Goal: Use online tool/utility: Utilize a website feature to perform a specific function

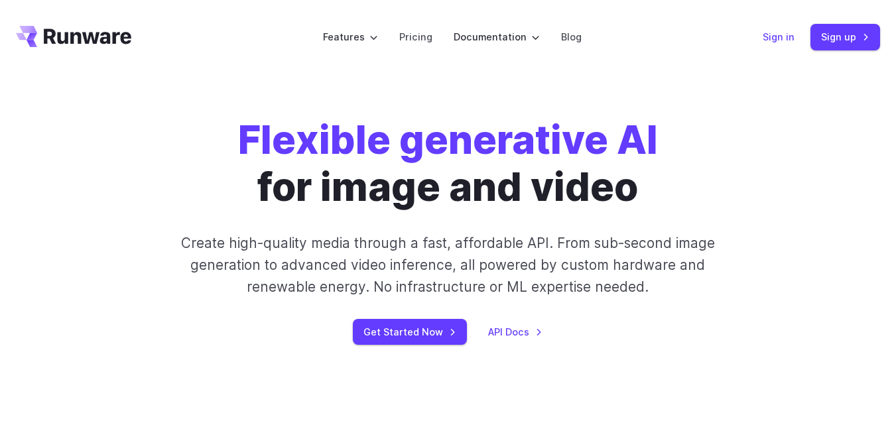
click at [771, 35] on link "Sign in" at bounding box center [779, 36] width 32 height 15
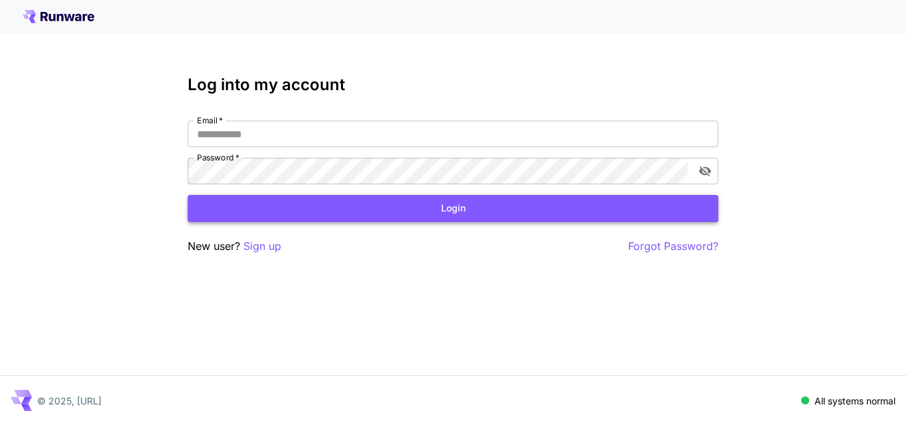
type input "**********"
click at [473, 210] on button "Login" at bounding box center [453, 208] width 531 height 27
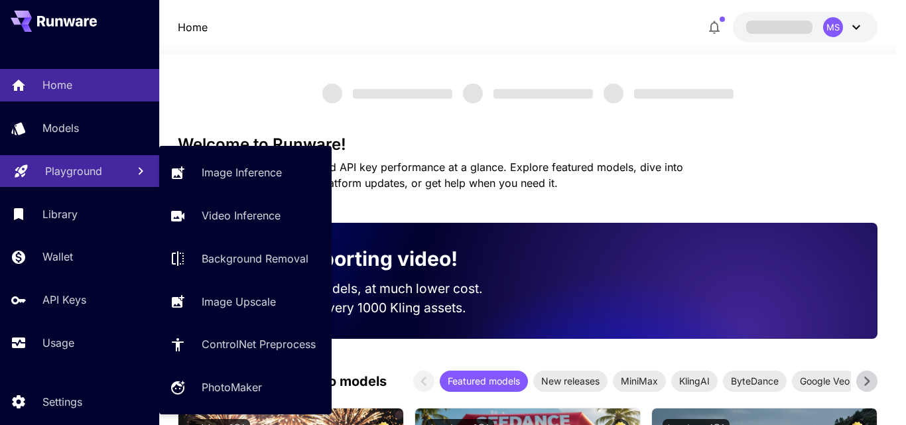
click at [70, 175] on p "Playground" at bounding box center [73, 171] width 57 height 16
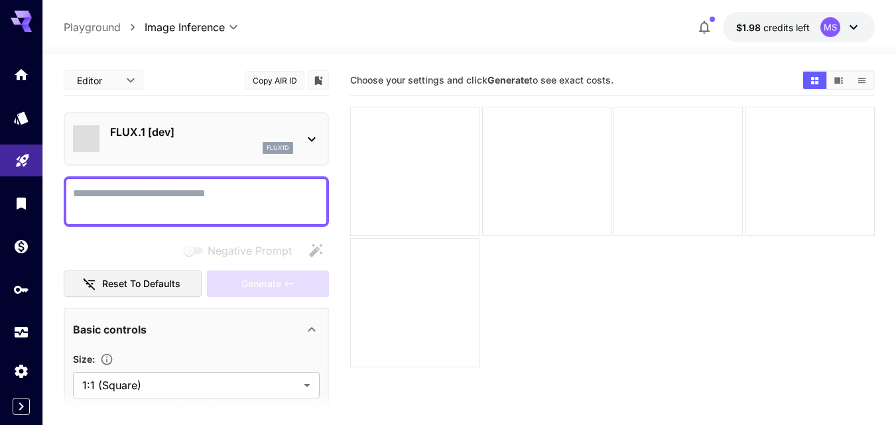
click at [207, 133] on p "FLUX.1 [dev]" at bounding box center [201, 132] width 183 height 16
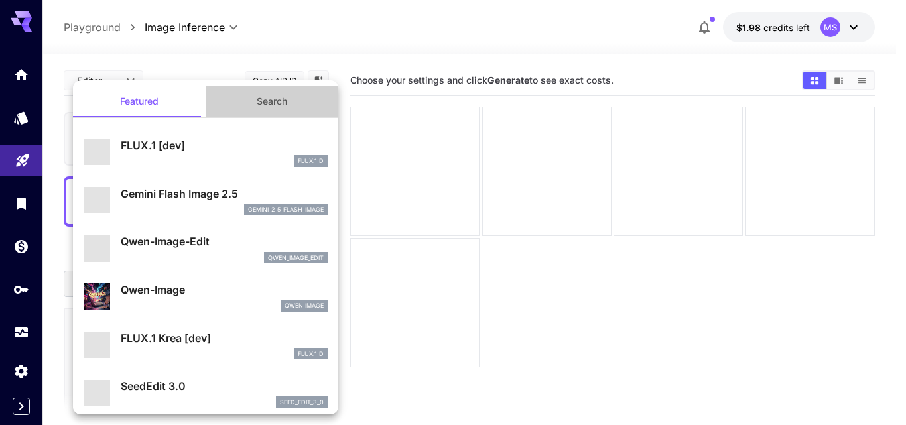
click at [270, 100] on button "Search" at bounding box center [272, 102] width 133 height 32
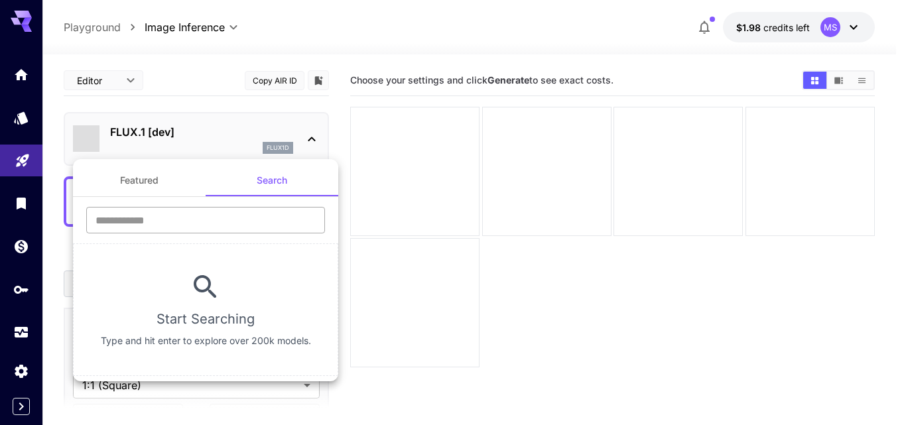
click at [206, 224] on input "text" at bounding box center [205, 220] width 239 height 27
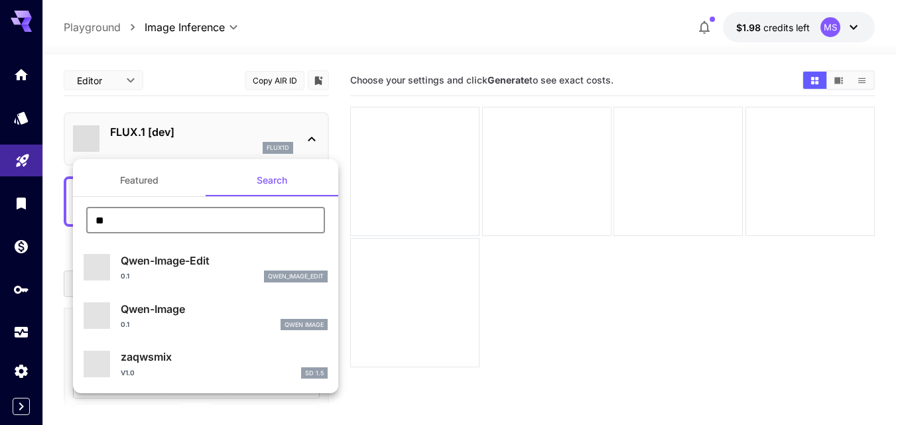
type input "**"
click at [172, 316] on p "Qwen-Image" at bounding box center [224, 309] width 207 height 16
type input "**"
type input "***"
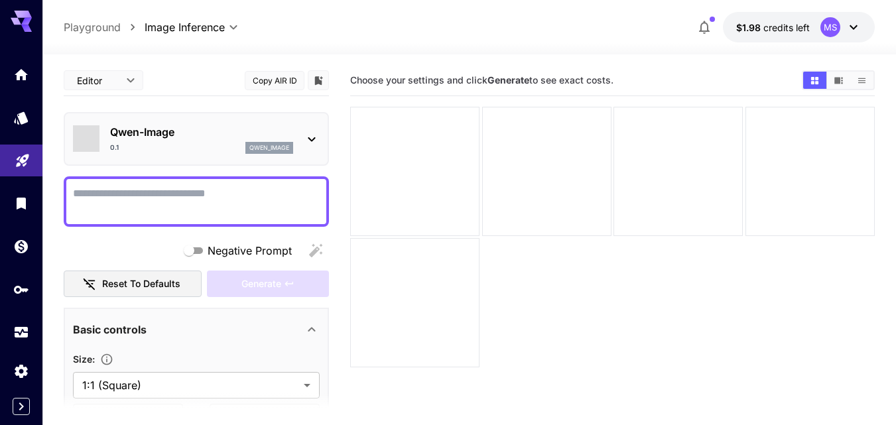
click at [139, 193] on textarea "Negative Prompt" at bounding box center [196, 202] width 247 height 32
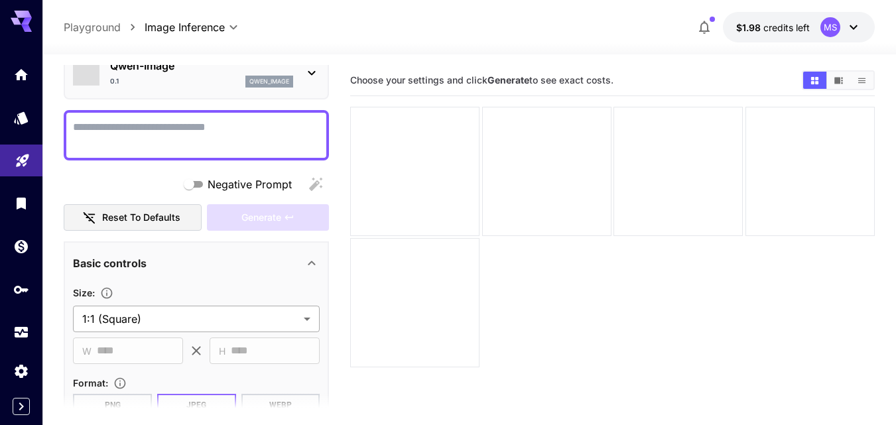
click at [149, 317] on body "**********" at bounding box center [448, 265] width 896 height 530
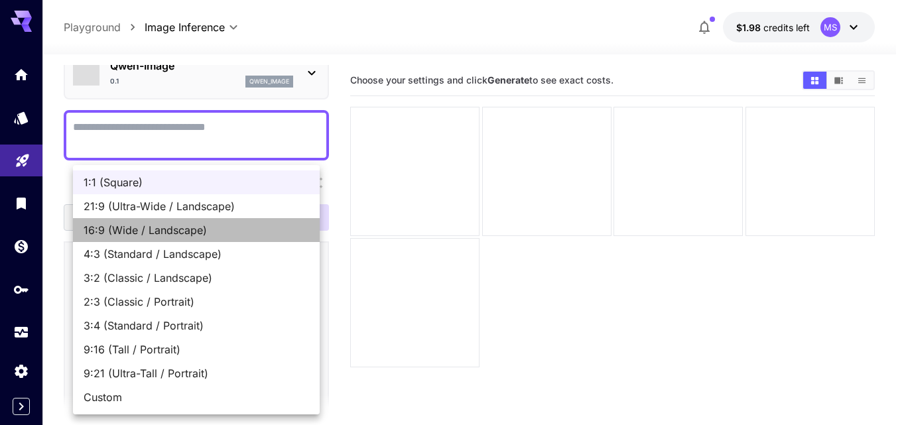
click at [102, 231] on span "16:9 (Wide / Landscape)" at bounding box center [196, 230] width 225 height 16
type input "**********"
type input "****"
type input "***"
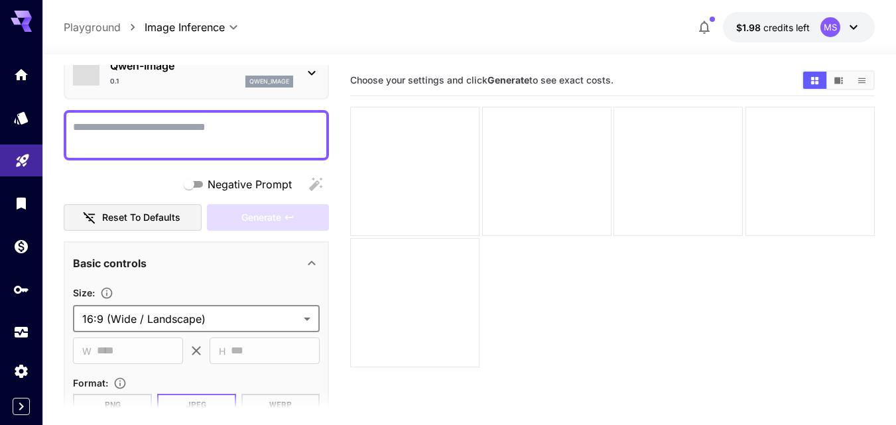
click at [130, 118] on div at bounding box center [196, 135] width 265 height 50
click at [132, 127] on textarea "Negative Prompt" at bounding box center [196, 135] width 247 height 32
click at [237, 137] on textarea "Negative Prompt" at bounding box center [196, 135] width 247 height 32
paste textarea "**********"
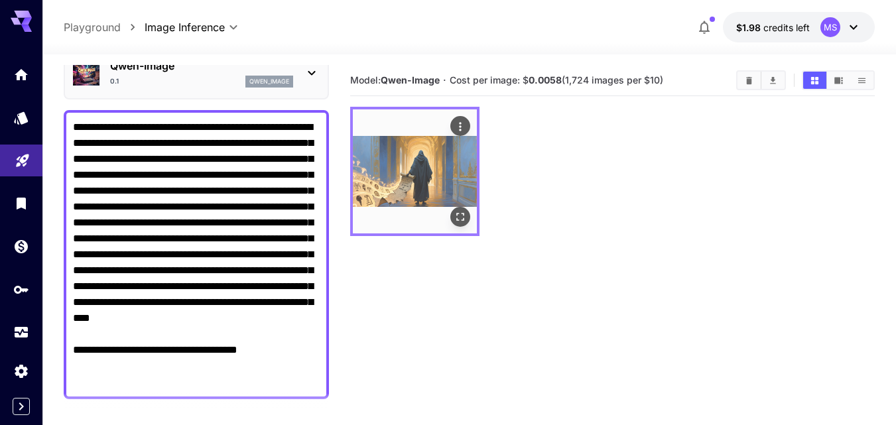
type textarea "**********"
click at [408, 188] on img at bounding box center [415, 171] width 124 height 124
click at [464, 220] on icon "Open in fullscreen" at bounding box center [461, 217] width 8 height 8
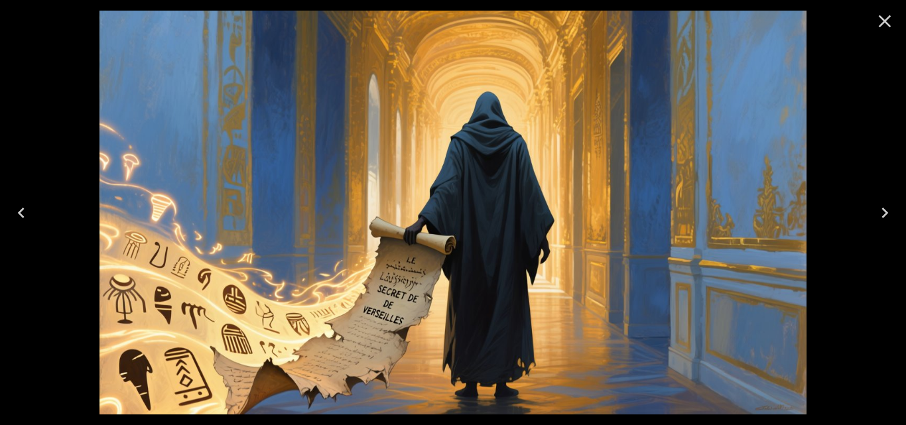
click at [887, 30] on icon "Close" at bounding box center [884, 21] width 21 height 21
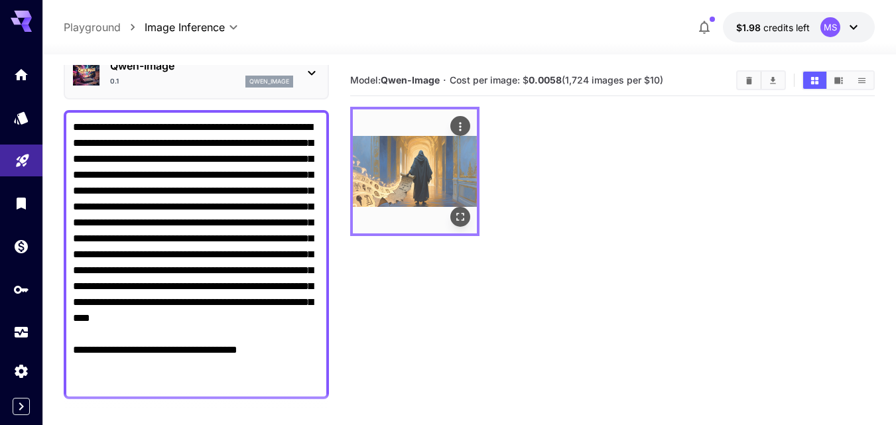
click at [462, 130] on icon "Actions" at bounding box center [460, 126] width 13 height 13
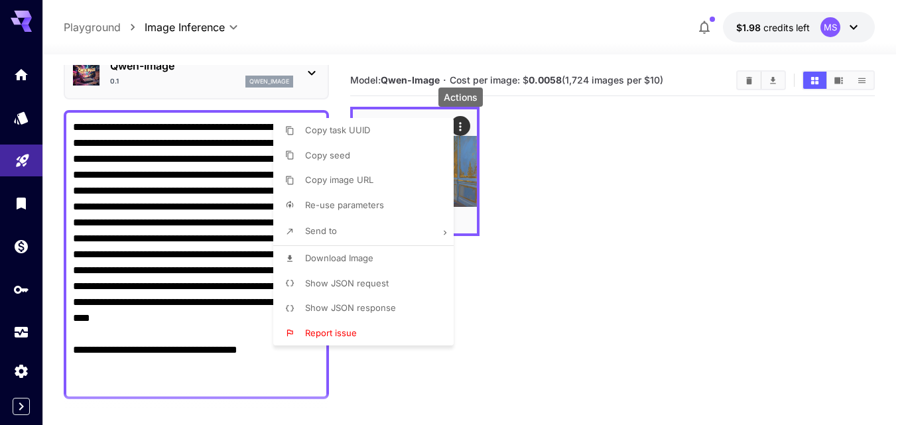
click at [333, 256] on span "Download Image" at bounding box center [339, 258] width 68 height 11
click at [223, 220] on div at bounding box center [453, 212] width 906 height 425
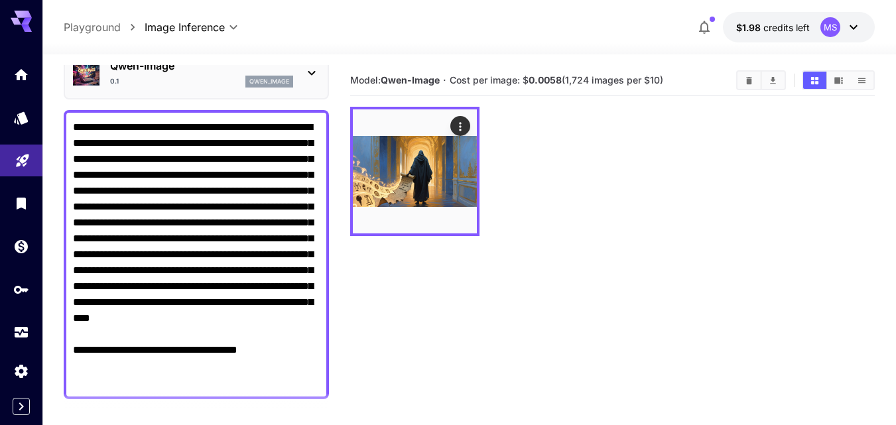
click at [225, 230] on textarea "**********" at bounding box center [196, 254] width 247 height 271
paste textarea "**********"
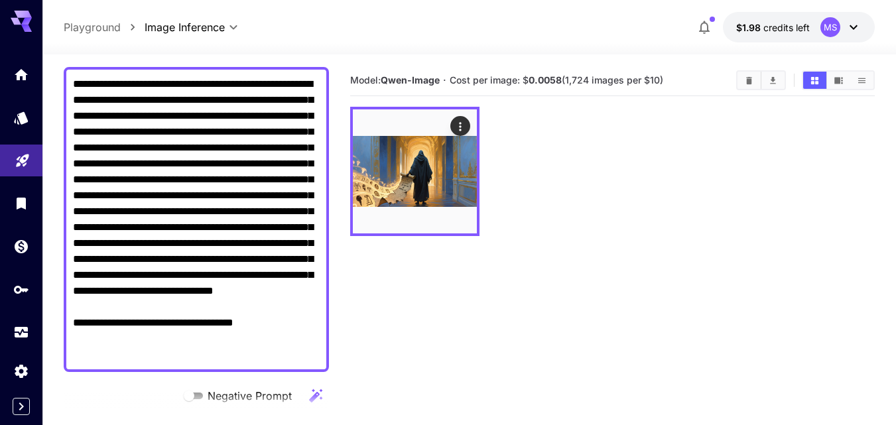
scroll to position [133, 0]
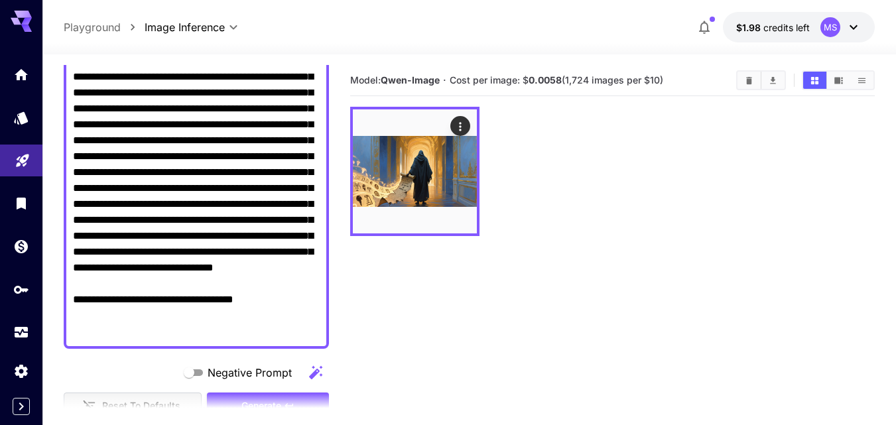
drag, startPoint x: 146, startPoint y: 327, endPoint x: 267, endPoint y: 325, distance: 120.7
click at [267, 325] on textarea "**********" at bounding box center [196, 196] width 247 height 286
paste textarea "**********"
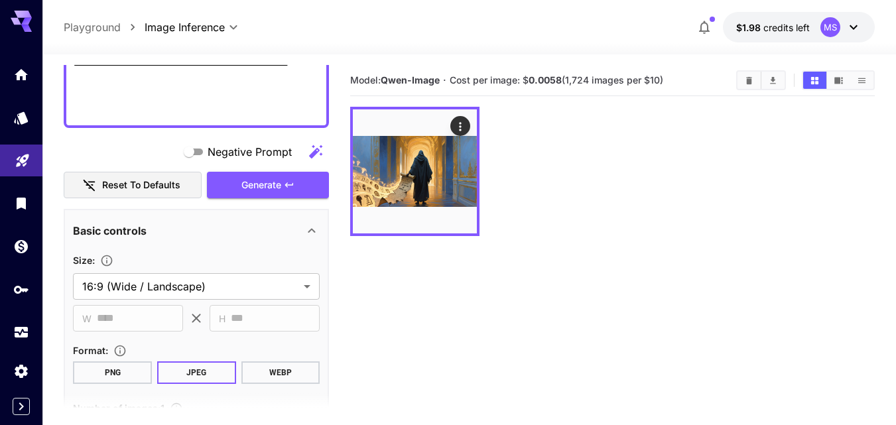
scroll to position [398, 0]
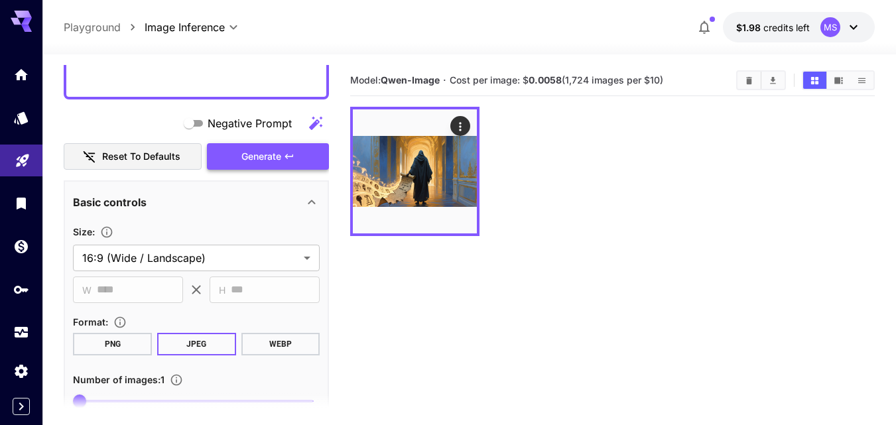
click at [253, 157] on span "Generate" at bounding box center [261, 157] width 40 height 17
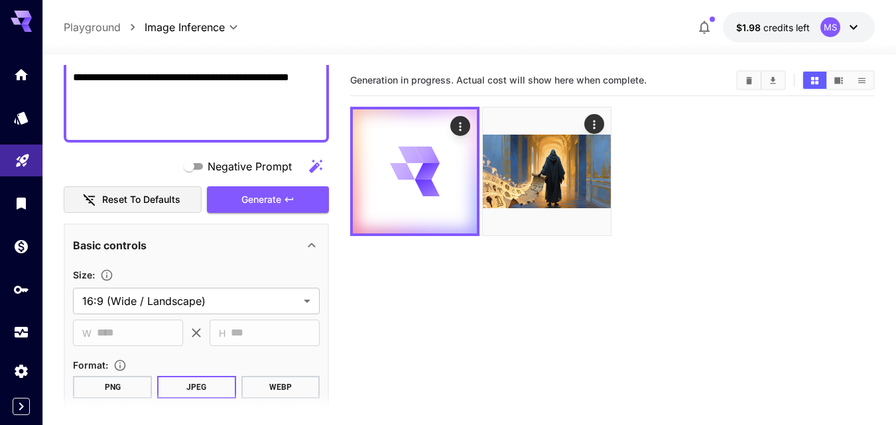
scroll to position [332, 0]
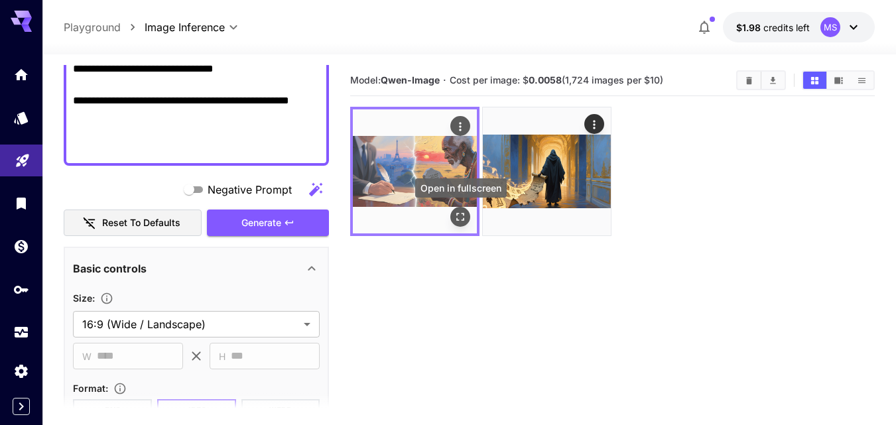
click at [462, 220] on icon "Open in fullscreen" at bounding box center [461, 217] width 8 height 8
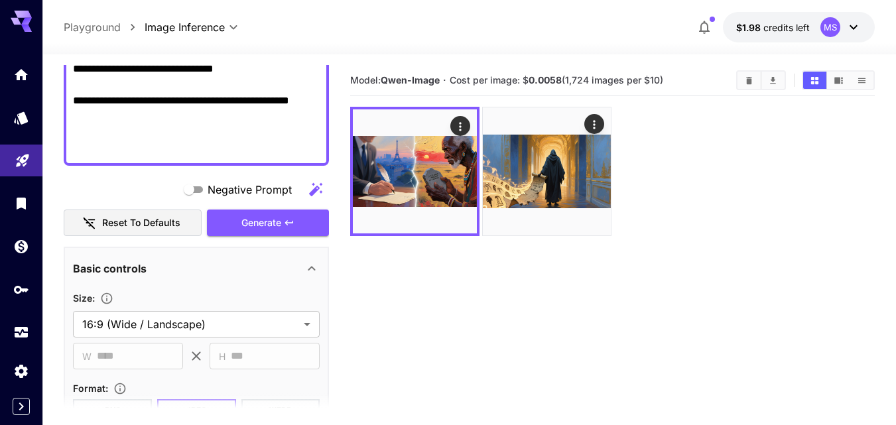
click at [255, 134] on textarea "**********" at bounding box center [196, 5] width 247 height 302
click at [223, 123] on textarea "**********" at bounding box center [196, 5] width 247 height 302
paste textarea "**********"
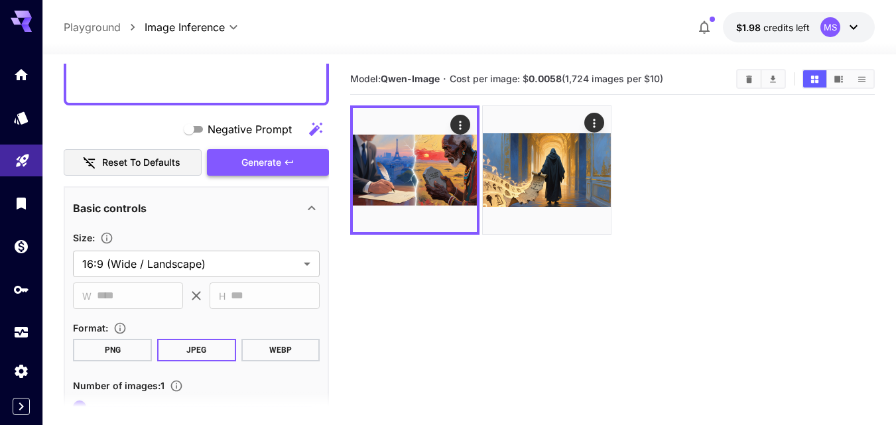
scroll to position [630, 0]
click at [265, 154] on span "Generate" at bounding box center [261, 162] width 40 height 17
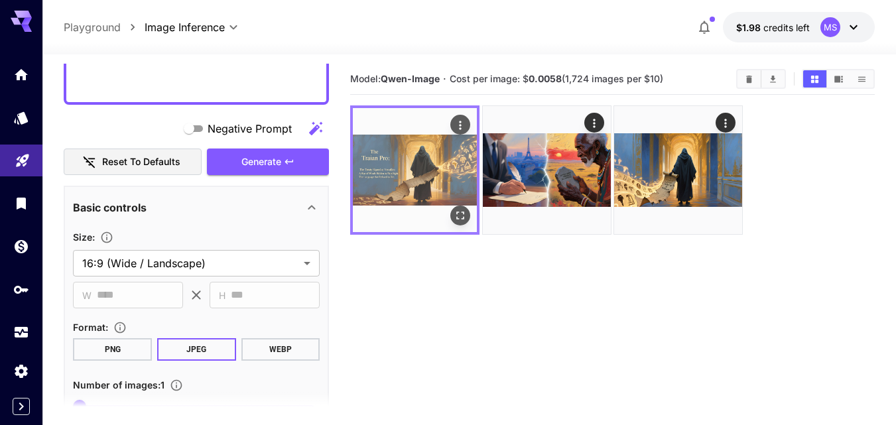
click at [407, 179] on img at bounding box center [415, 170] width 124 height 124
click at [465, 215] on icon "Open in fullscreen" at bounding box center [460, 215] width 13 height 13
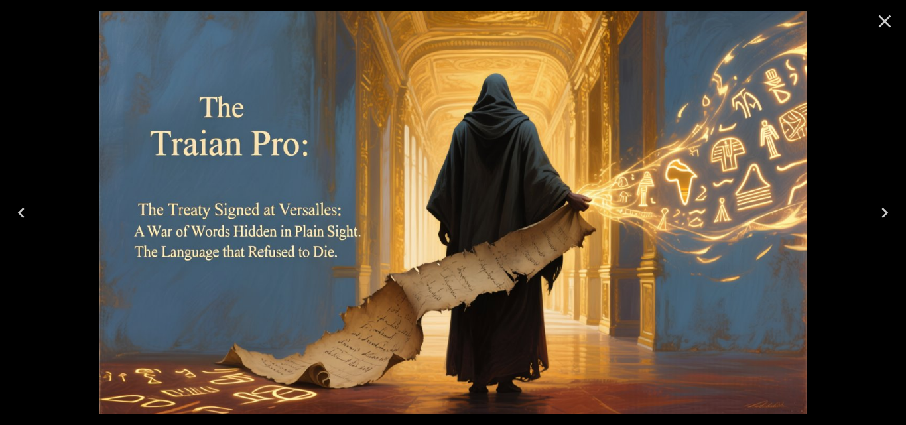
click at [889, 32] on button "Close" at bounding box center [885, 21] width 32 height 32
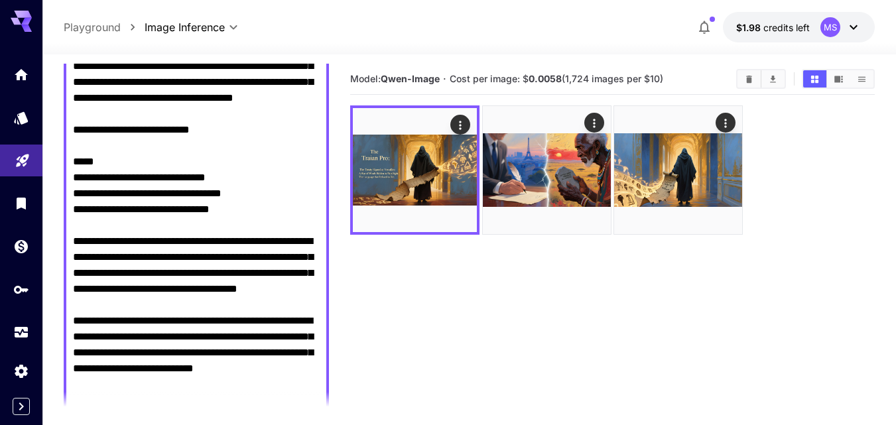
scroll to position [232, 0]
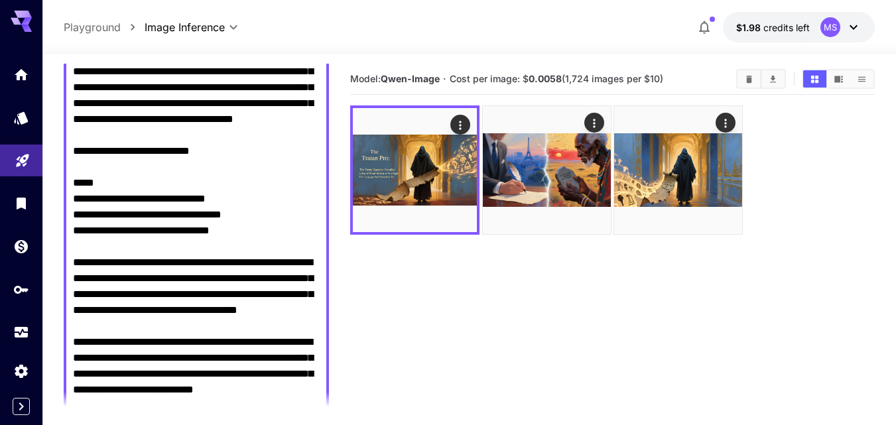
drag, startPoint x: 231, startPoint y: 262, endPoint x: 80, endPoint y: 231, distance: 154.9
click at [80, 231] on textarea "Negative Prompt" at bounding box center [196, 222] width 247 height 541
paste textarea
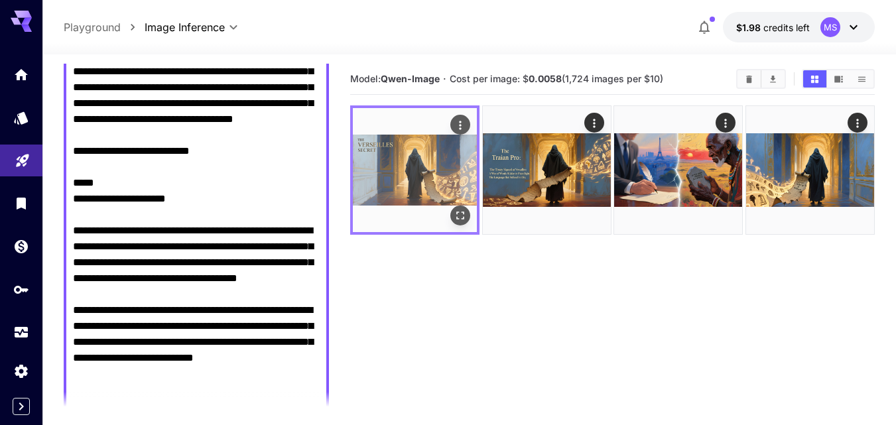
click at [409, 163] on img at bounding box center [415, 170] width 124 height 124
click at [462, 216] on icon "Open in fullscreen" at bounding box center [460, 215] width 13 height 13
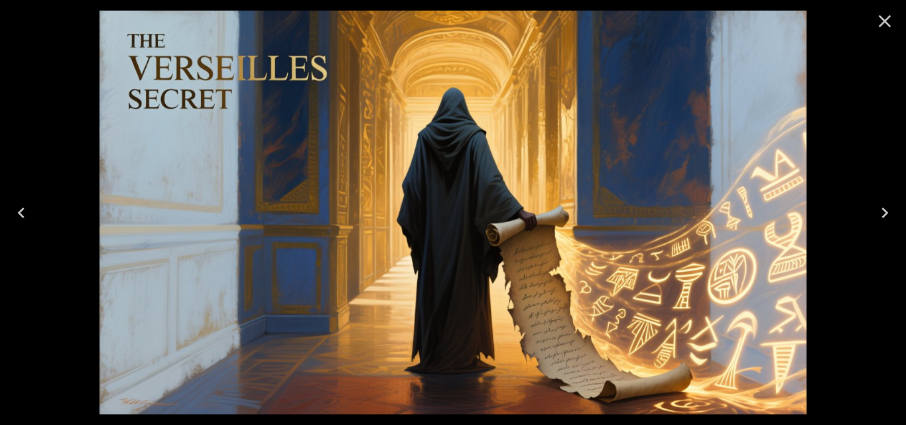
click at [887, 26] on icon "Close" at bounding box center [884, 21] width 21 height 21
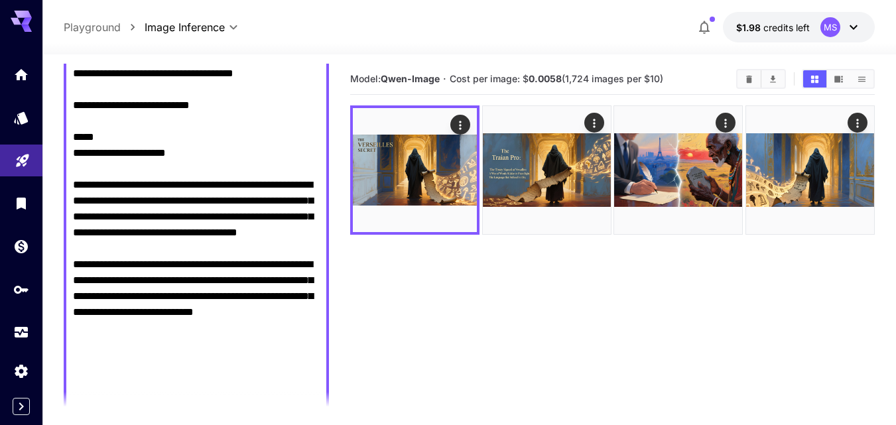
scroll to position [298, 0]
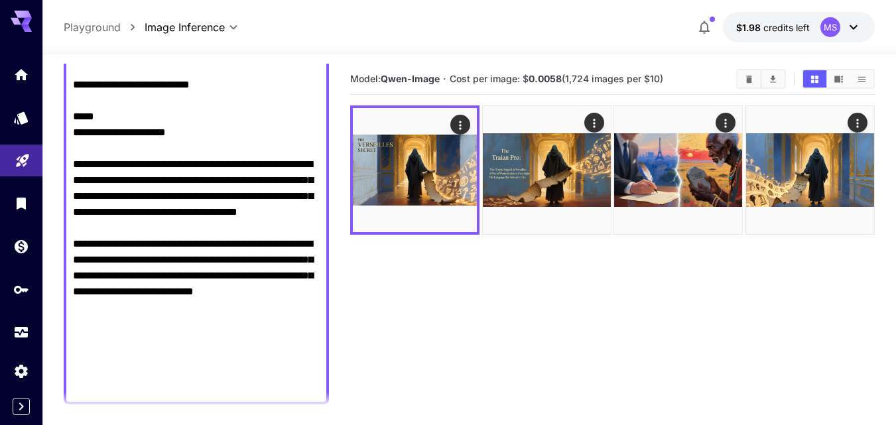
drag, startPoint x: 91, startPoint y: 164, endPoint x: 198, endPoint y: 161, distance: 107.5
click at [198, 161] on textarea "Negative Prompt" at bounding box center [196, 140] width 247 height 509
click at [137, 149] on textarea "Negative Prompt" at bounding box center [196, 140] width 247 height 509
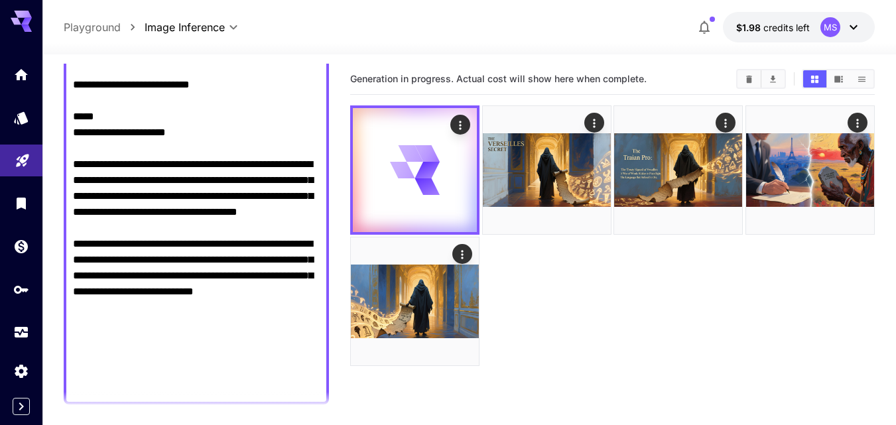
drag, startPoint x: 198, startPoint y: 160, endPoint x: 76, endPoint y: 162, distance: 122.0
click at [76, 162] on textarea "Negative Prompt" at bounding box center [196, 140] width 247 height 509
paste textarea "**"
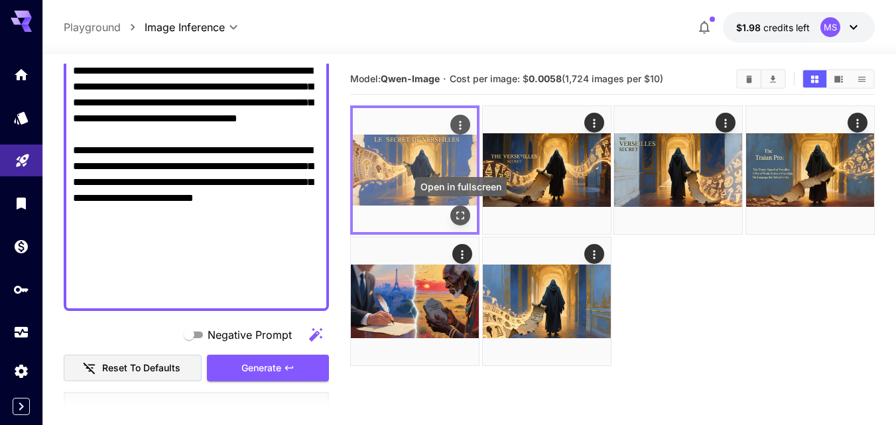
click at [460, 221] on icon "Open in fullscreen" at bounding box center [460, 215] width 13 height 13
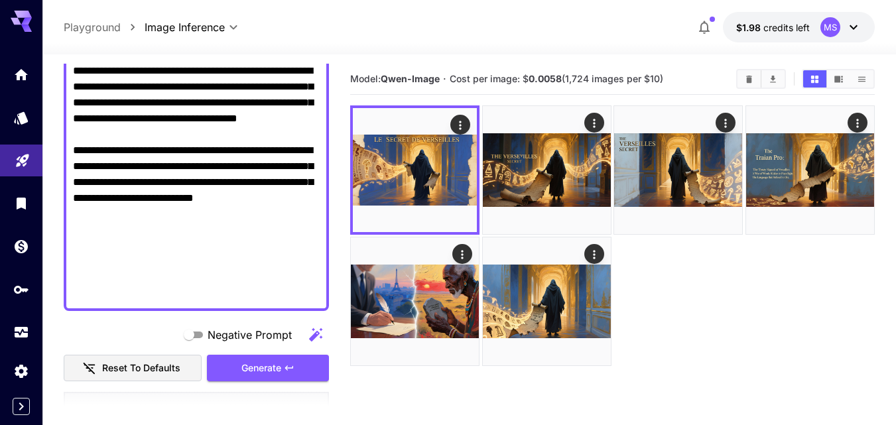
click at [281, 236] on textarea "Negative Prompt" at bounding box center [196, 46] width 247 height 509
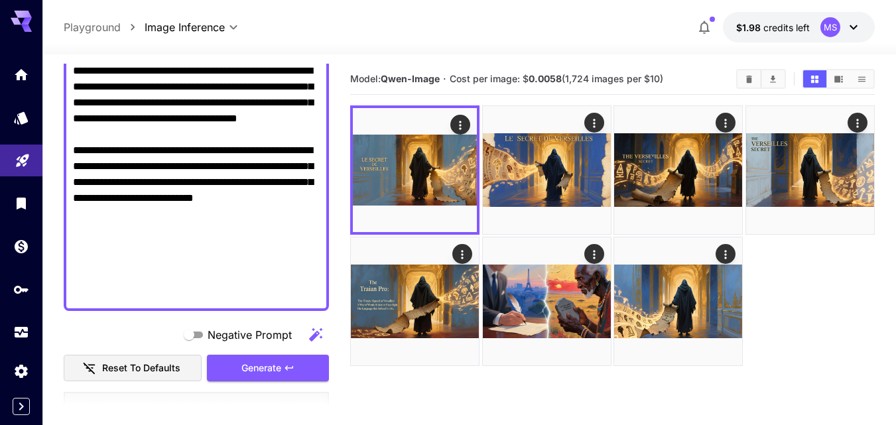
click at [216, 215] on textarea "Negative Prompt" at bounding box center [196, 46] width 247 height 509
paste textarea "**********"
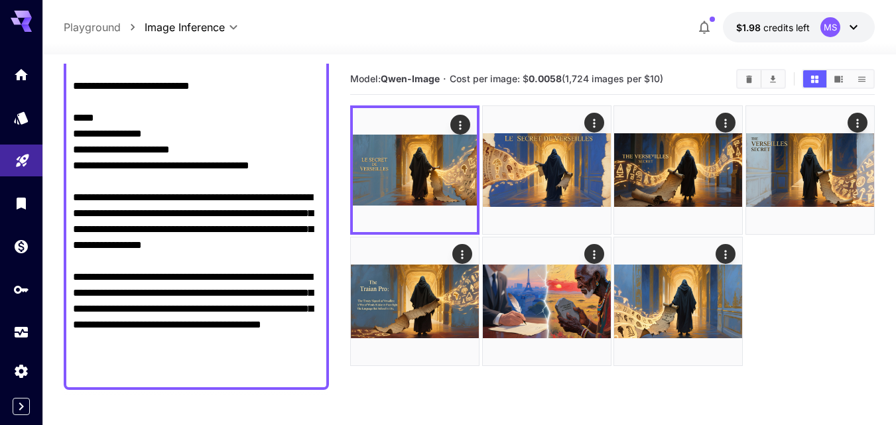
scroll to position [251, 0]
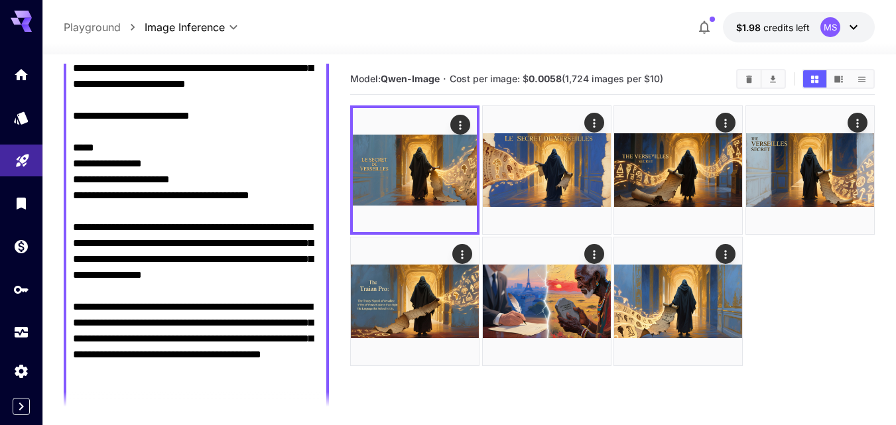
drag, startPoint x: 278, startPoint y: 225, endPoint x: 76, endPoint y: 203, distance: 202.9
click at [76, 203] on textarea "Negative Prompt" at bounding box center [196, 171] width 247 height 477
paste textarea
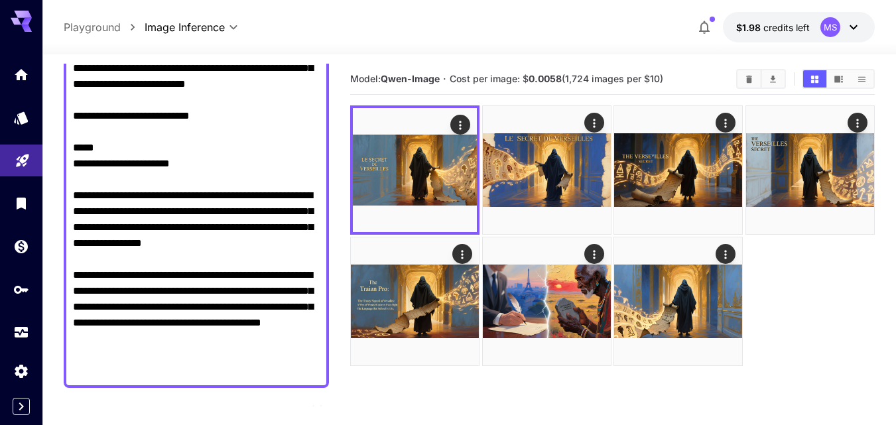
click at [97, 196] on textarea "Negative Prompt" at bounding box center [196, 156] width 247 height 446
paste textarea "**********"
click at [76, 198] on textarea "Negative Prompt" at bounding box center [196, 156] width 247 height 446
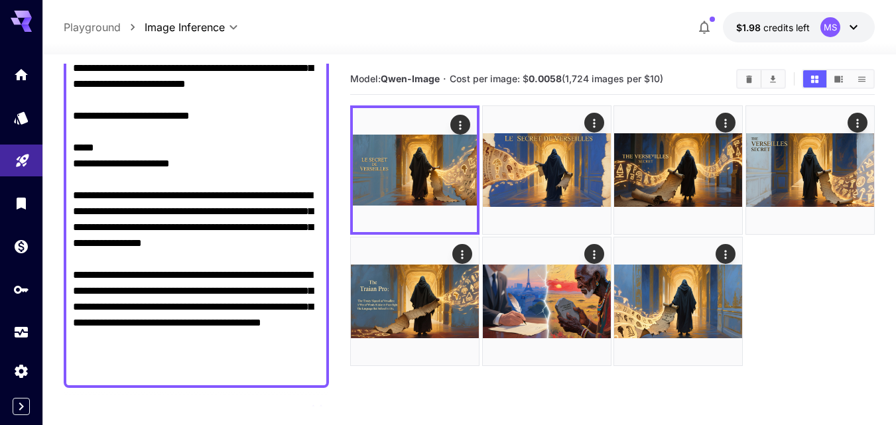
drag, startPoint x: 77, startPoint y: 196, endPoint x: 197, endPoint y: 188, distance: 120.3
click at [197, 188] on textarea "Negative Prompt" at bounding box center [196, 156] width 247 height 446
paste textarea "**********"
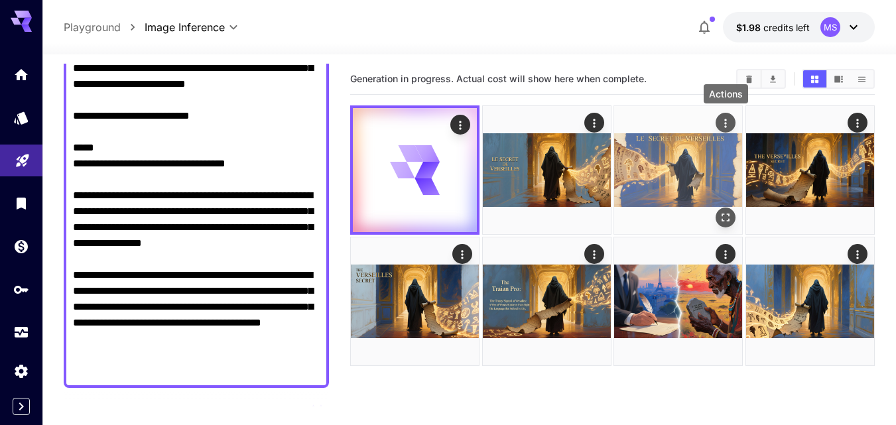
click at [728, 128] on icon "Actions" at bounding box center [725, 123] width 13 height 13
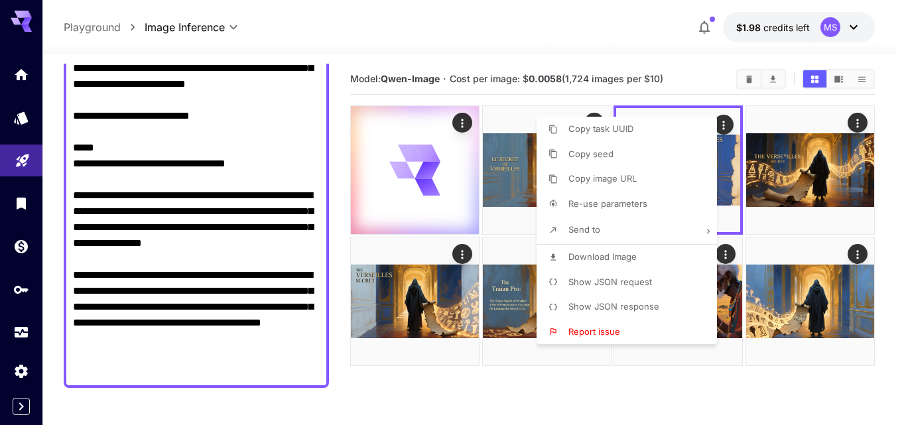
click at [696, 70] on div at bounding box center [453, 212] width 906 height 425
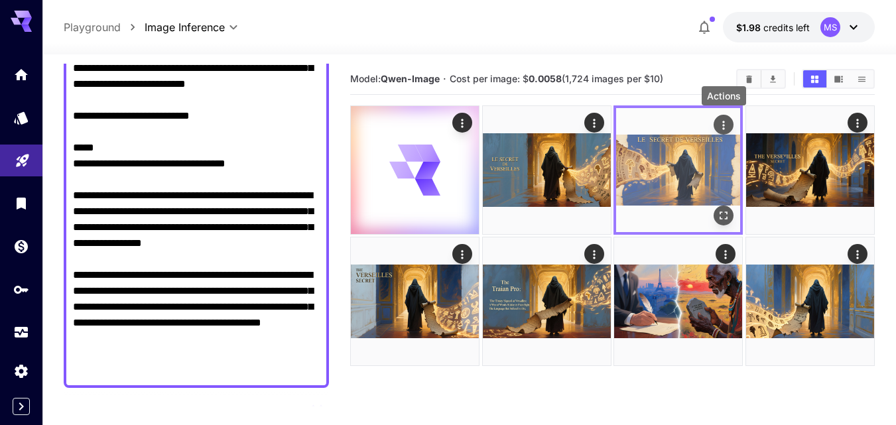
click at [723, 125] on icon "Actions" at bounding box center [724, 125] width 2 height 9
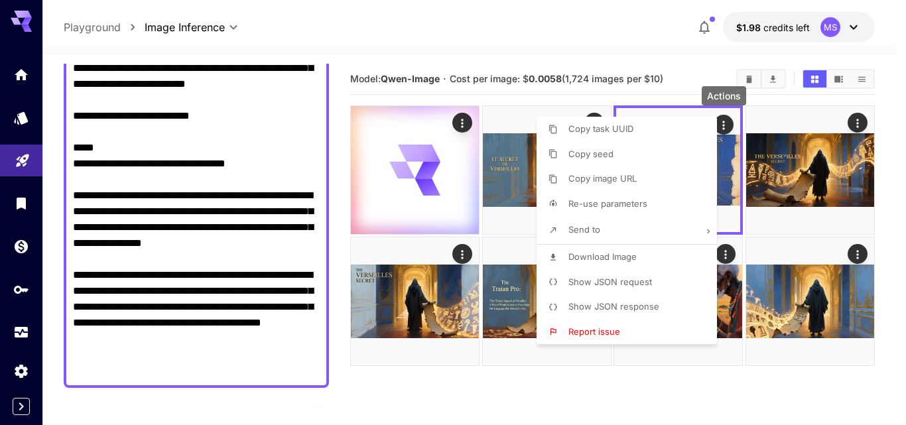
click at [594, 259] on span "Download Image" at bounding box center [602, 256] width 68 height 11
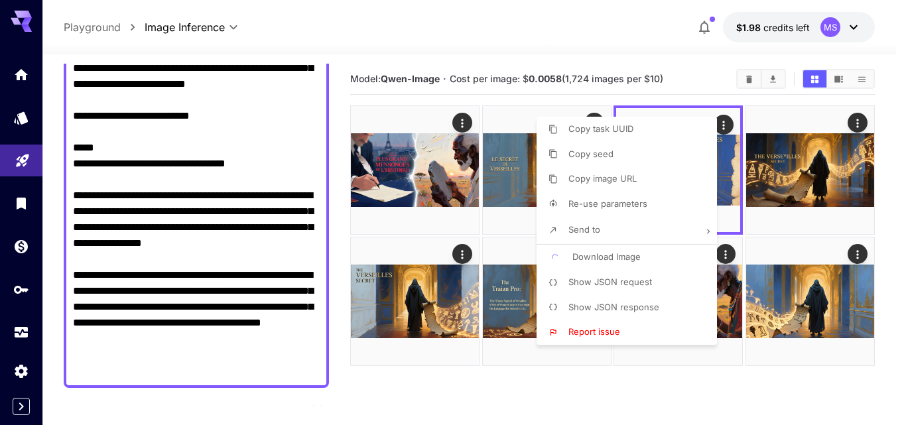
click at [427, 176] on div at bounding box center [453, 212] width 906 height 425
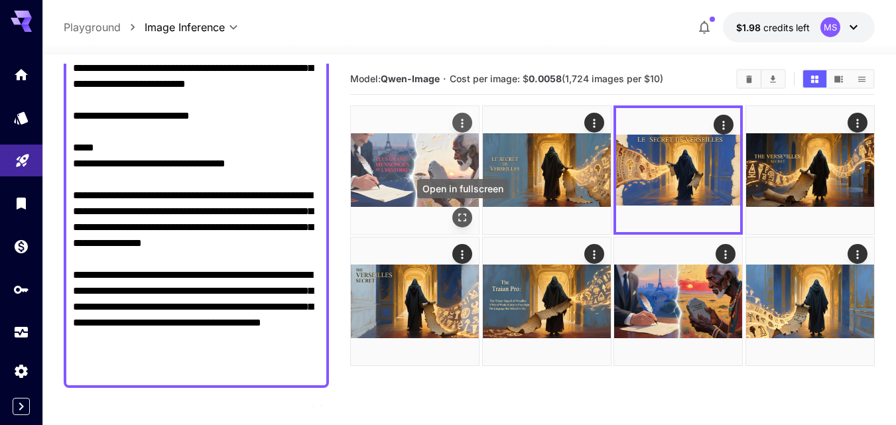
click at [460, 218] on icon "Open in fullscreen" at bounding box center [462, 217] width 13 height 13
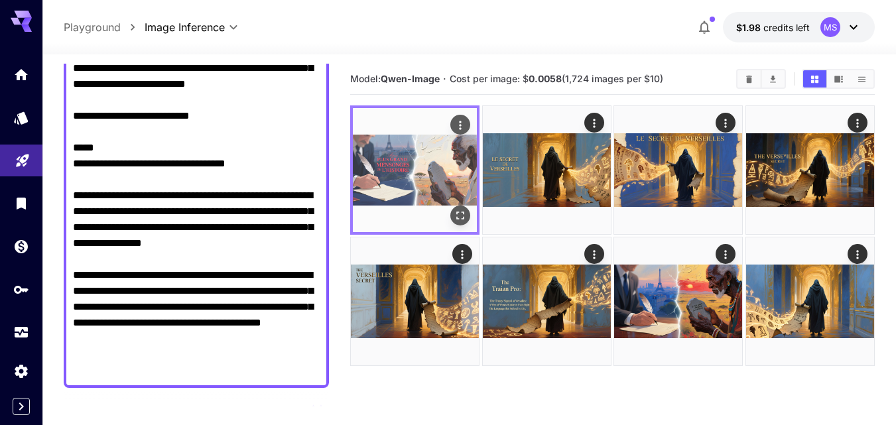
click at [416, 162] on img at bounding box center [415, 170] width 124 height 124
click at [459, 217] on icon "Open in fullscreen" at bounding box center [460, 215] width 13 height 13
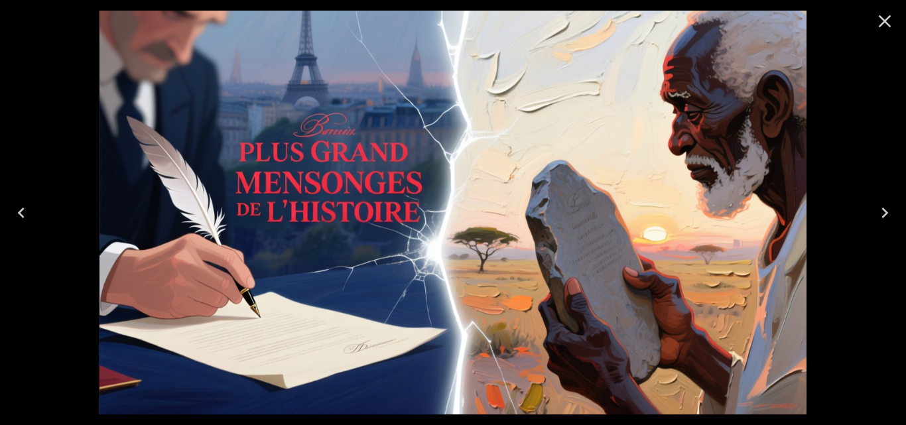
click at [883, 24] on icon "Close" at bounding box center [885, 21] width 13 height 13
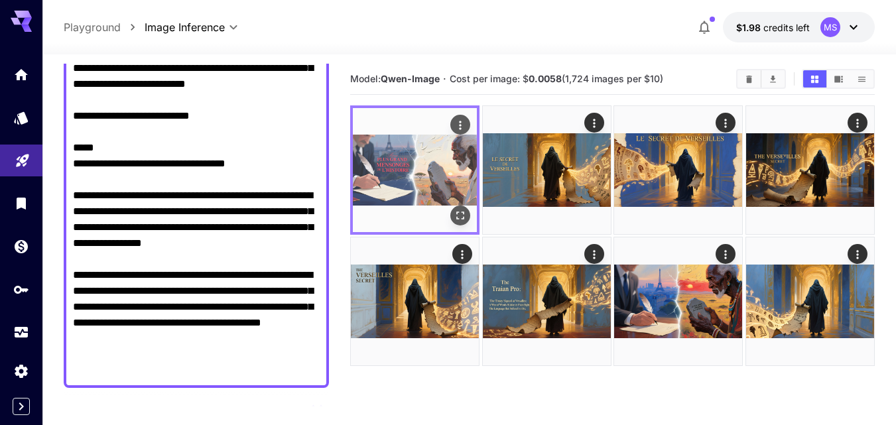
click at [424, 190] on img at bounding box center [415, 170] width 124 height 124
click at [459, 218] on icon "Open in fullscreen" at bounding box center [460, 215] width 13 height 13
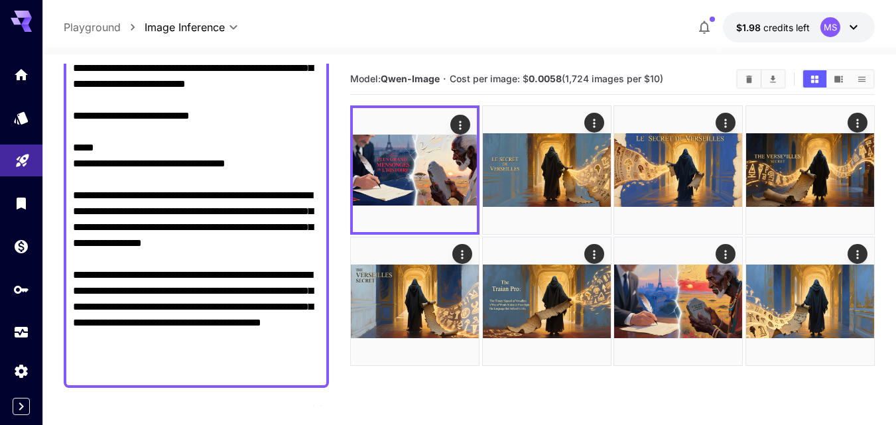
click at [261, 243] on textarea "Negative Prompt" at bounding box center [196, 156] width 247 height 446
type textarea "**********"
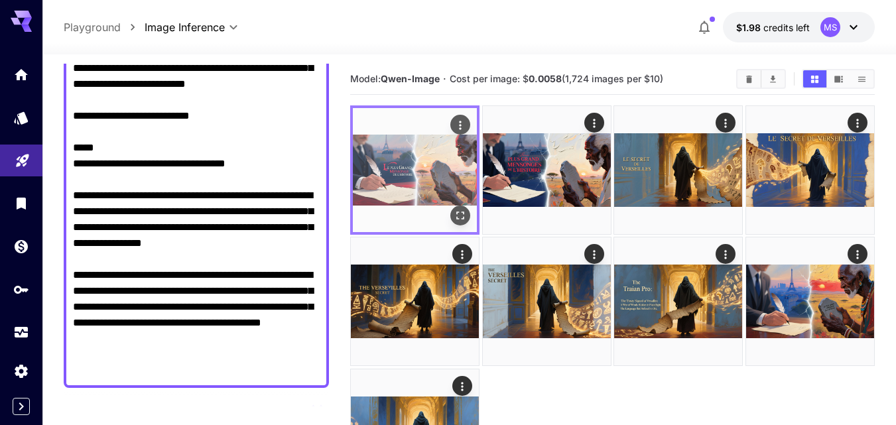
click at [420, 157] on img at bounding box center [415, 170] width 124 height 124
click at [460, 220] on icon "Open in fullscreen" at bounding box center [460, 215] width 13 height 13
click at [464, 211] on icon "Open in fullscreen" at bounding box center [460, 215] width 13 height 13
click at [458, 123] on icon "Actions" at bounding box center [460, 125] width 13 height 13
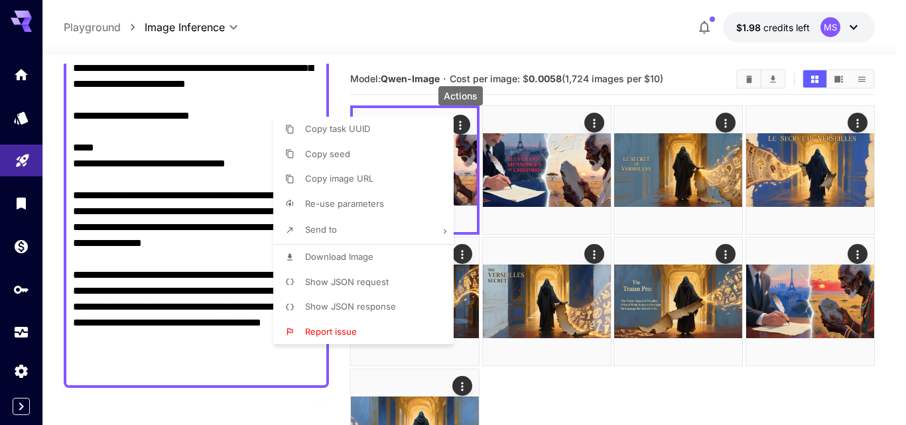
click at [338, 259] on span "Download Image" at bounding box center [339, 256] width 68 height 11
click at [674, 119] on div at bounding box center [453, 212] width 906 height 425
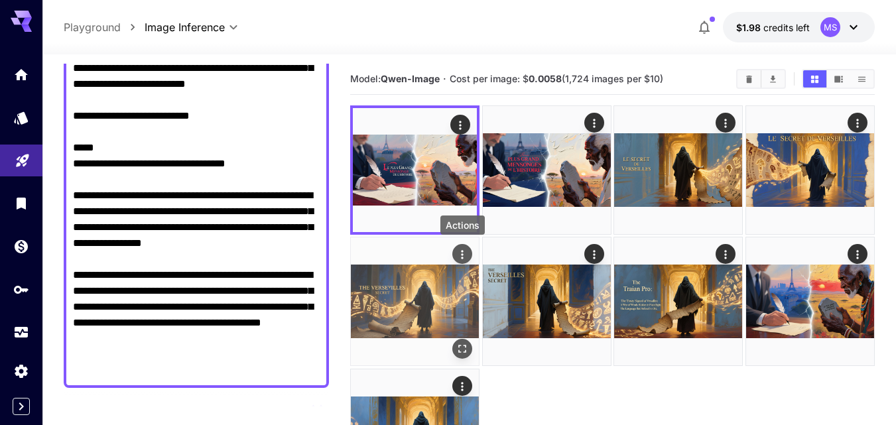
click at [462, 259] on icon "Actions" at bounding box center [462, 254] width 13 height 13
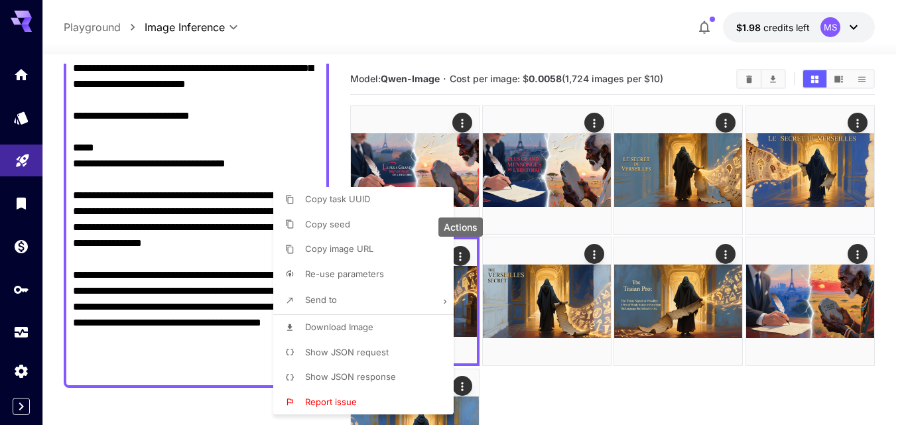
click at [319, 272] on span "Re-use parameters" at bounding box center [344, 274] width 79 height 11
type input "*********"
type input "*"
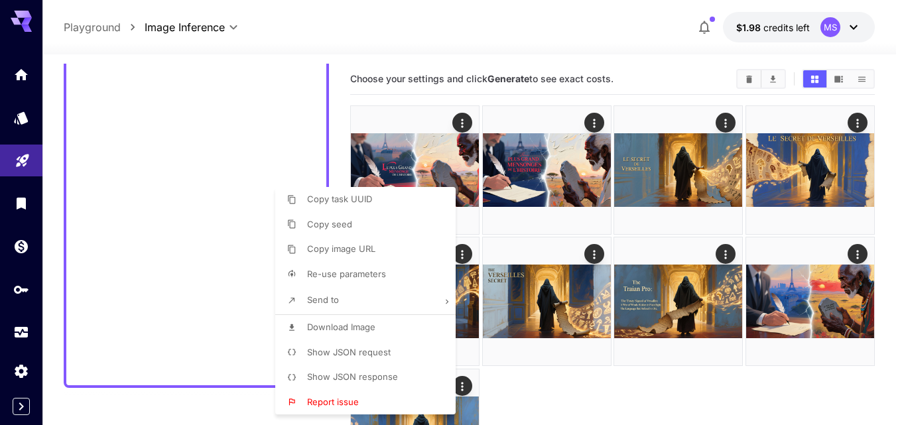
type textarea "**********"
type input "**********"
type input "****"
type input "**"
type input "***"
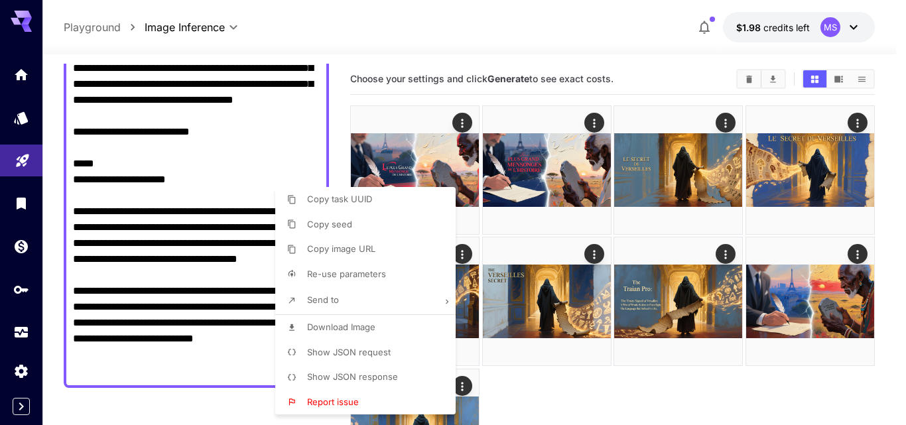
type input "*****"
click at [150, 232] on div at bounding box center [453, 212] width 906 height 425
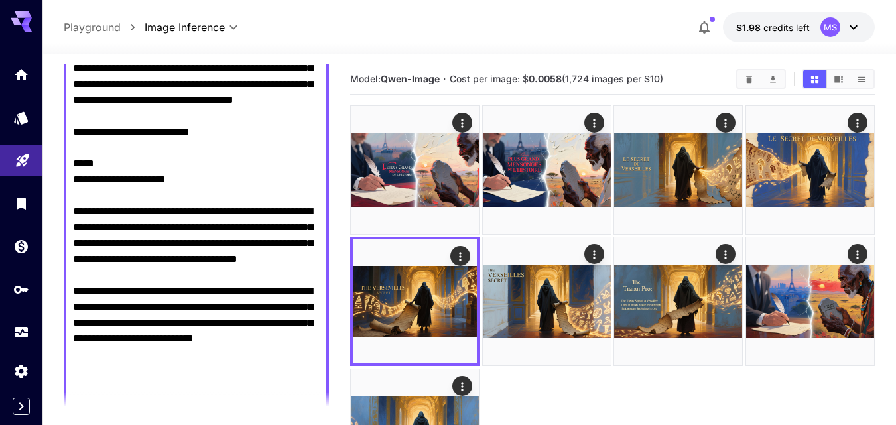
drag, startPoint x: 77, startPoint y: 209, endPoint x: 198, endPoint y: 214, distance: 120.8
click at [198, 214] on textarea "Negative Prompt" at bounding box center [196, 187] width 247 height 509
paste textarea "**"
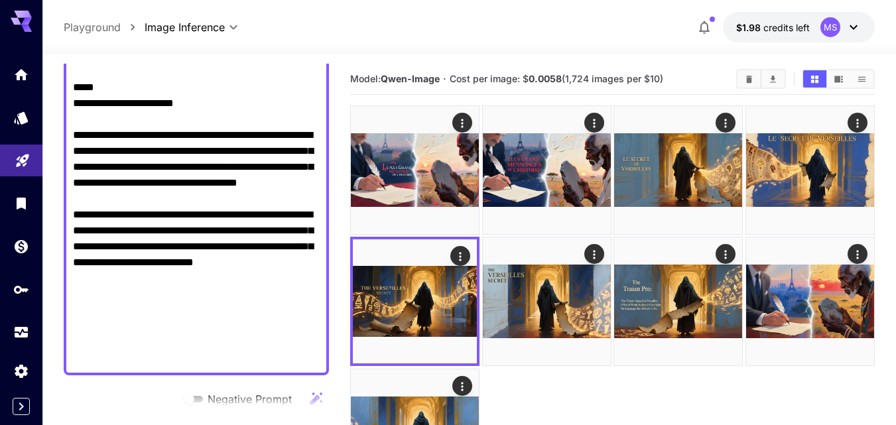
scroll to position [218, 0]
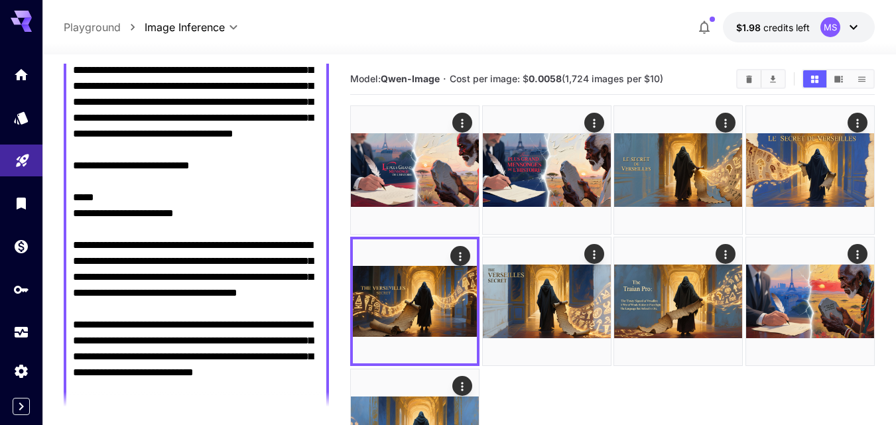
click at [251, 223] on textarea "Negative Prompt" at bounding box center [196, 221] width 247 height 509
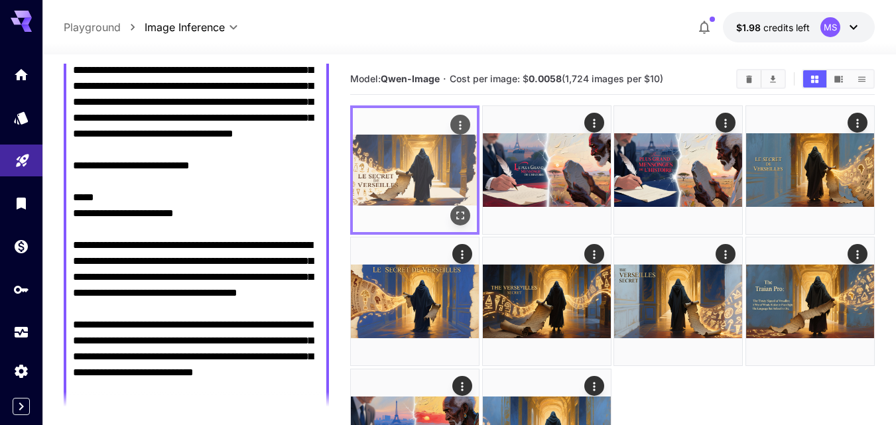
click at [460, 121] on icon "Actions" at bounding box center [461, 125] width 2 height 9
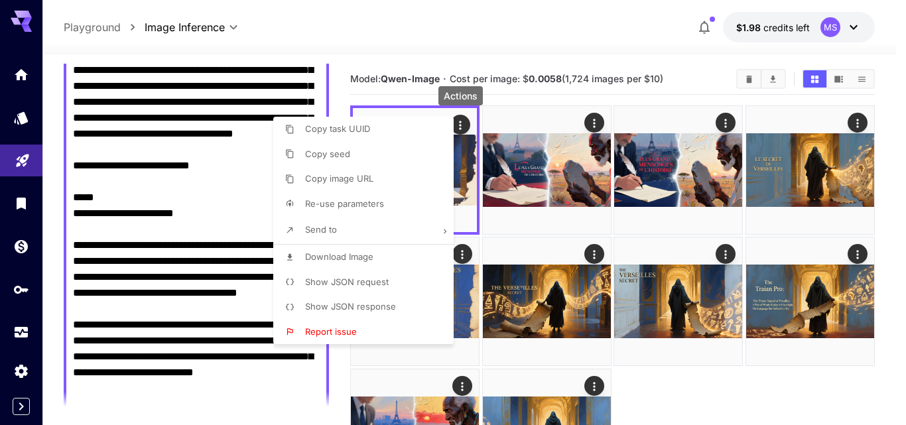
click at [333, 258] on span "Download Image" at bounding box center [339, 256] width 68 height 11
click at [525, 95] on div at bounding box center [453, 212] width 906 height 425
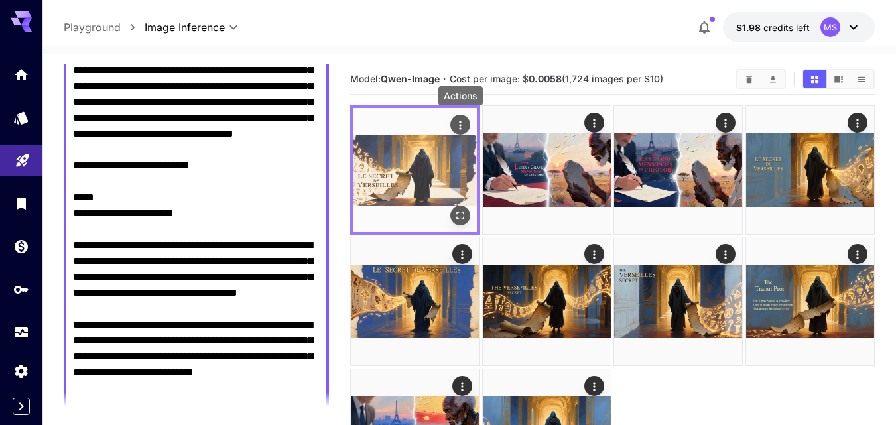
click at [461, 120] on icon "Actions" at bounding box center [460, 125] width 13 height 13
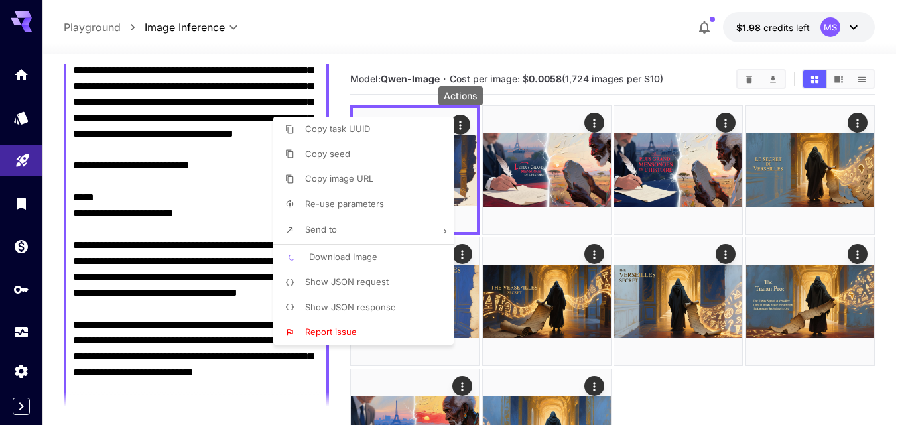
click at [465, 158] on div at bounding box center [453, 212] width 906 height 425
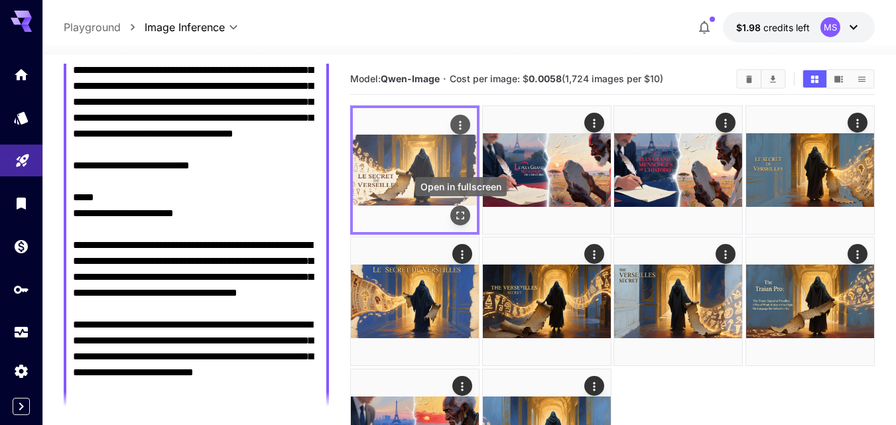
click at [467, 218] on icon "Open in fullscreen" at bounding box center [460, 215] width 13 height 13
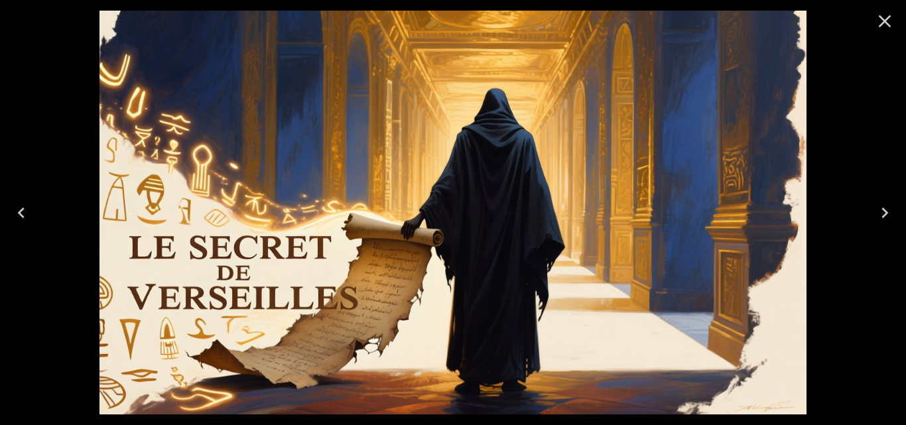
click at [876, 25] on icon "Close" at bounding box center [884, 21] width 21 height 21
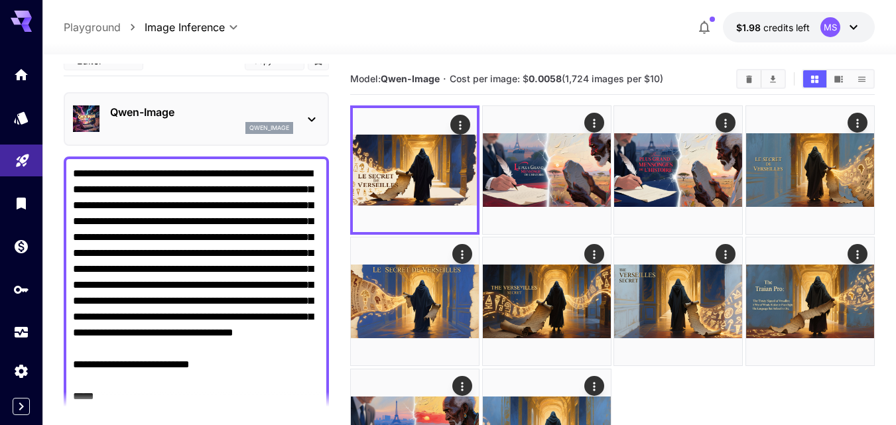
scroll to position [0, 0]
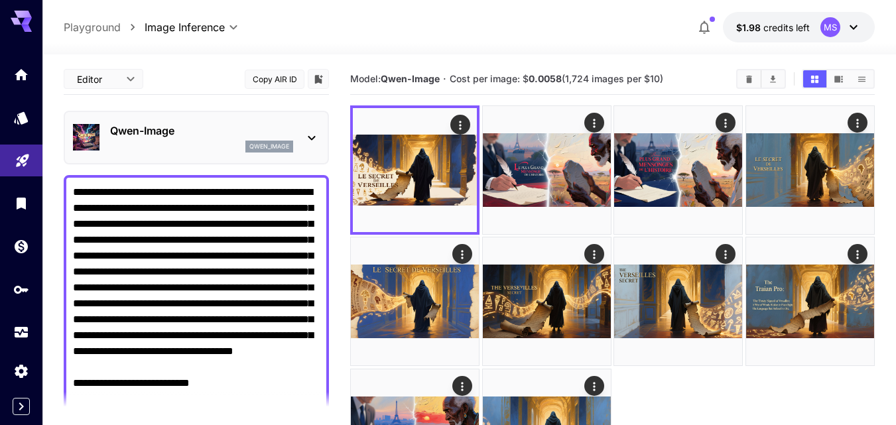
paste textarea "**********"
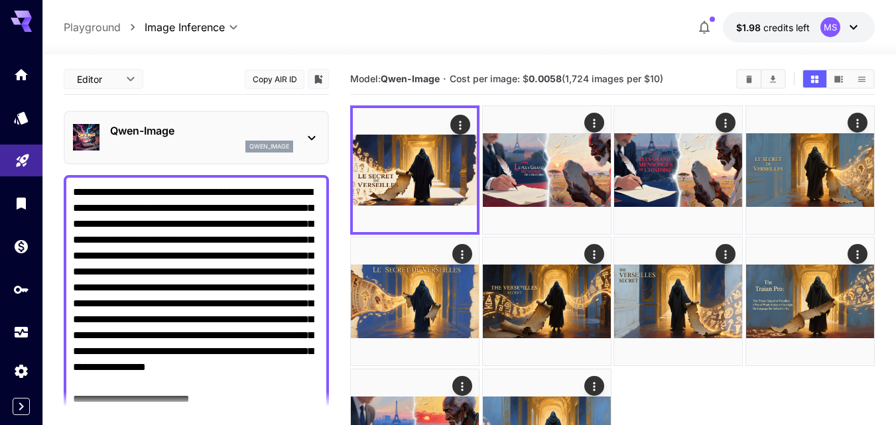
scroll to position [235, 0]
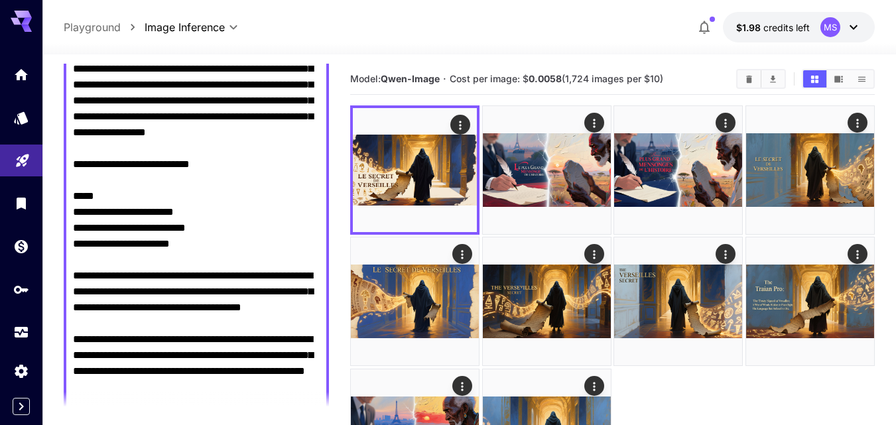
click at [270, 288] on textarea "Negative Prompt" at bounding box center [196, 188] width 247 height 477
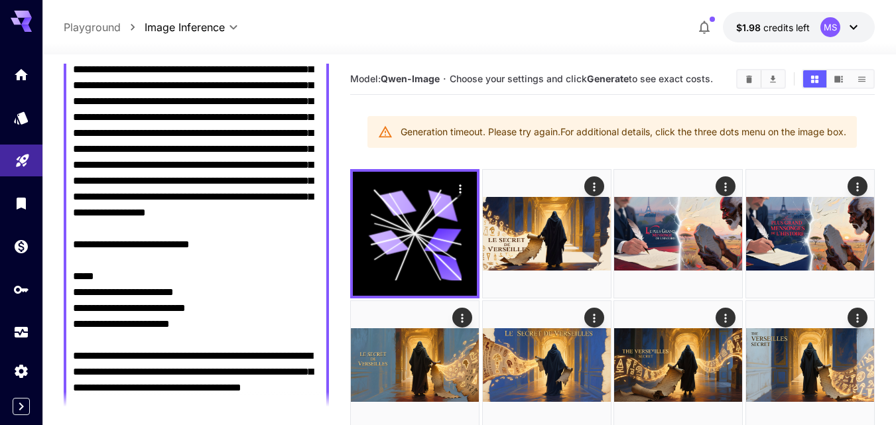
scroll to position [155, 0]
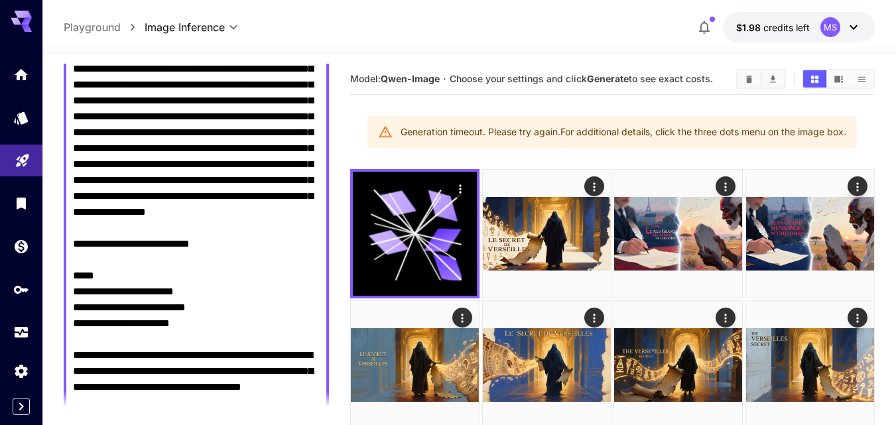
click at [182, 337] on textarea "Negative Prompt" at bounding box center [196, 267] width 247 height 477
paste textarea
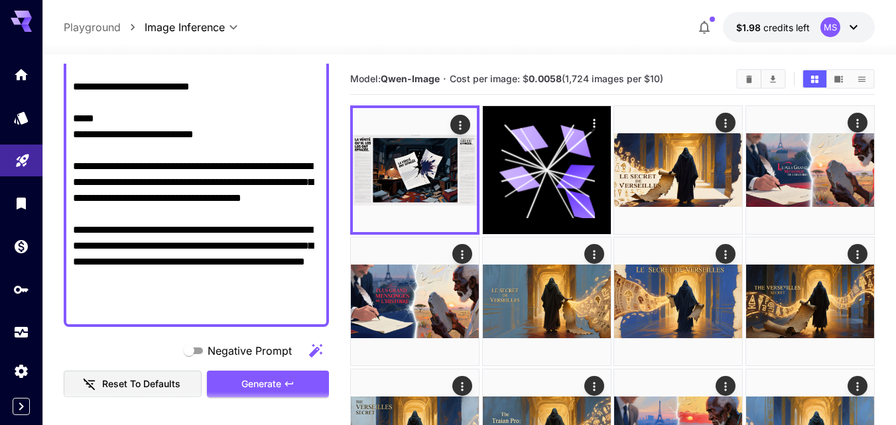
scroll to position [310, 0]
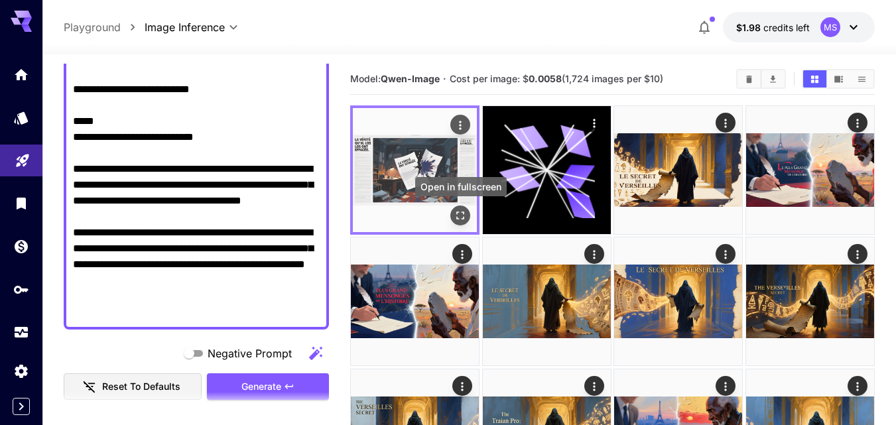
type textarea "**********"
click at [456, 216] on icon "Open in fullscreen" at bounding box center [460, 215] width 13 height 13
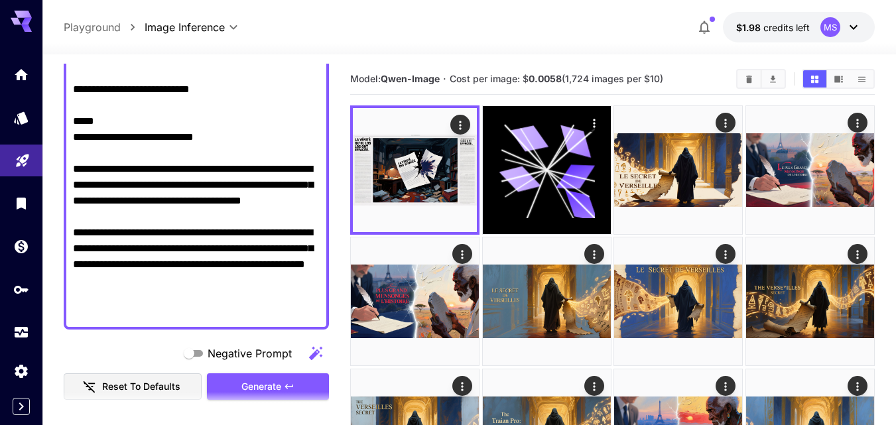
click at [241, 278] on textarea "Negative Prompt" at bounding box center [196, 98] width 247 height 446
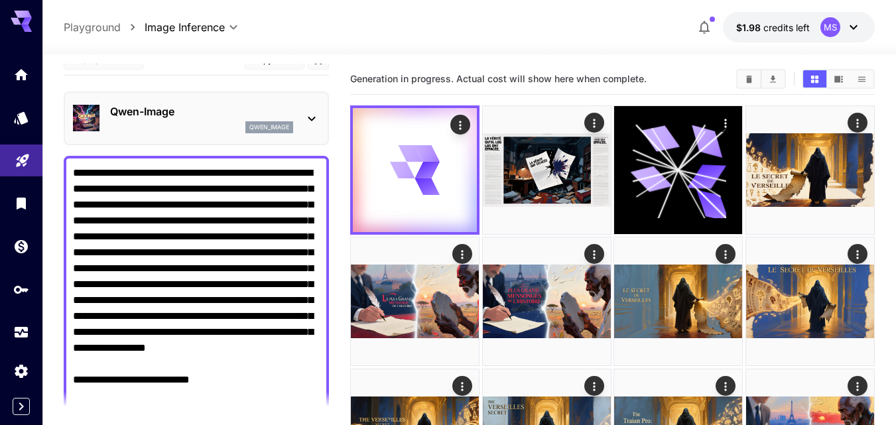
scroll to position [11, 0]
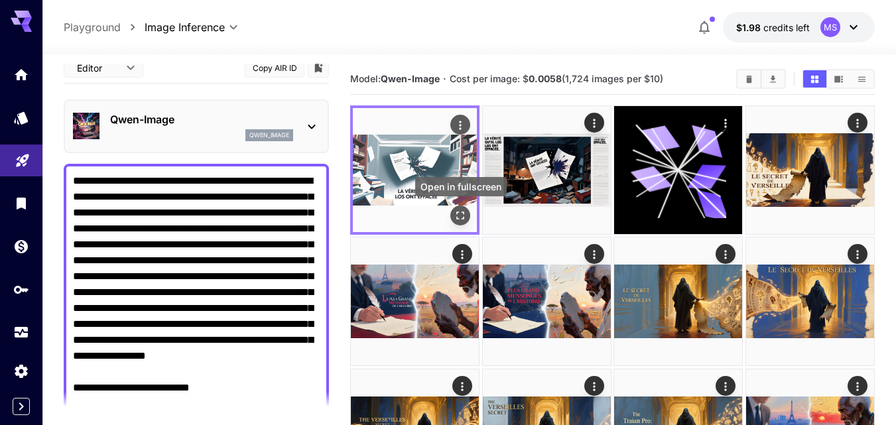
click at [456, 216] on icon "Open in fullscreen" at bounding box center [460, 215] width 13 height 13
click at [458, 119] on icon "Actions" at bounding box center [460, 125] width 13 height 13
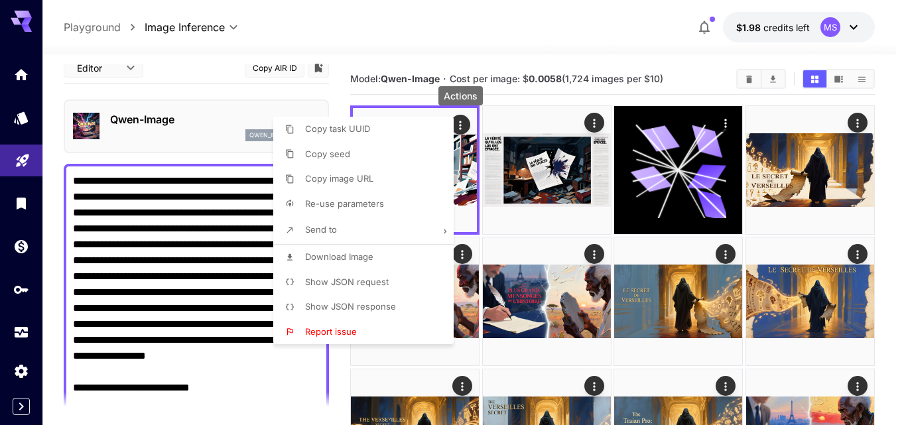
click at [214, 223] on div at bounding box center [453, 212] width 906 height 425
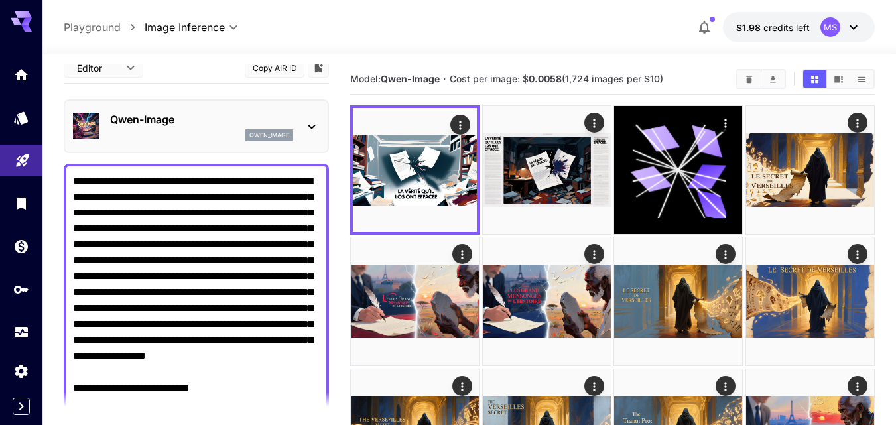
click at [80, 225] on textarea "Negative Prompt" at bounding box center [196, 396] width 247 height 446
paste textarea "**********"
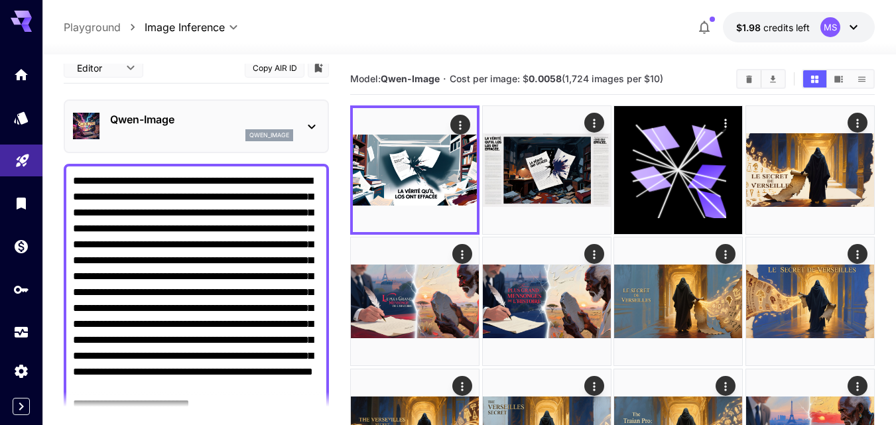
scroll to position [298, 0]
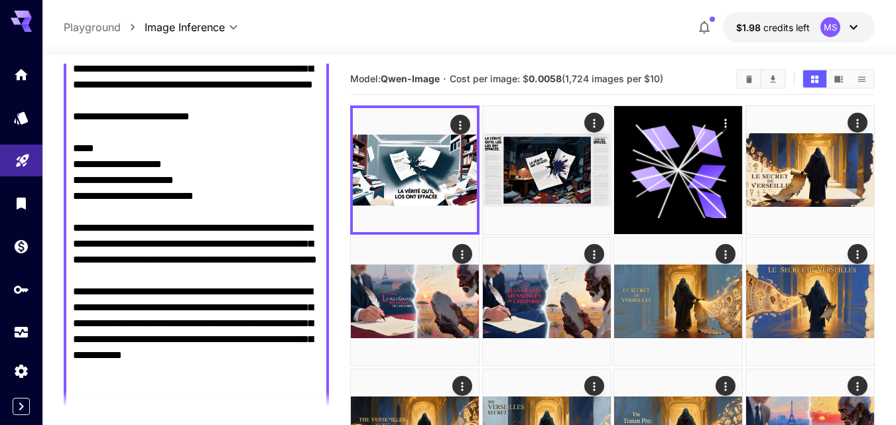
drag, startPoint x: 224, startPoint y: 245, endPoint x: 80, endPoint y: 214, distance: 148.0
click at [80, 214] on textarea "Negative Prompt" at bounding box center [196, 156] width 247 height 541
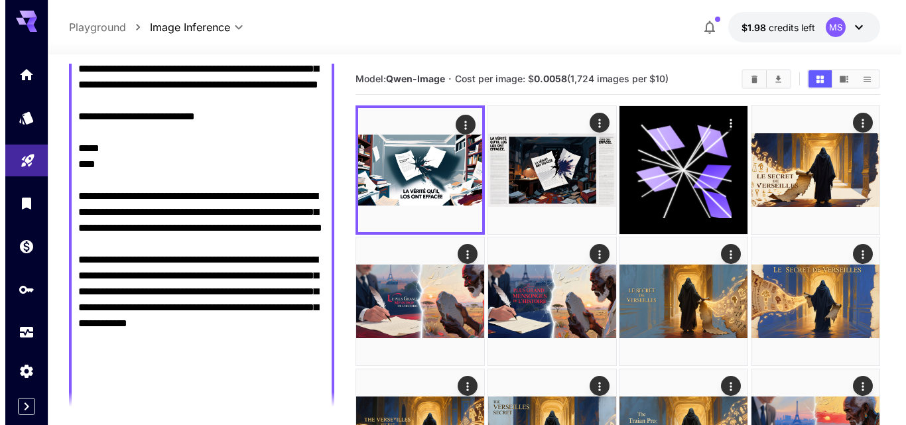
scroll to position [440, 0]
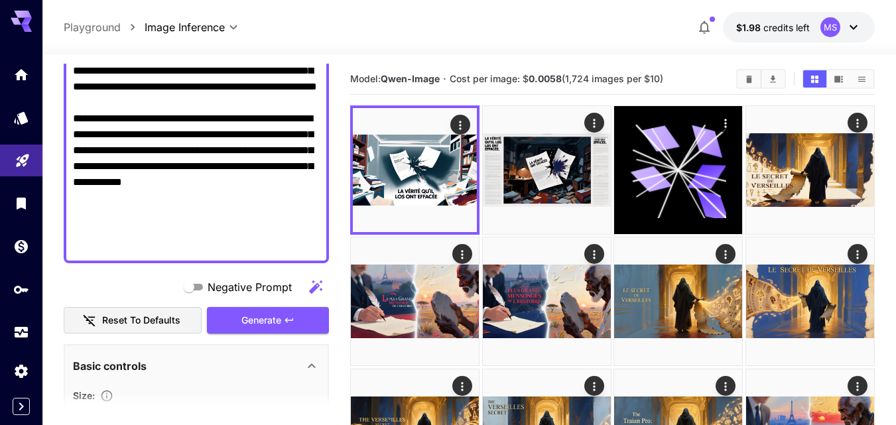
paste textarea "**********"
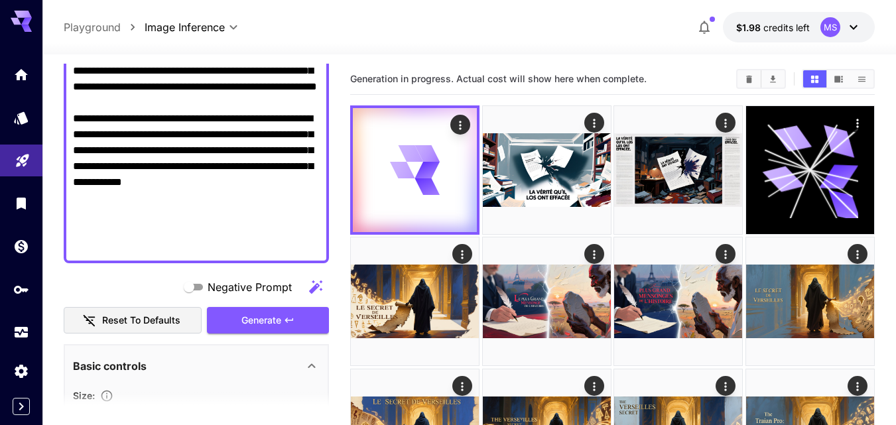
type textarea "**********"
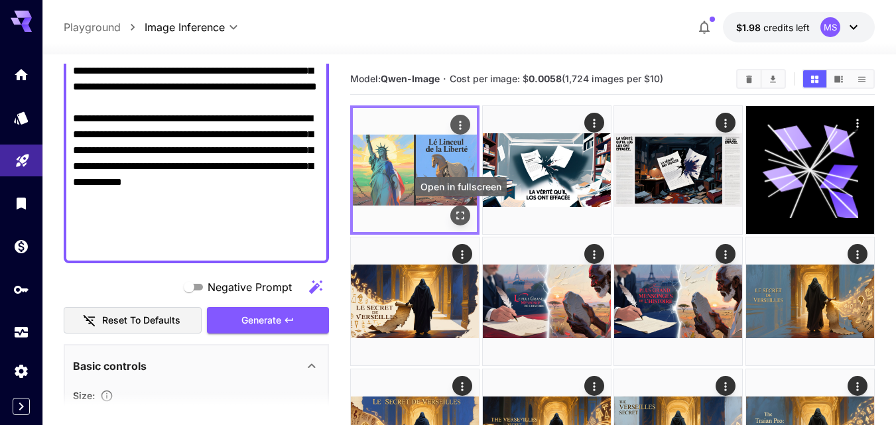
click at [465, 210] on icon "Open in fullscreen" at bounding box center [460, 215] width 13 height 13
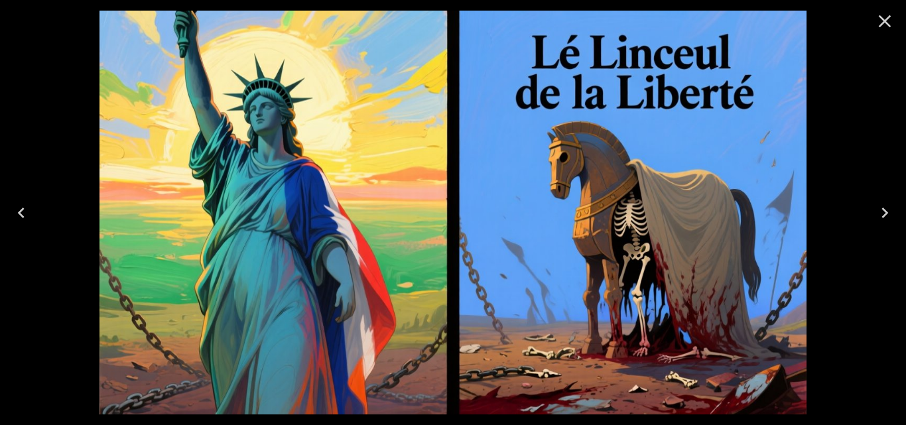
scroll to position [440, 0]
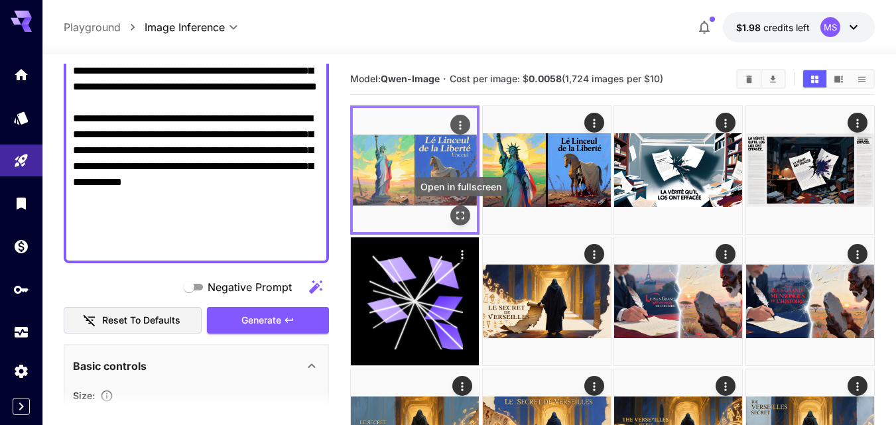
click at [458, 220] on icon "Open in fullscreen" at bounding box center [460, 215] width 13 height 13
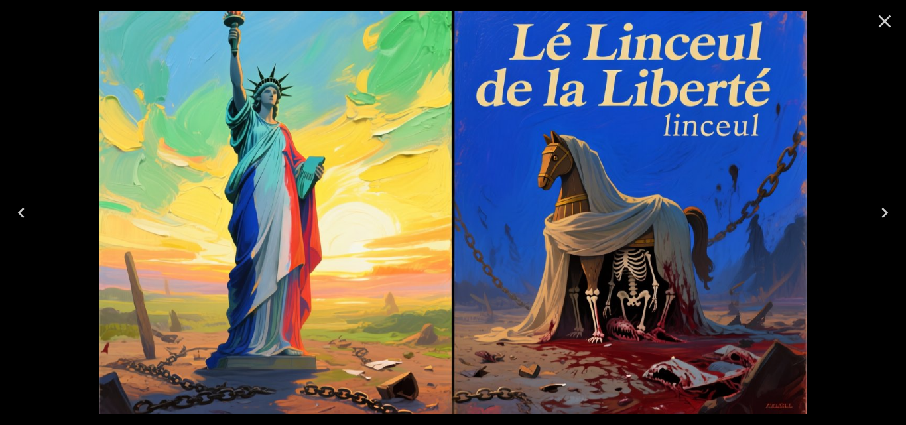
click at [877, 24] on icon "Close" at bounding box center [884, 21] width 21 height 21
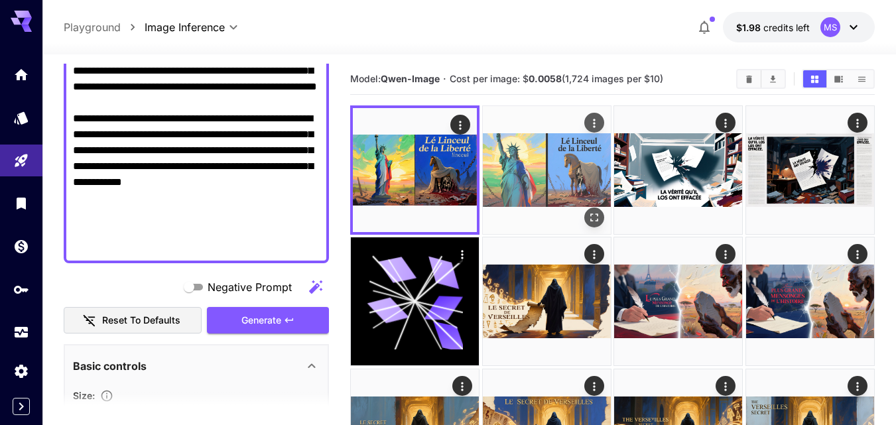
click at [576, 168] on img at bounding box center [547, 170] width 128 height 128
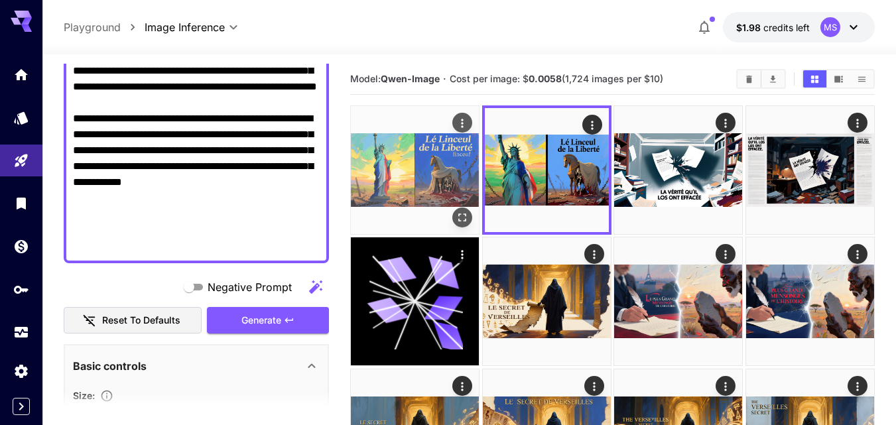
click at [429, 149] on img at bounding box center [415, 170] width 128 height 128
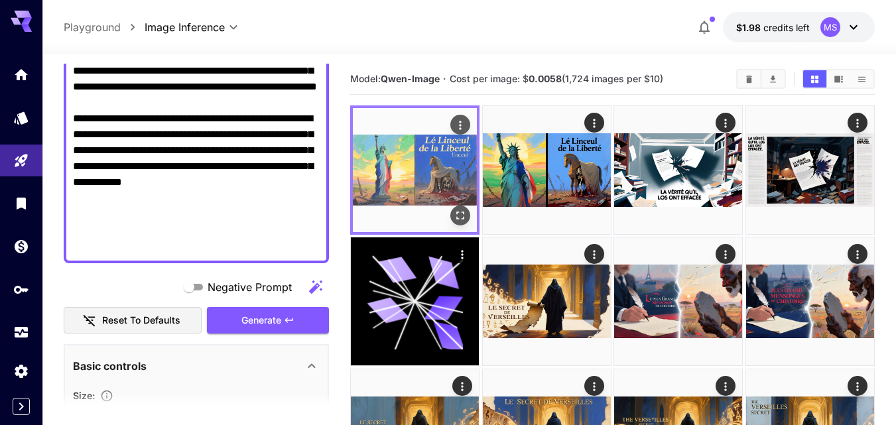
click at [462, 220] on icon "Open in fullscreen" at bounding box center [461, 216] width 8 height 8
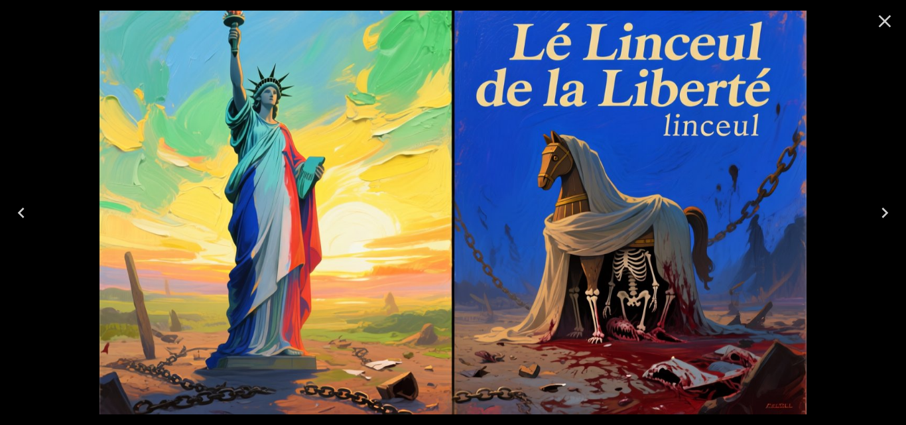
click at [881, 24] on icon "Close" at bounding box center [885, 21] width 13 height 13
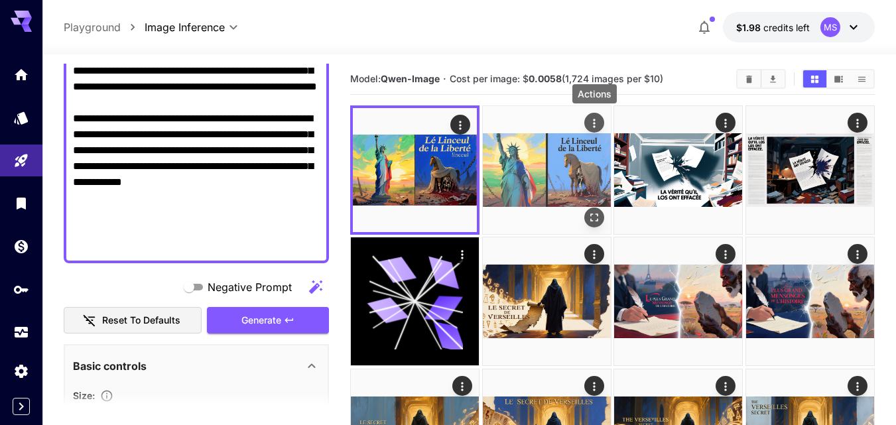
click at [586, 123] on button "Actions" at bounding box center [594, 123] width 20 height 20
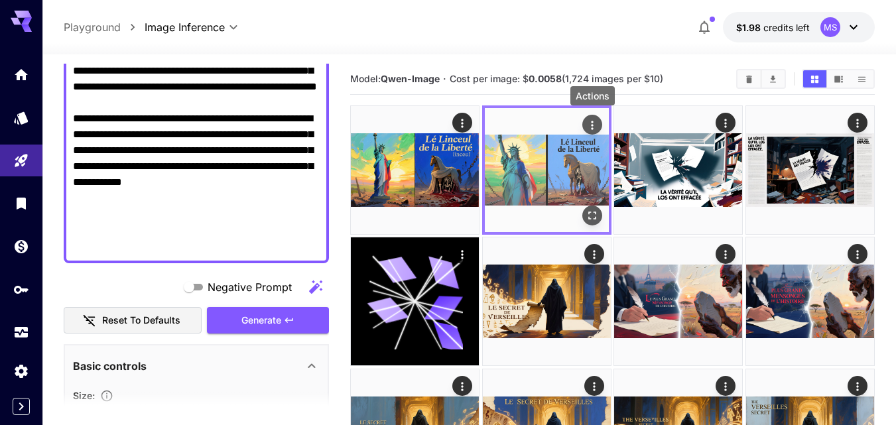
click at [596, 121] on icon "Actions" at bounding box center [592, 125] width 13 height 13
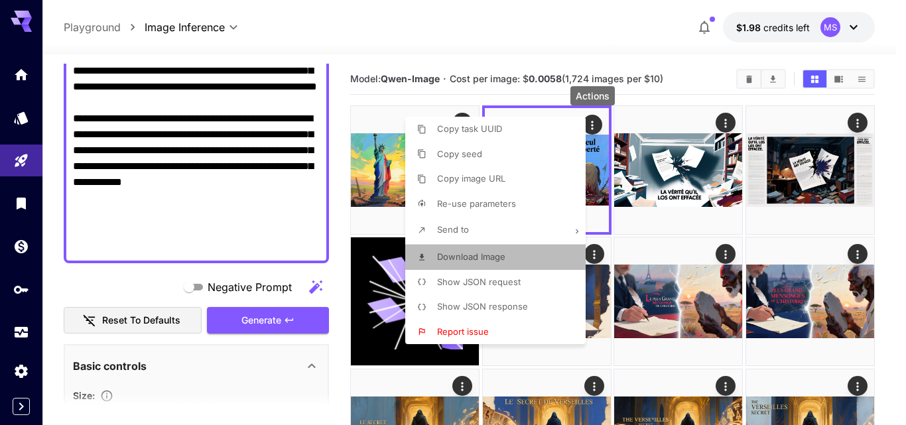
click at [458, 258] on span "Download Image" at bounding box center [471, 256] width 68 height 11
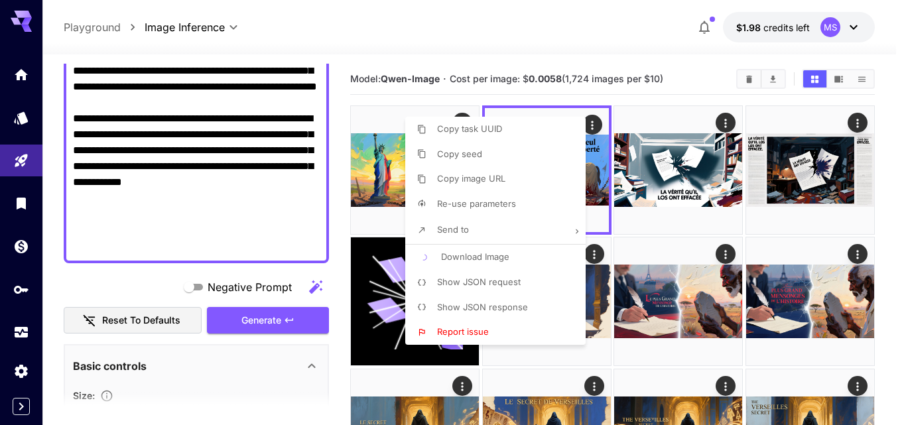
click at [700, 88] on div at bounding box center [453, 212] width 906 height 425
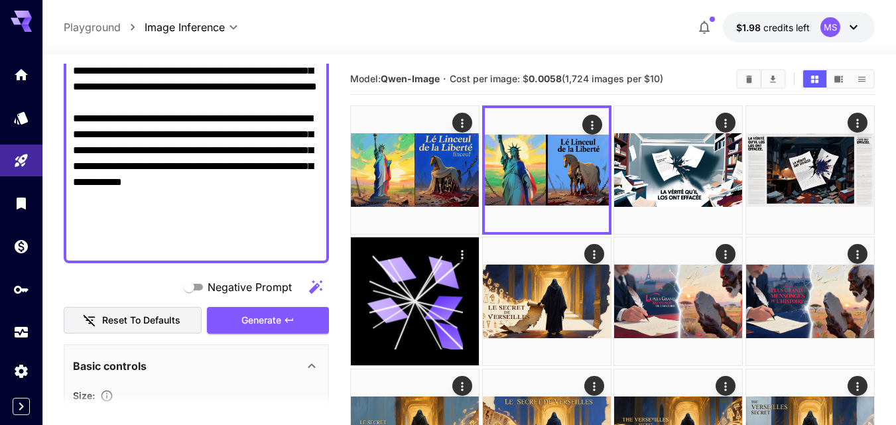
click at [558, 27] on div "**********" at bounding box center [469, 27] width 811 height 31
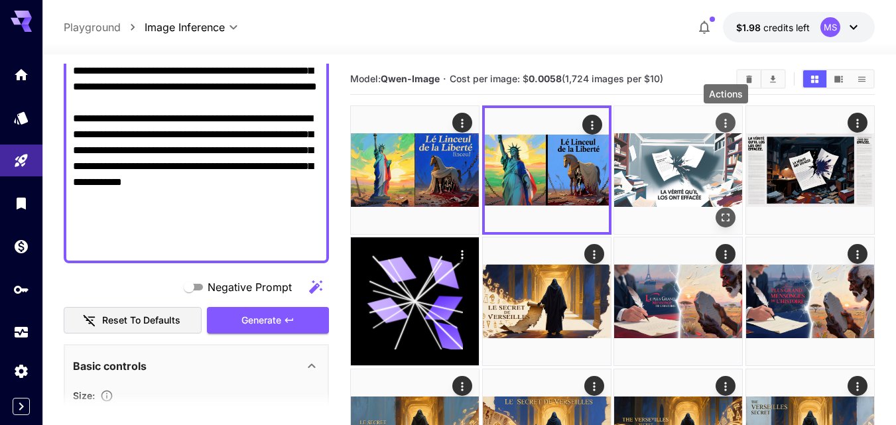
click at [727, 123] on icon "Actions" at bounding box center [725, 123] width 13 height 13
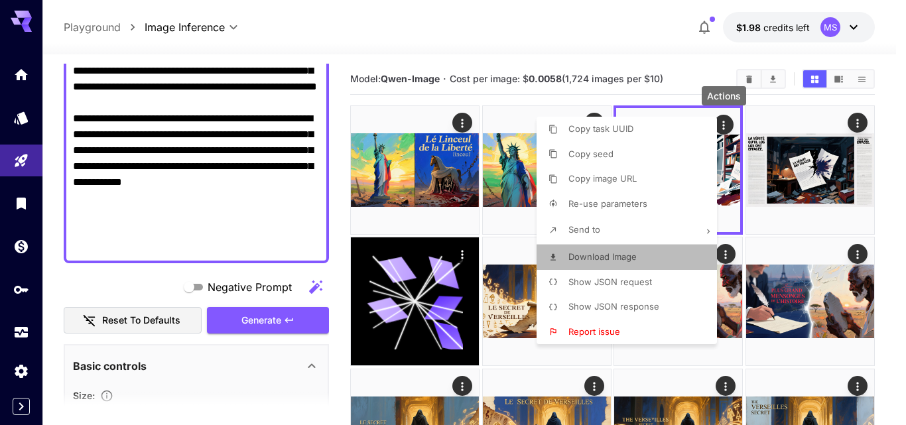
click at [568, 263] on li "Download Image" at bounding box center [631, 257] width 188 height 25
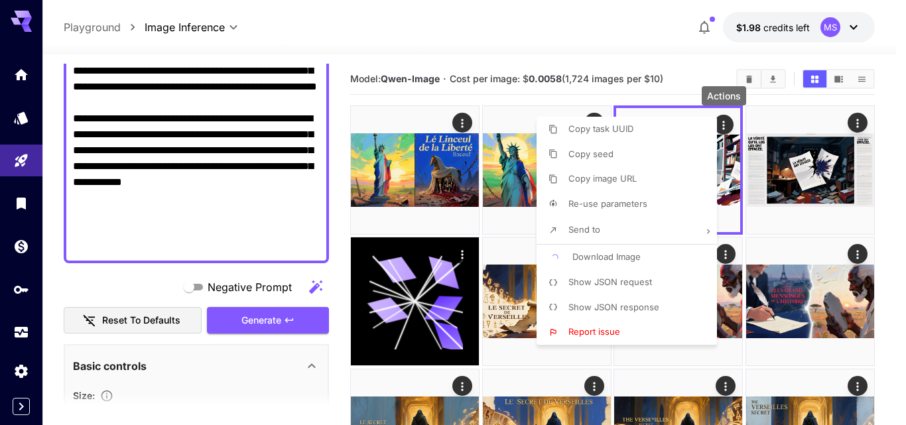
click at [235, 150] on div at bounding box center [453, 212] width 906 height 425
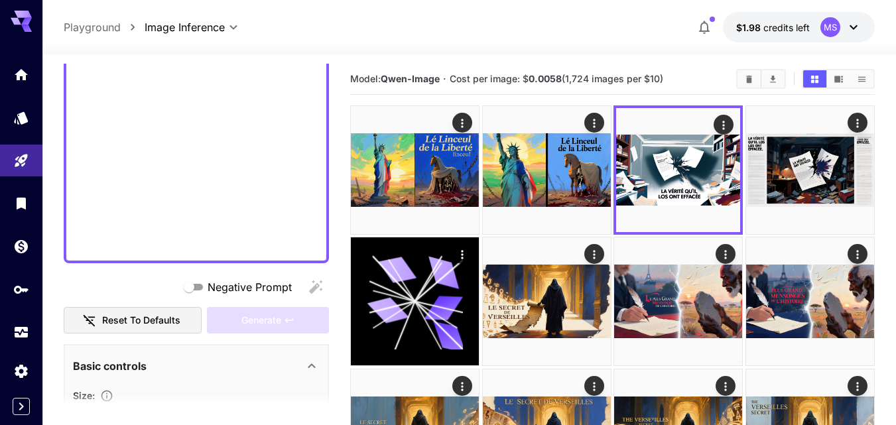
paste textarea "**********"
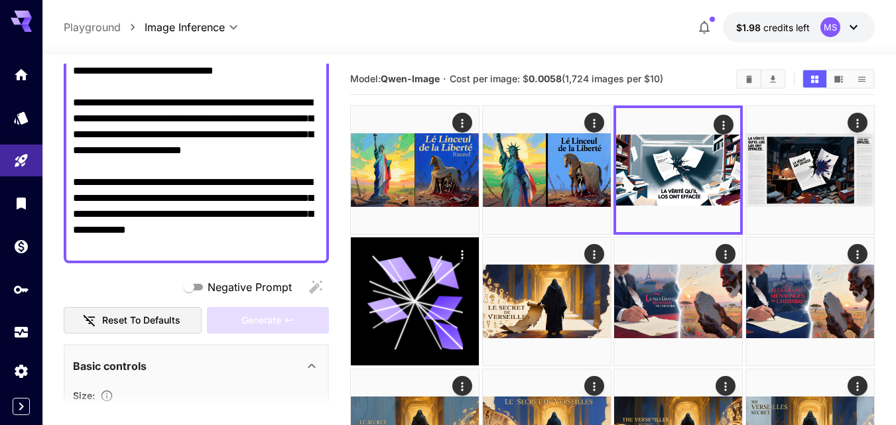
scroll to position [314, 0]
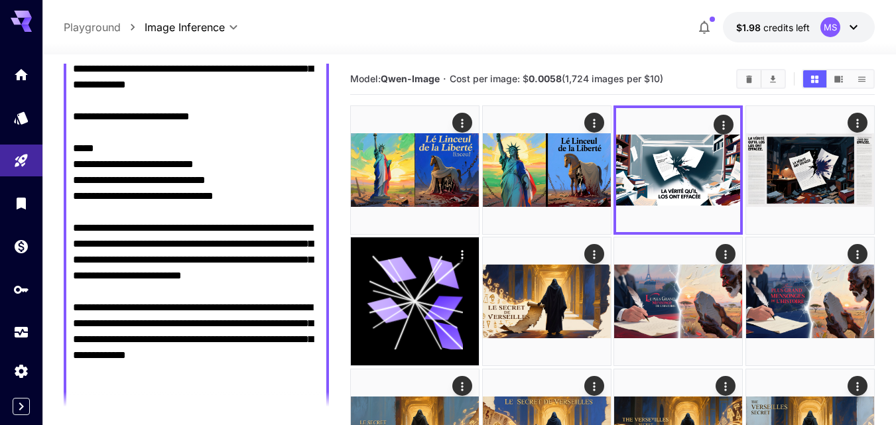
click at [222, 225] on textarea "Negative Prompt" at bounding box center [196, 148] width 247 height 557
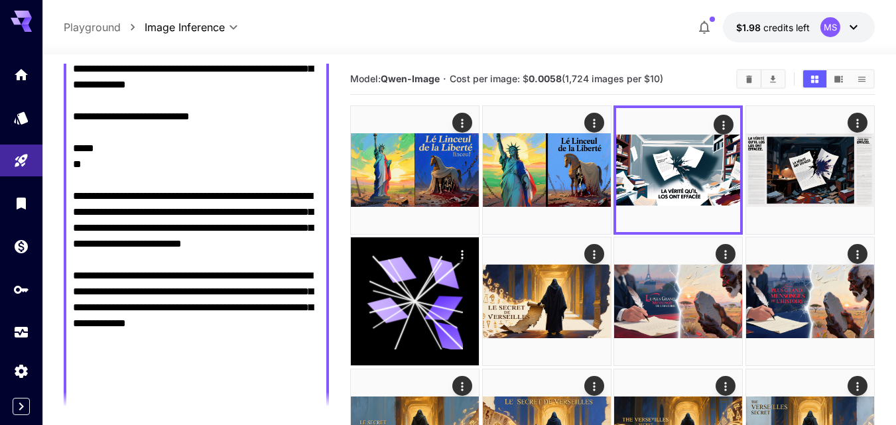
paste textarea "**********"
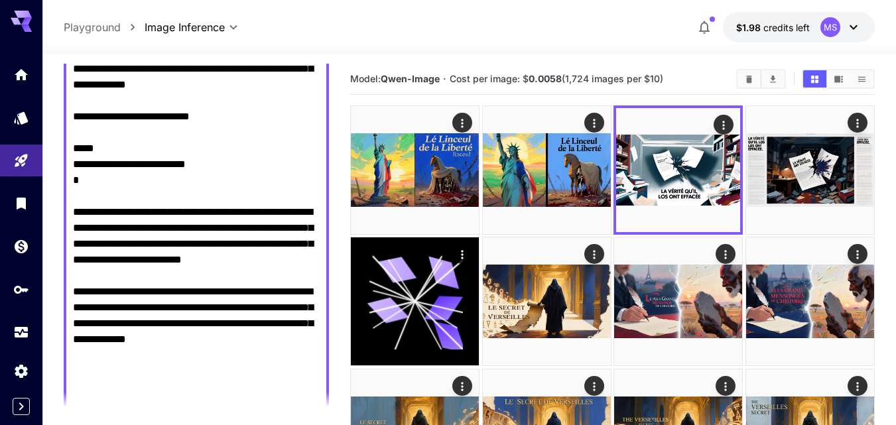
scroll to position [456, 0]
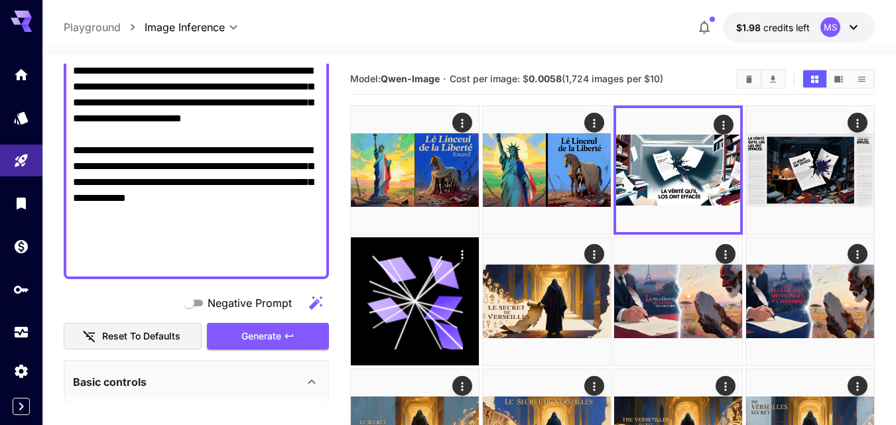
paste textarea "**********"
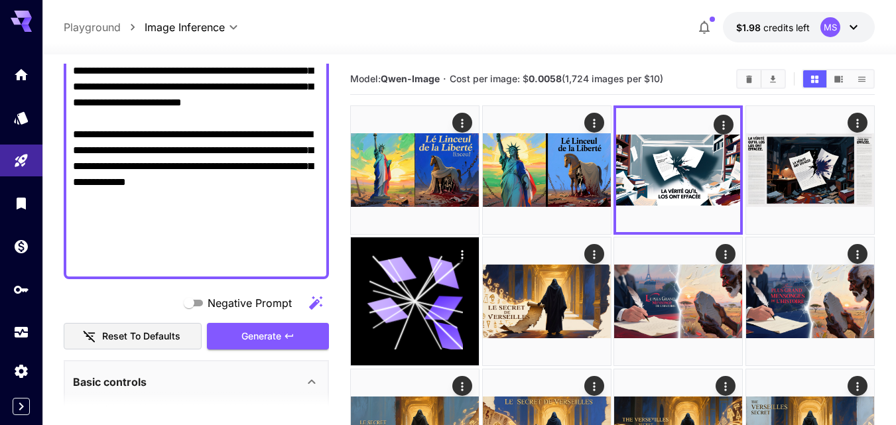
scroll to position [440, 0]
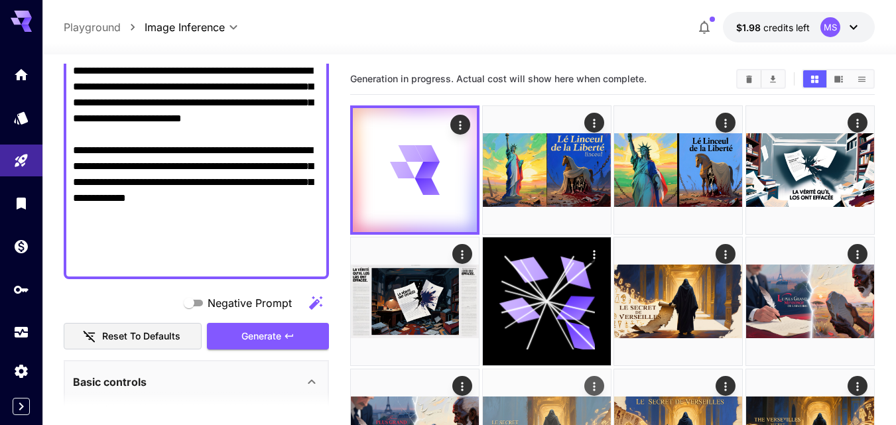
type textarea "**********"
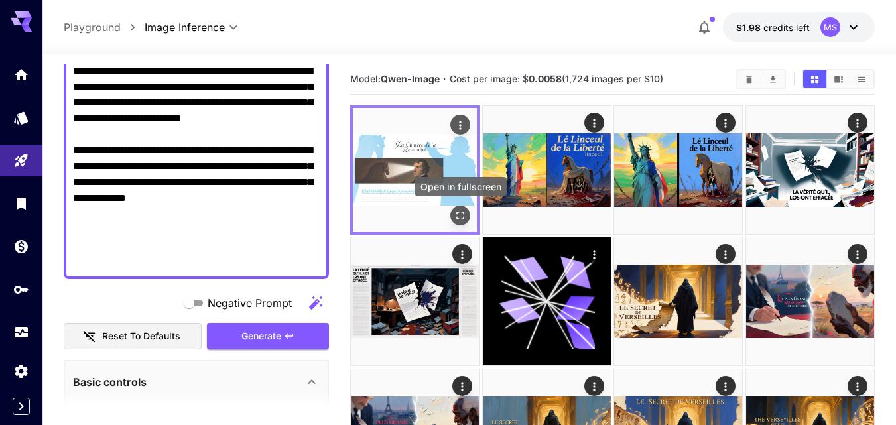
click at [462, 215] on icon "Open in fullscreen" at bounding box center [460, 215] width 13 height 13
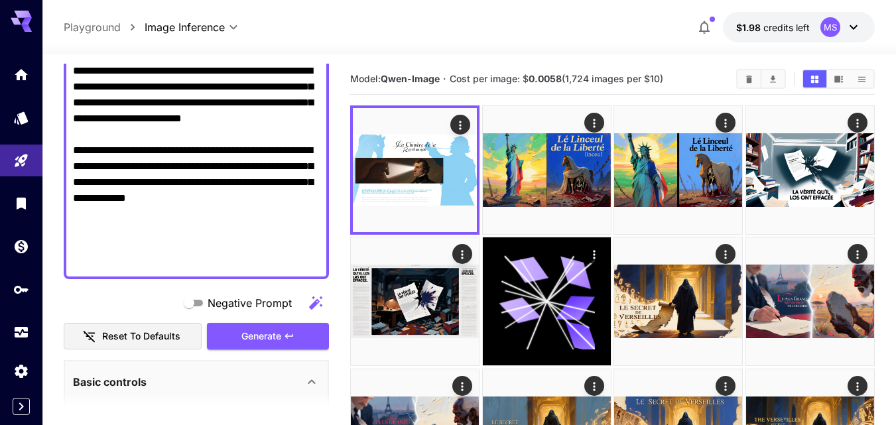
click at [214, 159] on textarea "Negative Prompt" at bounding box center [196, 7] width 247 height 525
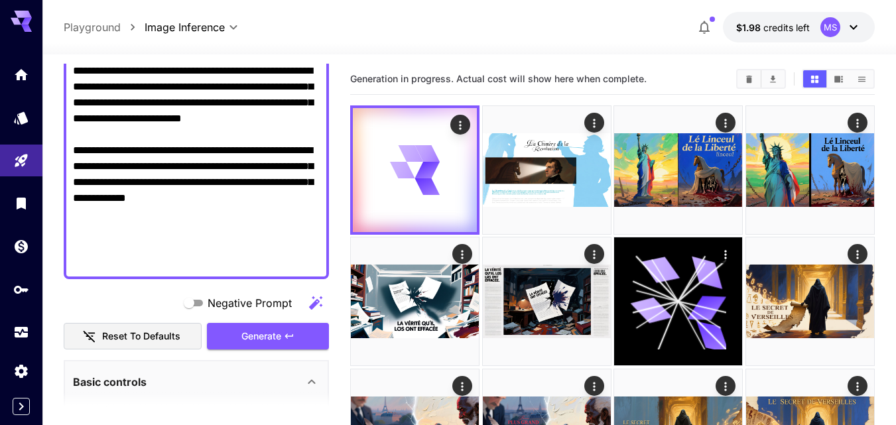
click at [176, 208] on textarea "Negative Prompt" at bounding box center [196, 7] width 247 height 525
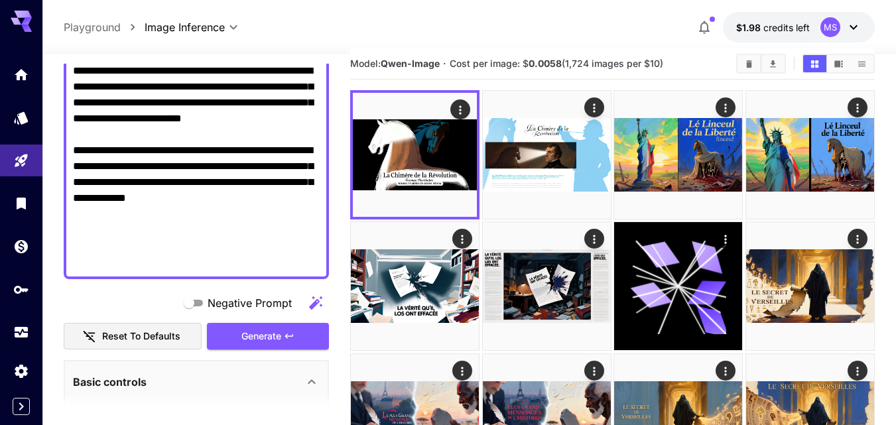
scroll to position [0, 0]
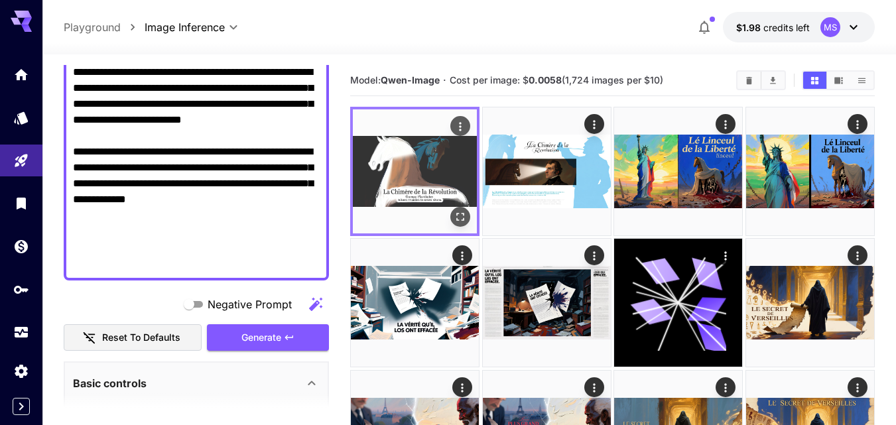
click at [411, 202] on img at bounding box center [415, 171] width 124 height 124
click at [461, 217] on icon "Open in fullscreen" at bounding box center [460, 216] width 13 height 13
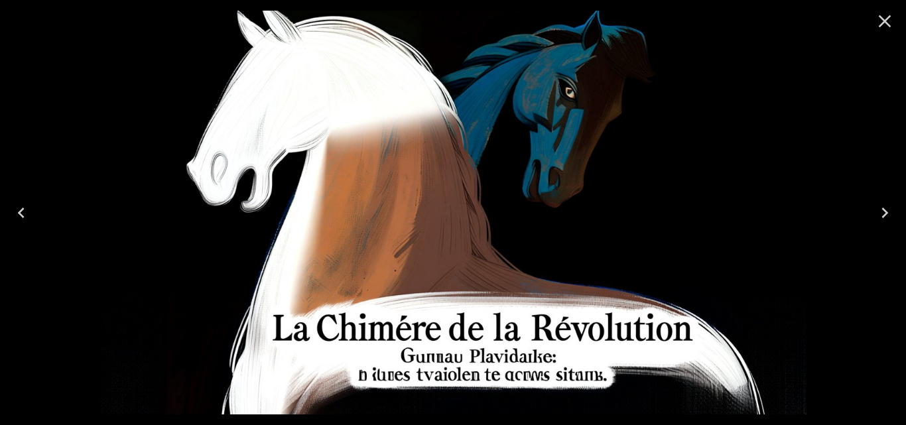
click at [26, 214] on icon "Previous" at bounding box center [21, 212] width 21 height 21
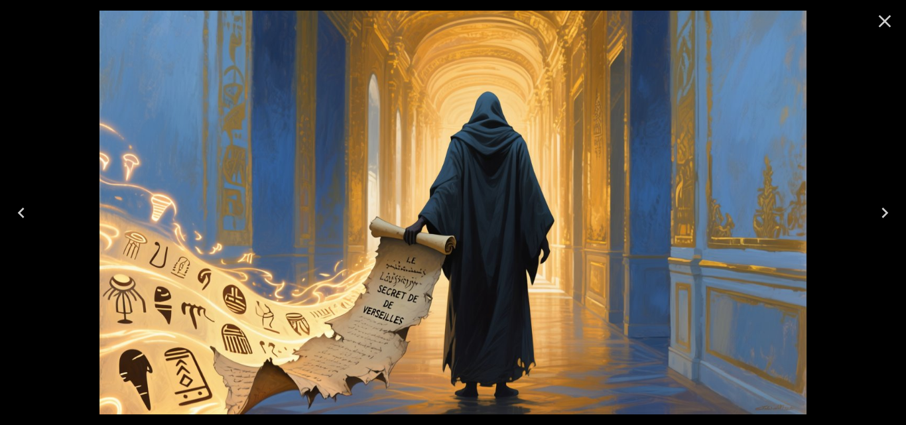
click at [896, 24] on button "Close" at bounding box center [885, 21] width 32 height 32
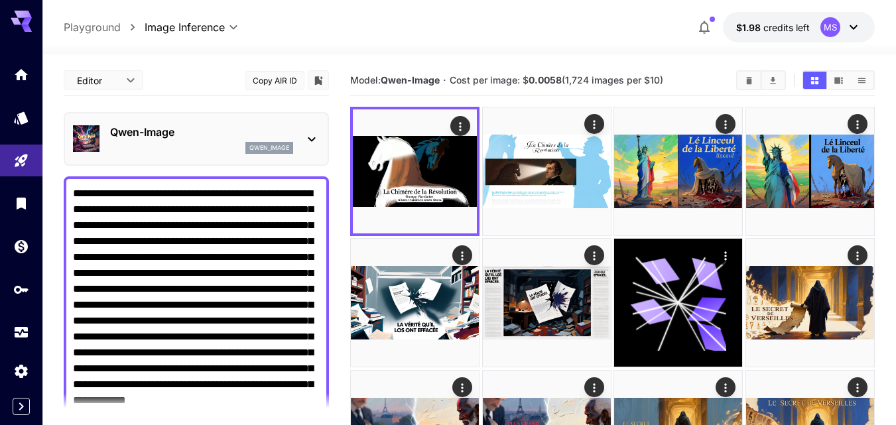
click at [305, 131] on icon at bounding box center [312, 139] width 16 height 16
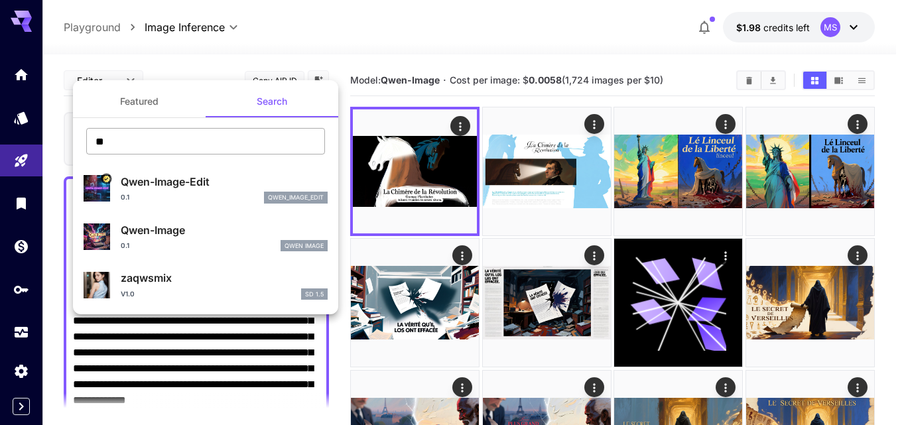
click at [133, 143] on input "**" at bounding box center [205, 141] width 239 height 27
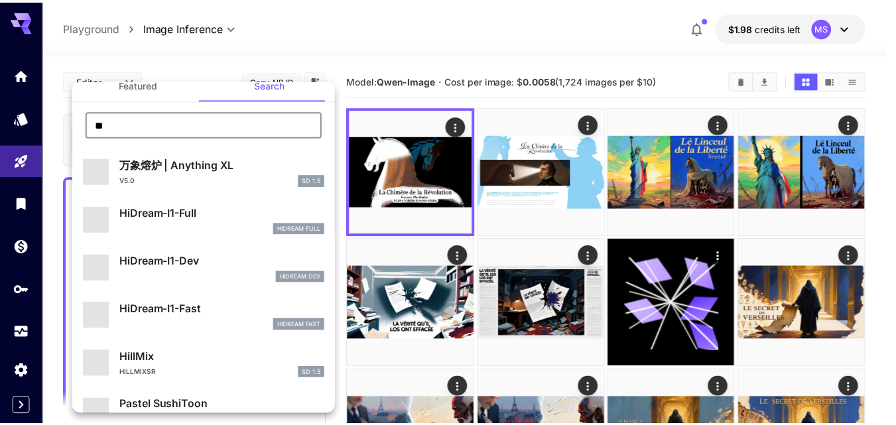
scroll to position [66, 0]
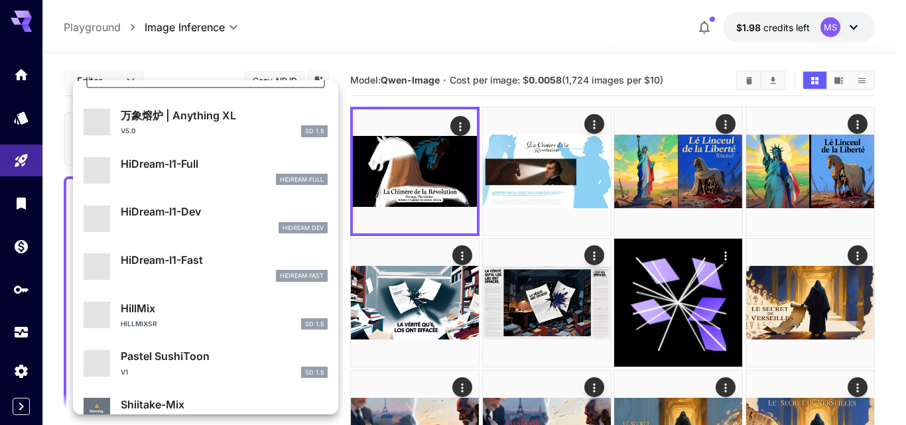
type input "**"
click at [168, 227] on div "HiDream Dev" at bounding box center [224, 228] width 207 height 12
type input "**"
type input "*"
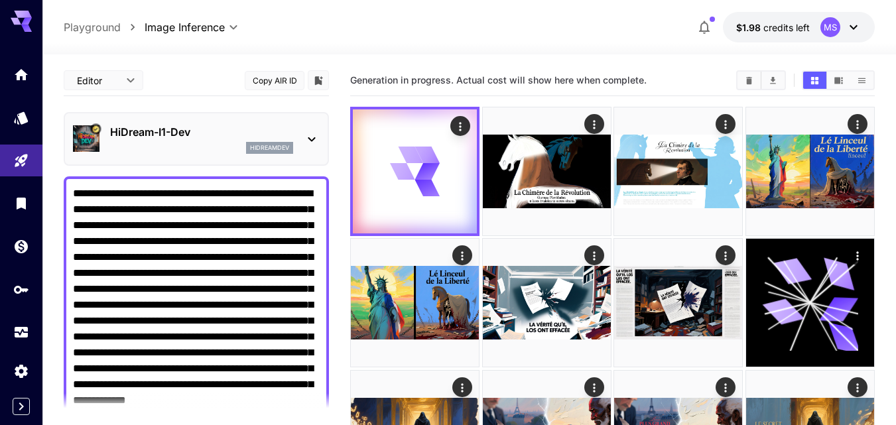
click at [77, 135] on img at bounding box center [86, 138] width 27 height 27
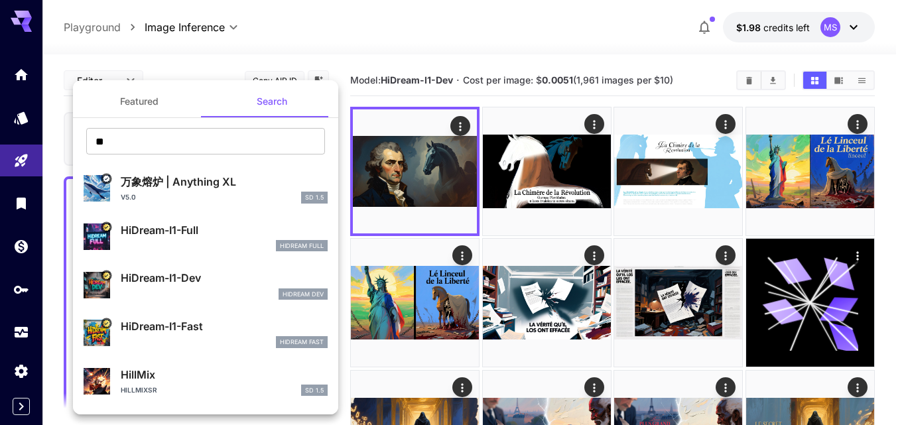
click at [480, 53] on div at bounding box center [453, 212] width 906 height 425
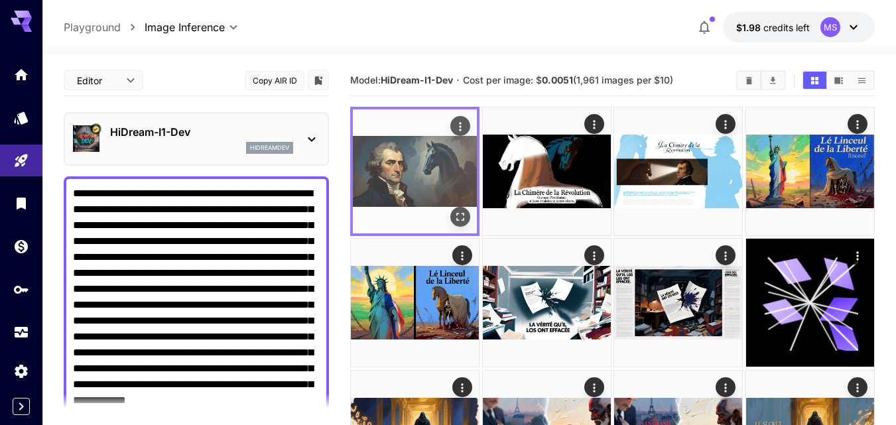
click at [403, 165] on img at bounding box center [415, 171] width 124 height 124
click at [467, 215] on icon "Open in fullscreen" at bounding box center [460, 216] width 13 height 13
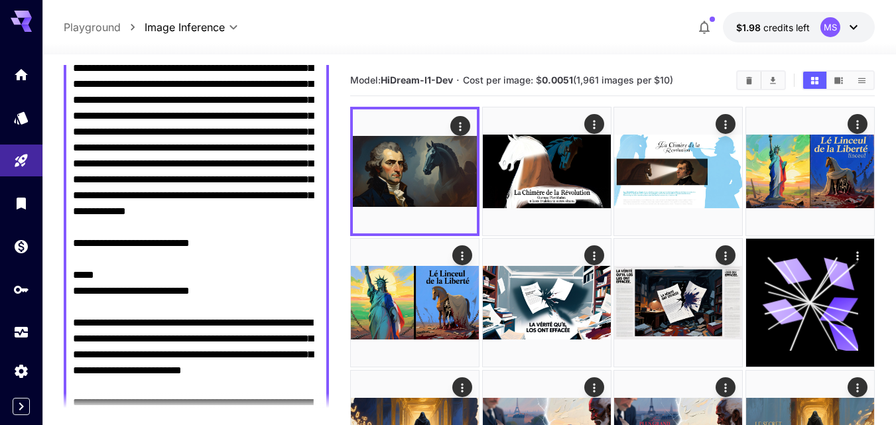
scroll to position [199, 0]
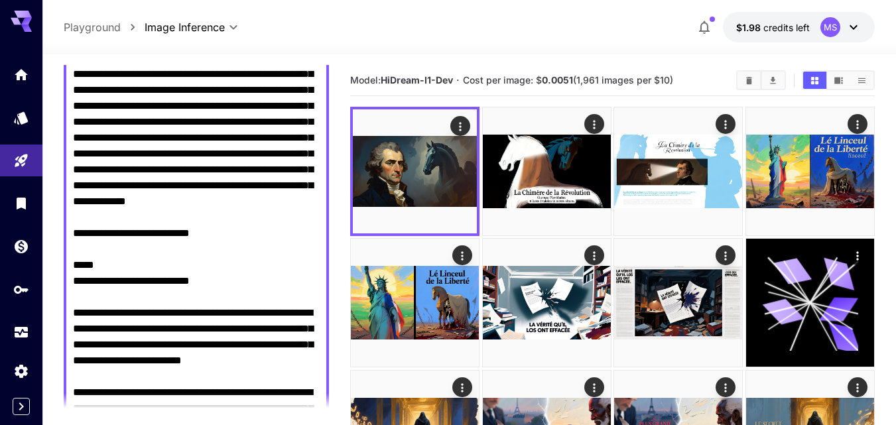
click at [135, 294] on textarea "Negative Prompt" at bounding box center [196, 249] width 247 height 525
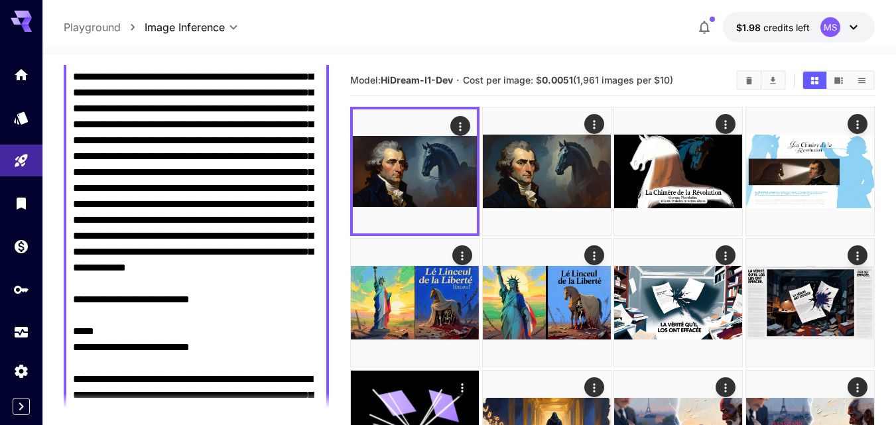
scroll to position [0, 0]
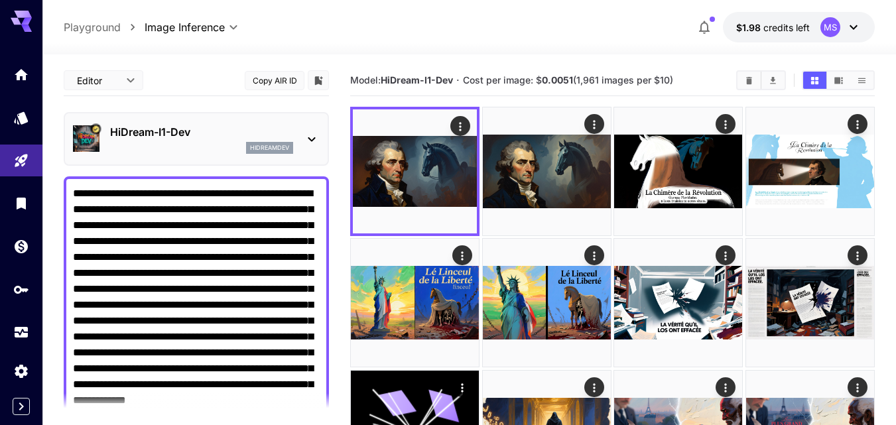
click at [306, 138] on icon at bounding box center [312, 139] width 16 height 16
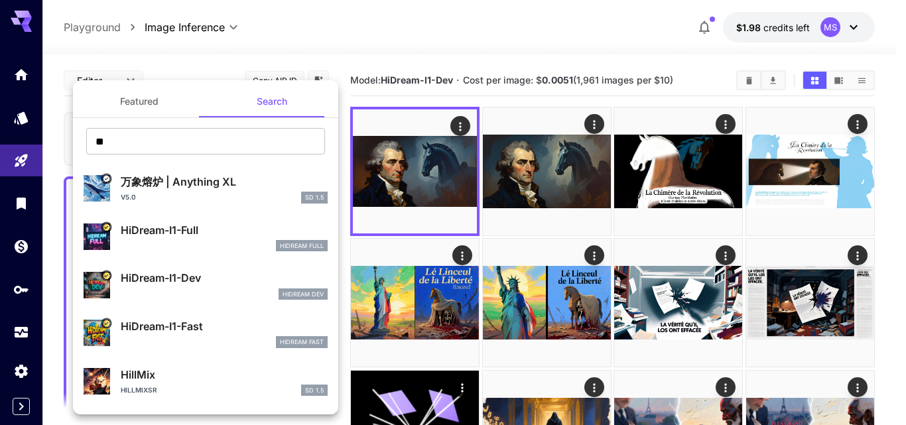
click at [145, 231] on p "HiDream-I1-Full" at bounding box center [224, 230] width 207 height 16
type input "**"
type input "***"
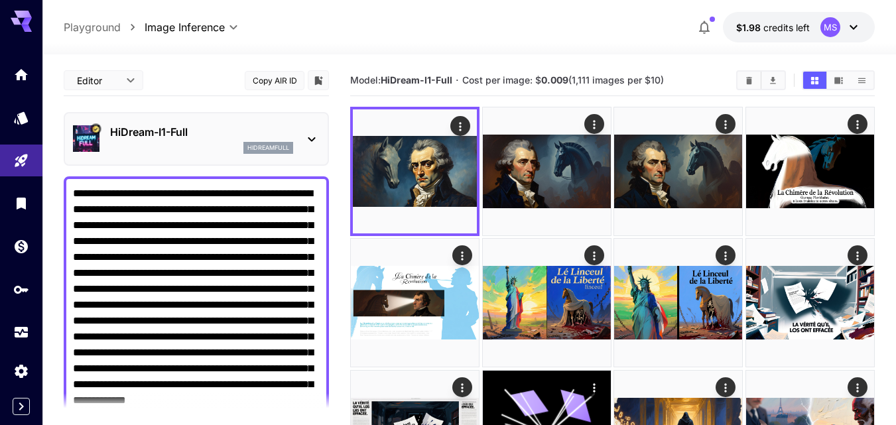
click at [313, 137] on icon at bounding box center [312, 139] width 16 height 16
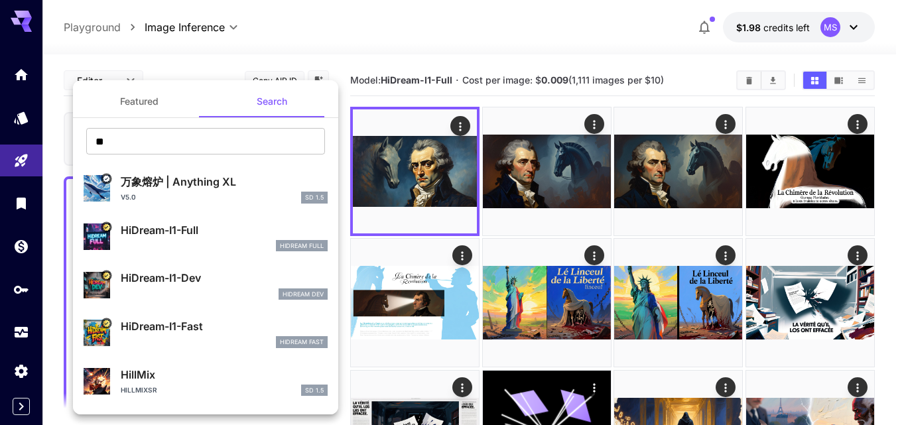
click at [127, 106] on button "Featured" at bounding box center [139, 102] width 133 height 32
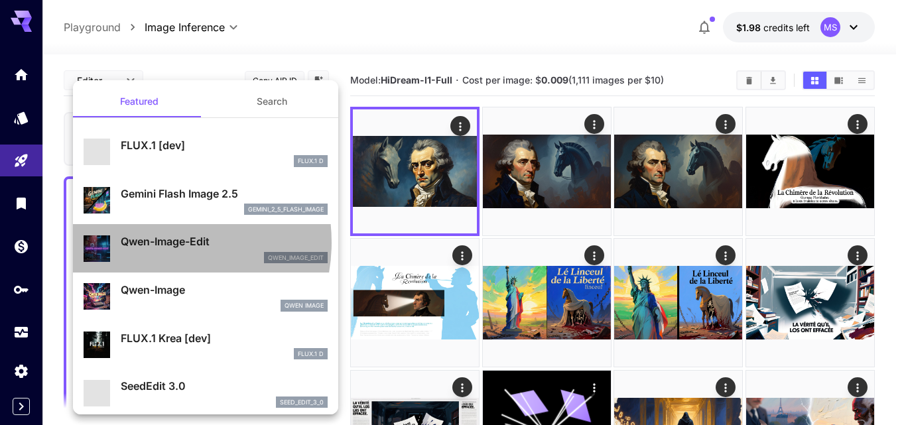
click at [158, 242] on p "Qwen-Image-Edit" at bounding box center [224, 241] width 207 height 16
type input "*"
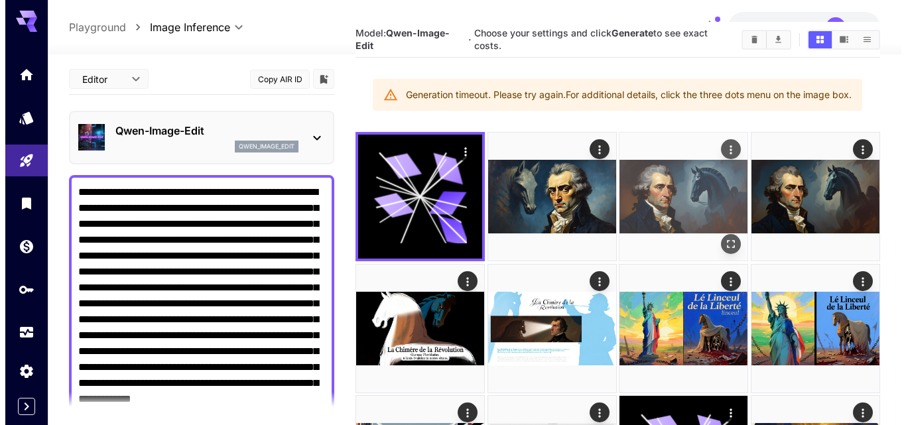
scroll to position [66, 0]
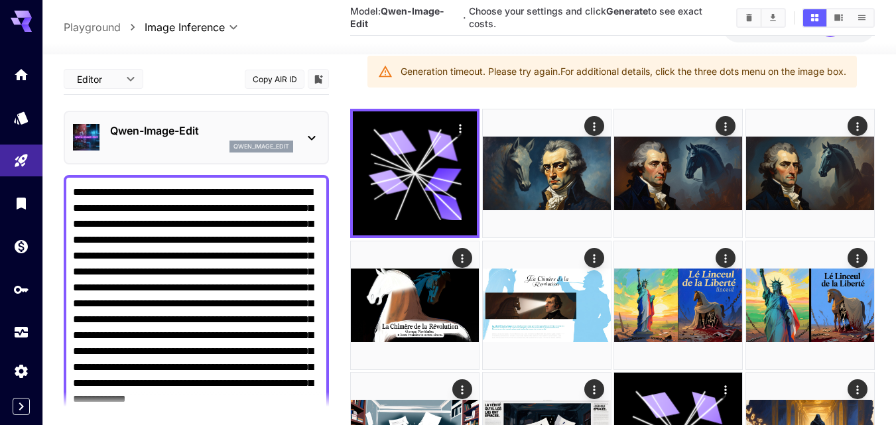
click at [599, 72] on div "Generation timeout. Please try again. For additional details, click the three d…" at bounding box center [624, 72] width 446 height 24
click at [311, 133] on icon at bounding box center [312, 138] width 16 height 16
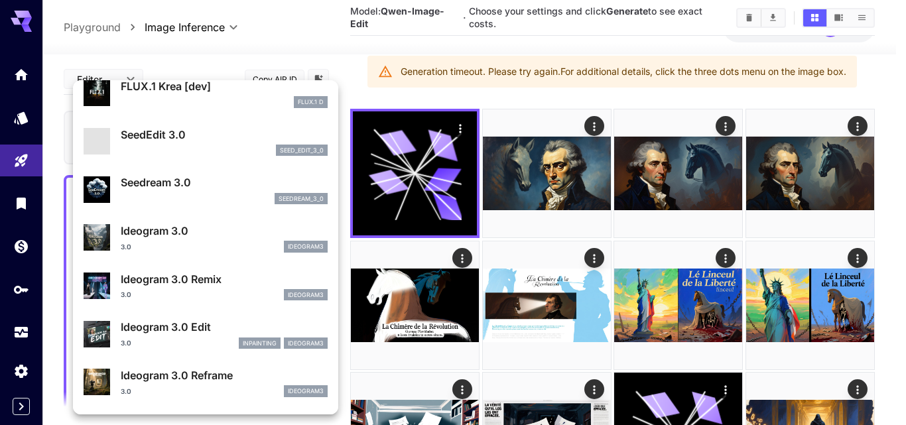
scroll to position [265, 0]
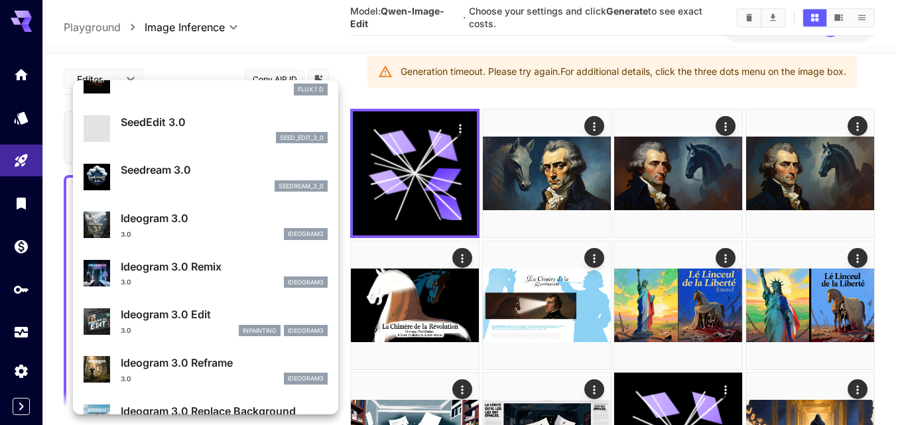
click at [149, 267] on p "Ideogram 3.0 Remix" at bounding box center [224, 267] width 207 height 16
type input "**********"
type input "****"
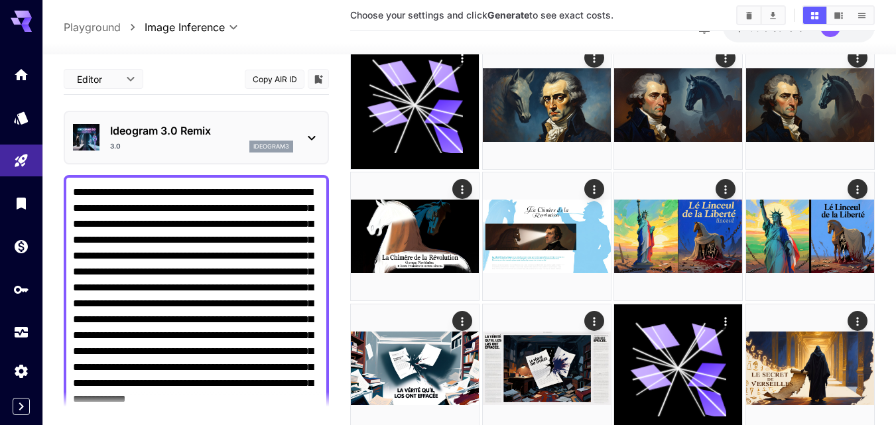
click at [315, 127] on div "Ideogram 3.0 Remix 3.0 ideogram3" at bounding box center [196, 137] width 247 height 40
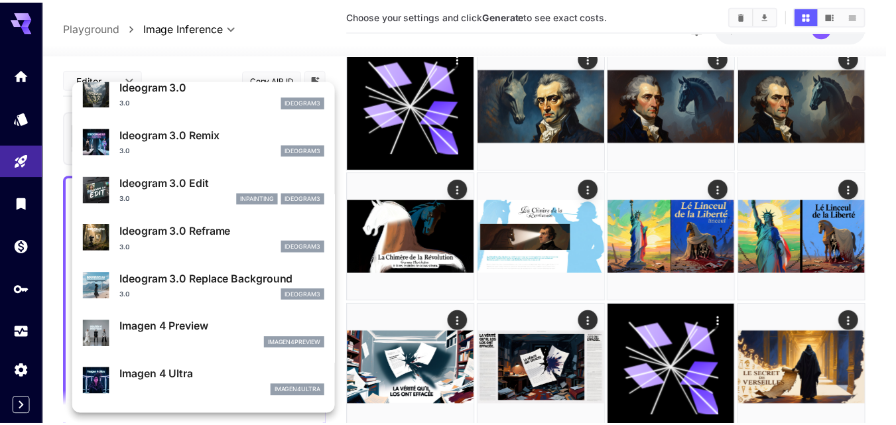
scroll to position [464, 0]
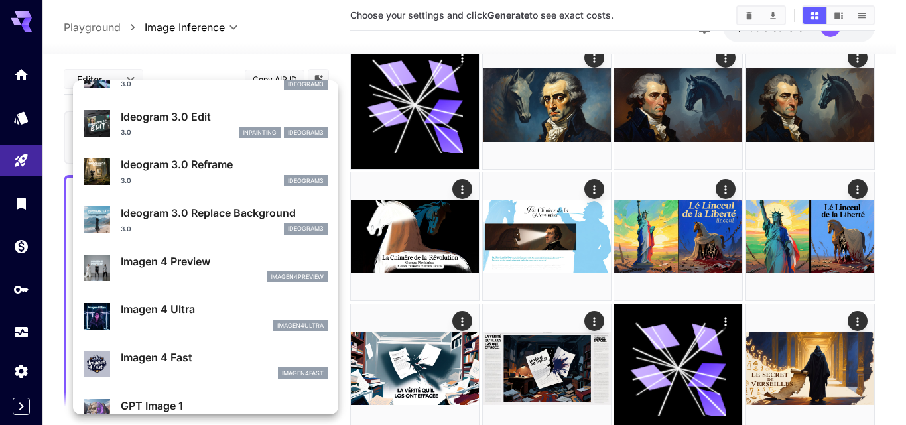
click at [168, 317] on p "Imagen 4 Ultra" at bounding box center [224, 309] width 207 height 16
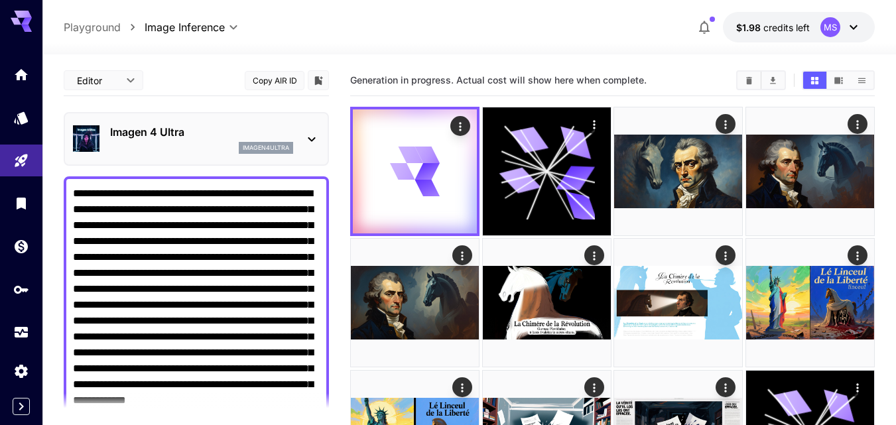
scroll to position [66, 0]
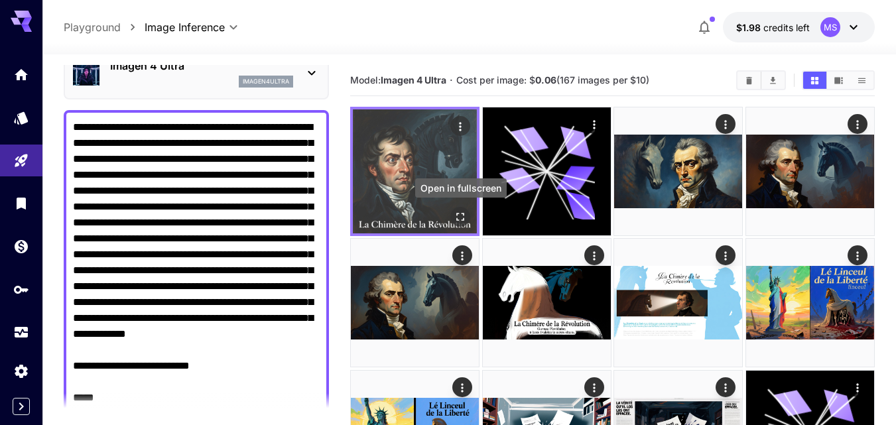
click at [463, 215] on icon "Open in fullscreen" at bounding box center [460, 216] width 13 height 13
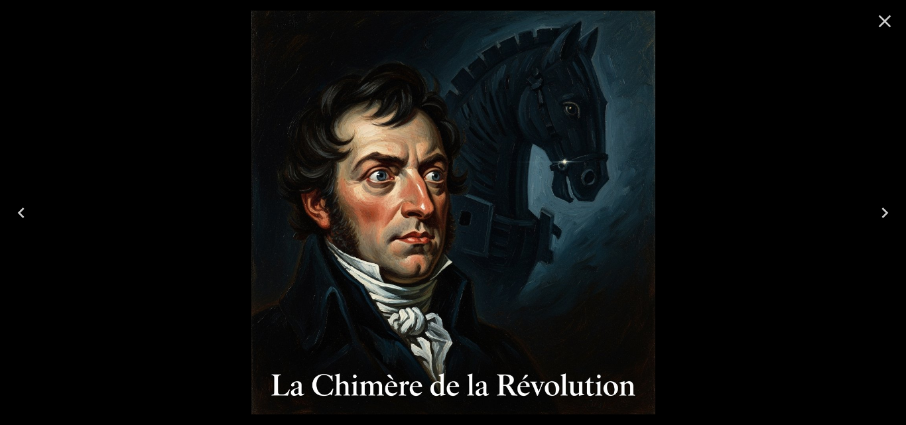
click at [887, 23] on icon "Close" at bounding box center [885, 21] width 13 height 13
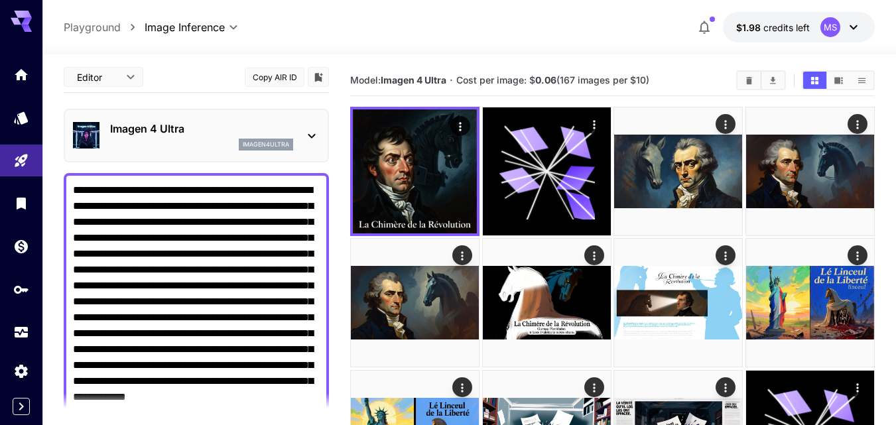
scroll to position [0, 0]
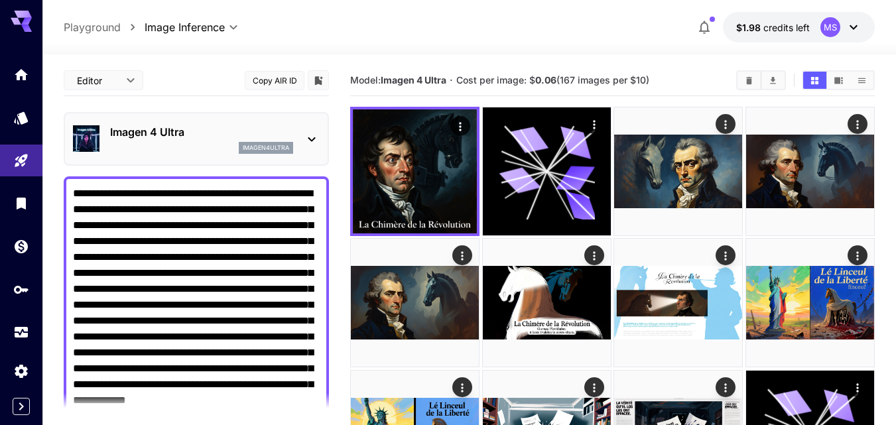
click at [308, 139] on icon at bounding box center [312, 139] width 16 height 16
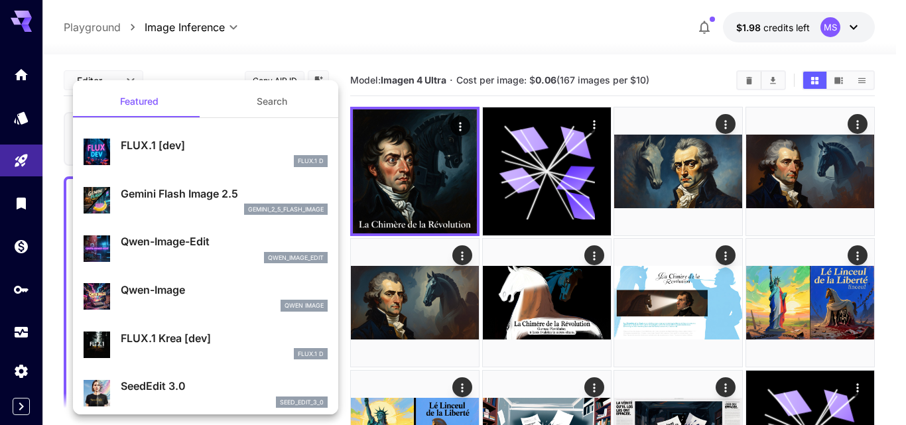
click at [250, 101] on button "Search" at bounding box center [272, 102] width 133 height 32
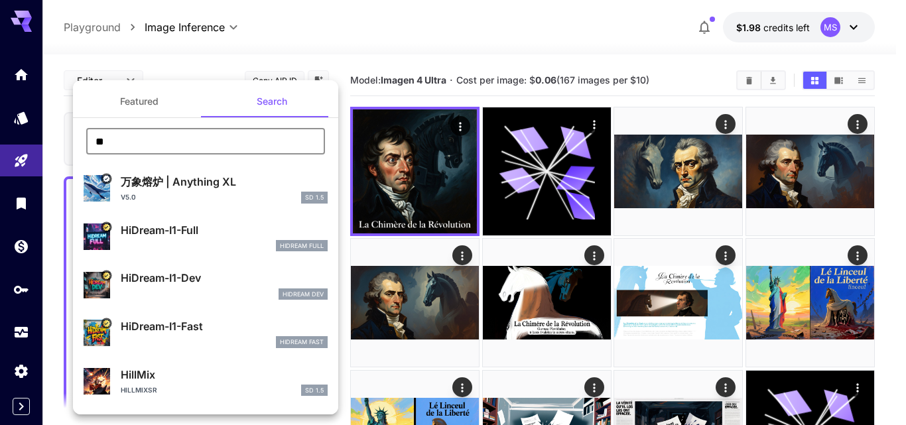
drag, startPoint x: 115, startPoint y: 145, endPoint x: 84, endPoint y: 143, distance: 31.3
click at [84, 143] on div "** ​" at bounding box center [205, 146] width 265 height 36
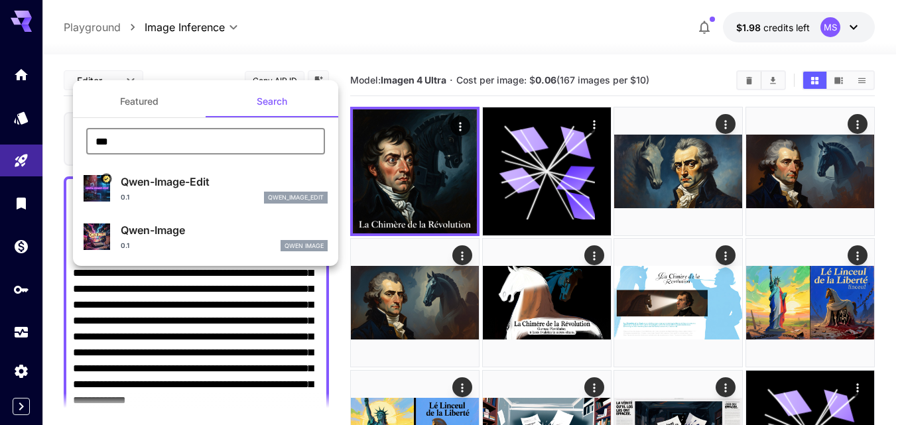
type input "***"
click at [164, 231] on p "Qwen-Image" at bounding box center [224, 230] width 207 height 16
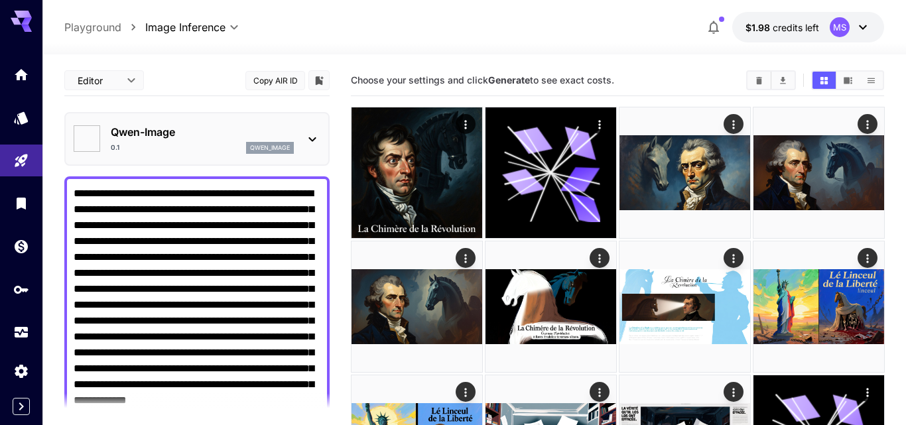
type input "*****"
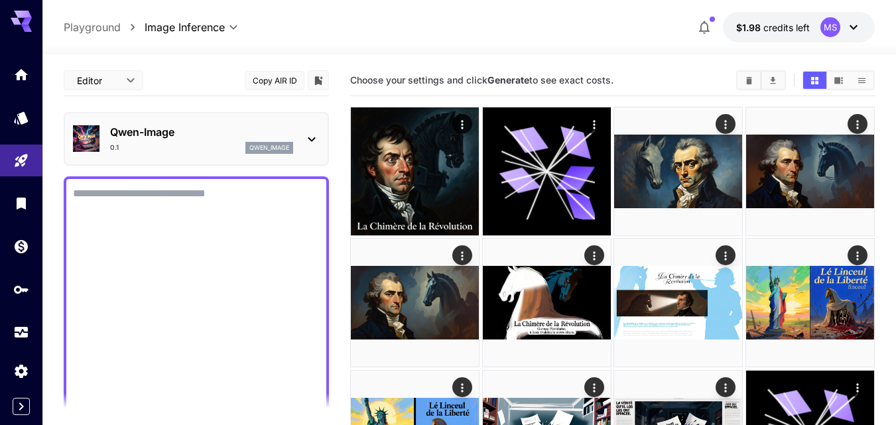
paste textarea "**********"
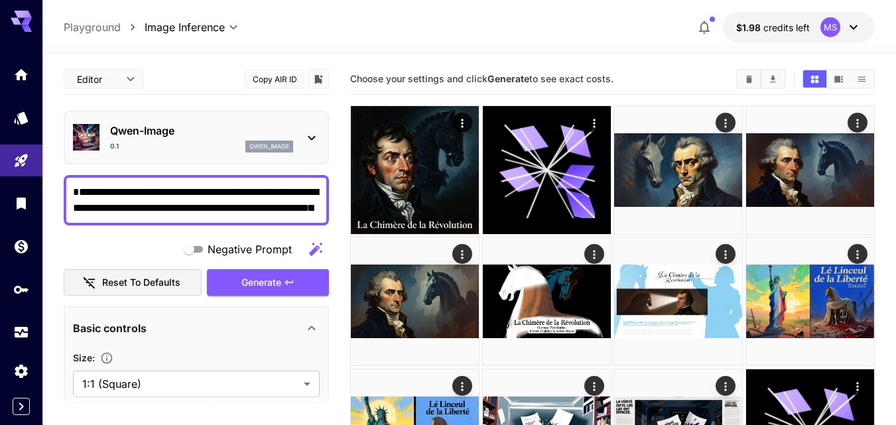
scroll to position [283, 0]
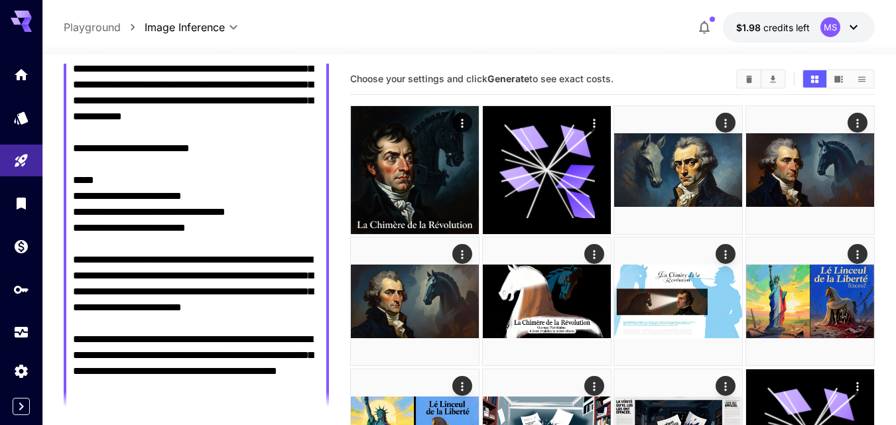
drag, startPoint x: 193, startPoint y: 259, endPoint x: 78, endPoint y: 229, distance: 119.4
click at [78, 229] on textarea "Negative Prompt" at bounding box center [196, 164] width 247 height 525
paste textarea
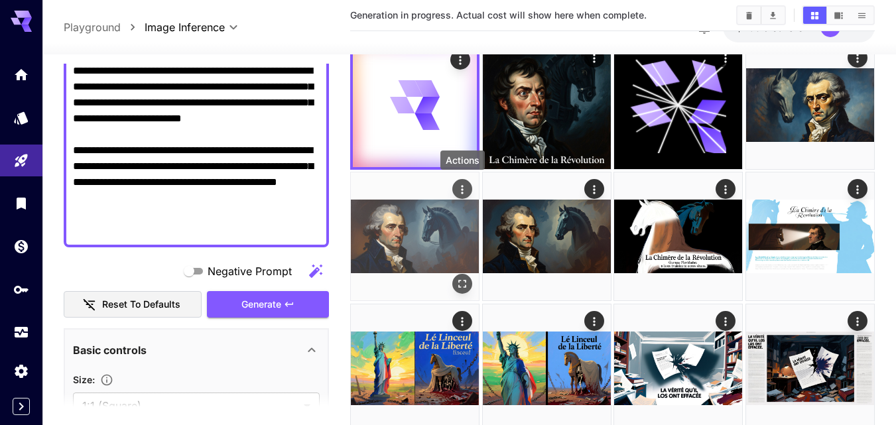
scroll to position [0, 0]
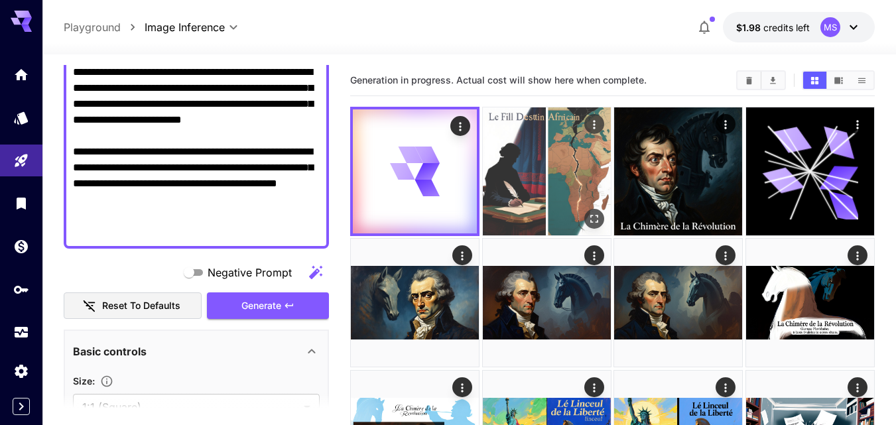
type textarea "**********"
click at [596, 215] on icon "Open in fullscreen" at bounding box center [594, 218] width 13 height 13
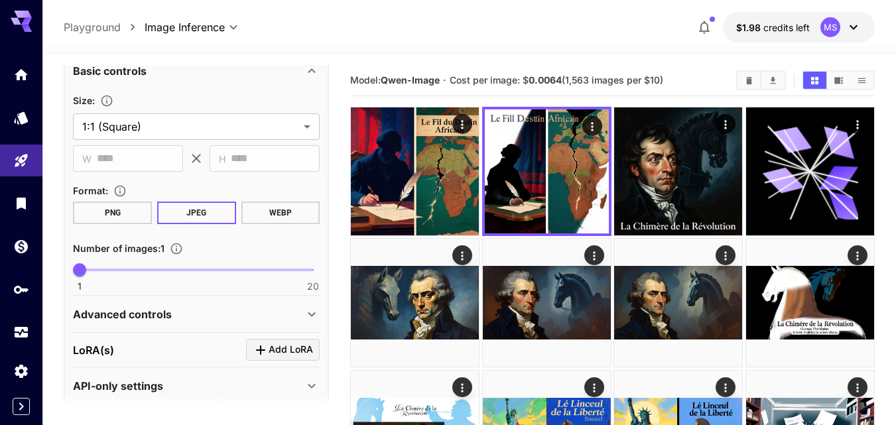
scroll to position [732, 0]
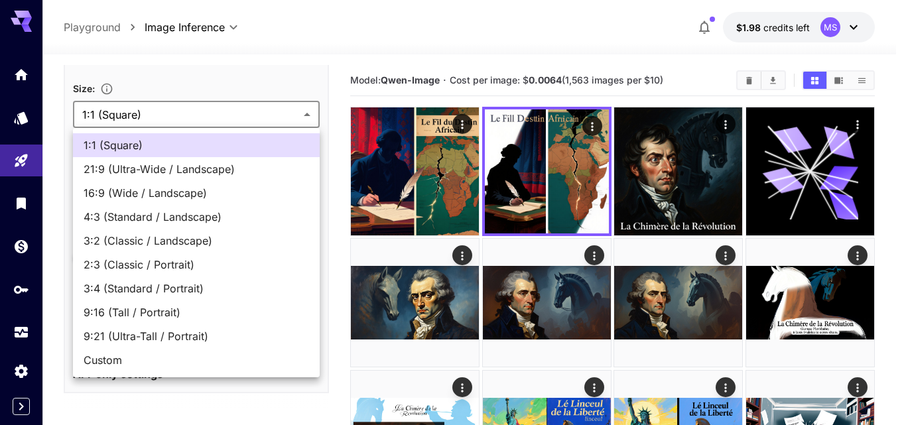
click at [128, 196] on span "16:9 (Wide / Landscape)" at bounding box center [196, 193] width 225 height 16
type input "**********"
type input "****"
type input "***"
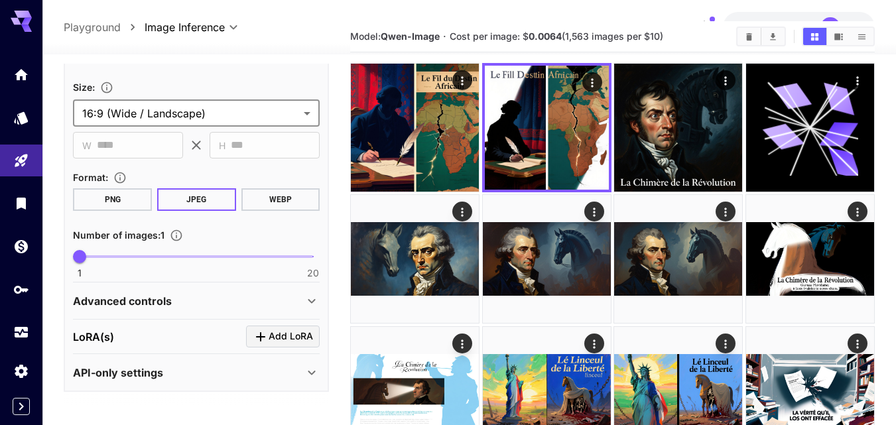
scroll to position [66, 0]
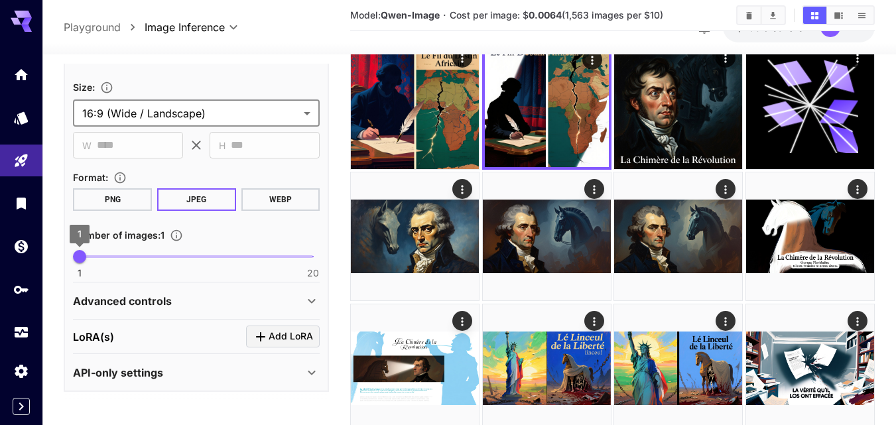
click at [86, 257] on span "1" at bounding box center [79, 256] width 13 height 13
type input "*"
click at [88, 259] on span "2" at bounding box center [92, 256] width 13 height 13
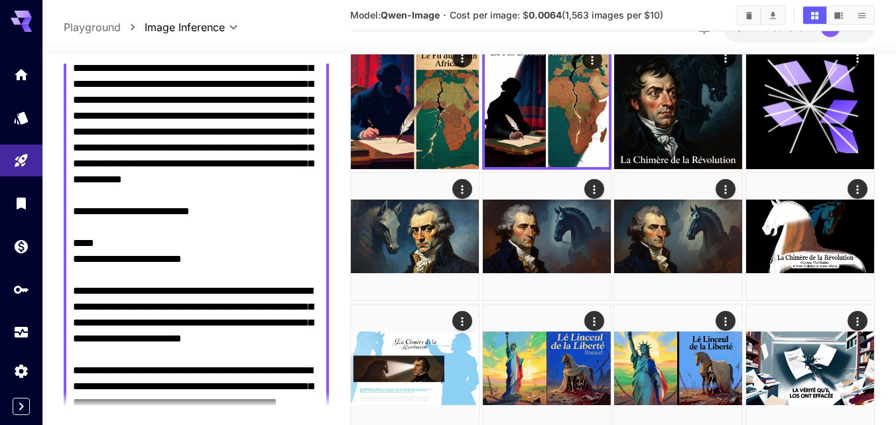
scroll to position [135, 0]
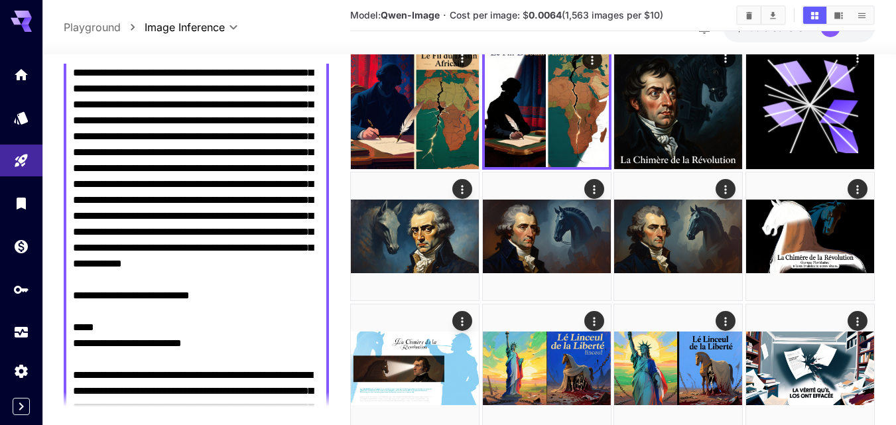
click at [159, 271] on textarea "Negative Prompt" at bounding box center [196, 295] width 247 height 493
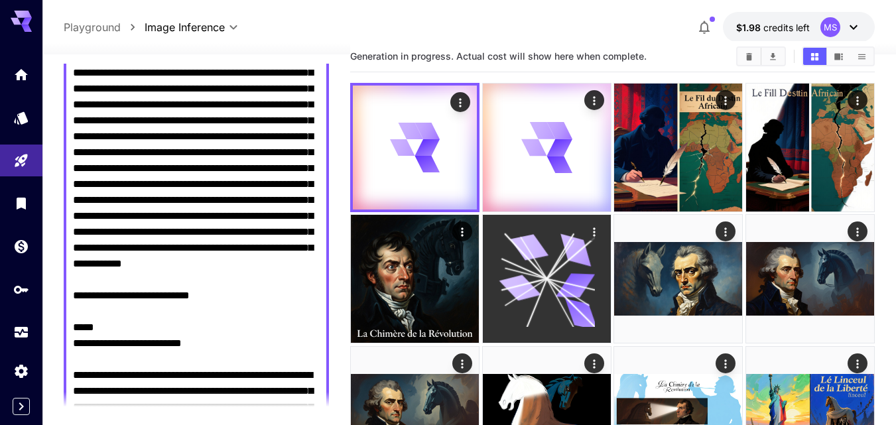
scroll to position [0, 0]
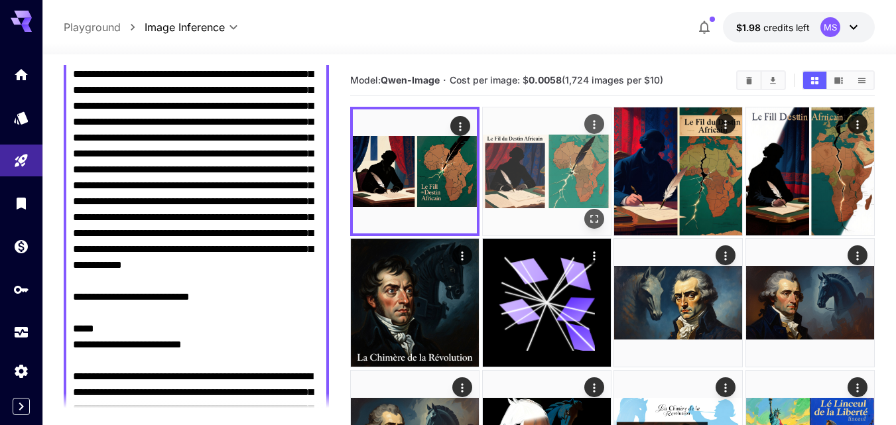
click at [511, 172] on img at bounding box center [547, 171] width 128 height 128
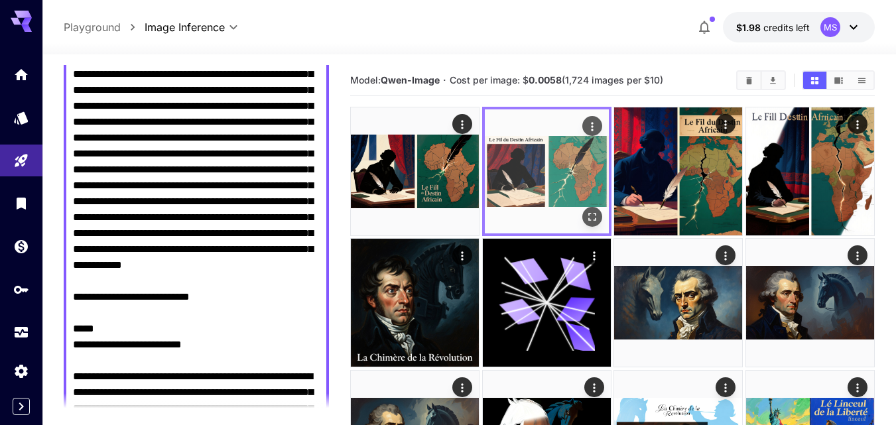
click at [603, 214] on img at bounding box center [547, 171] width 124 height 124
click at [583, 229] on img at bounding box center [547, 171] width 124 height 124
click at [593, 223] on icon "Open in fullscreen" at bounding box center [592, 216] width 13 height 13
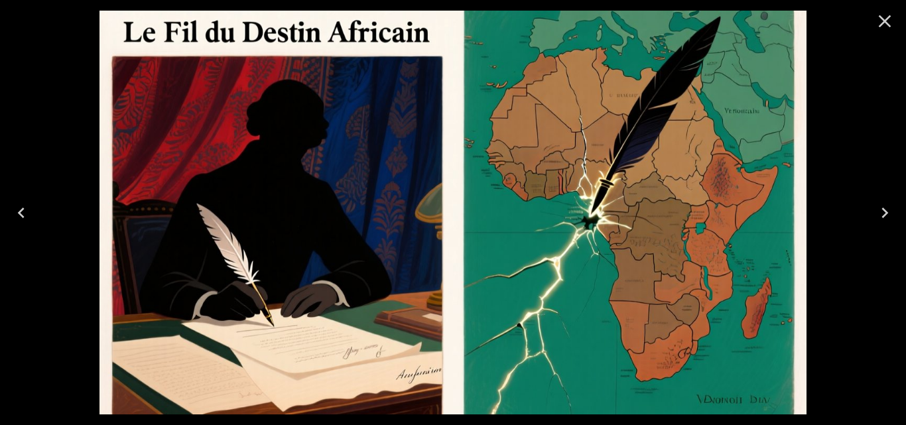
click at [880, 21] on icon "Close" at bounding box center [884, 21] width 21 height 21
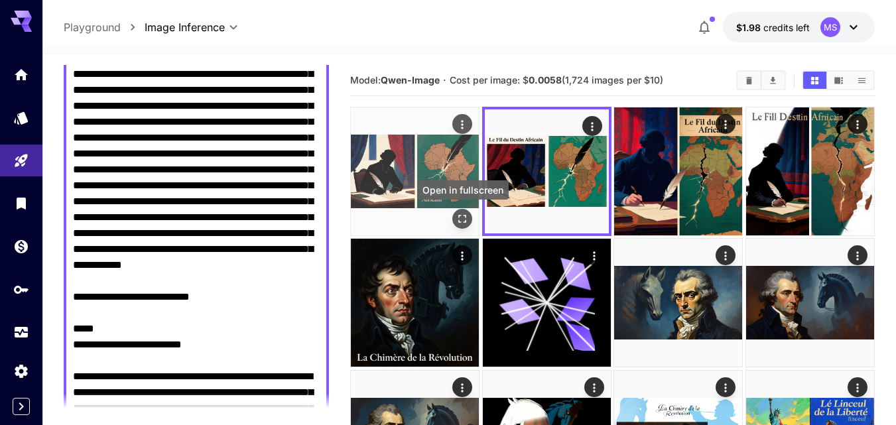
click at [467, 222] on icon "Open in fullscreen" at bounding box center [462, 218] width 13 height 13
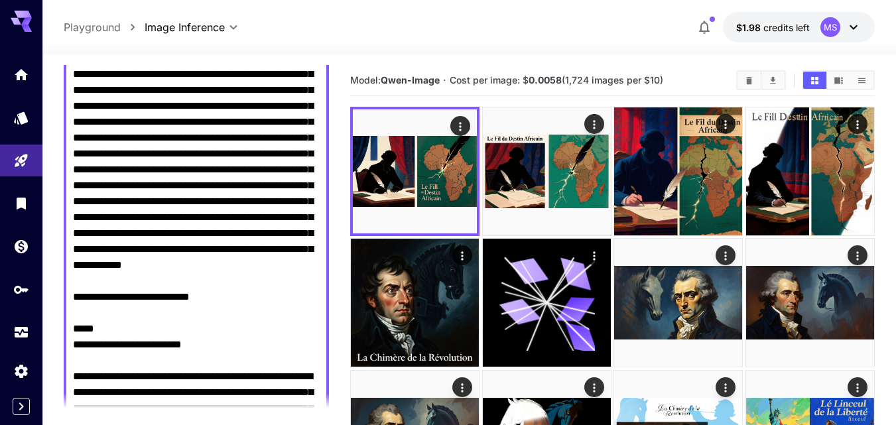
click at [186, 287] on textarea "Negative Prompt" at bounding box center [196, 296] width 247 height 493
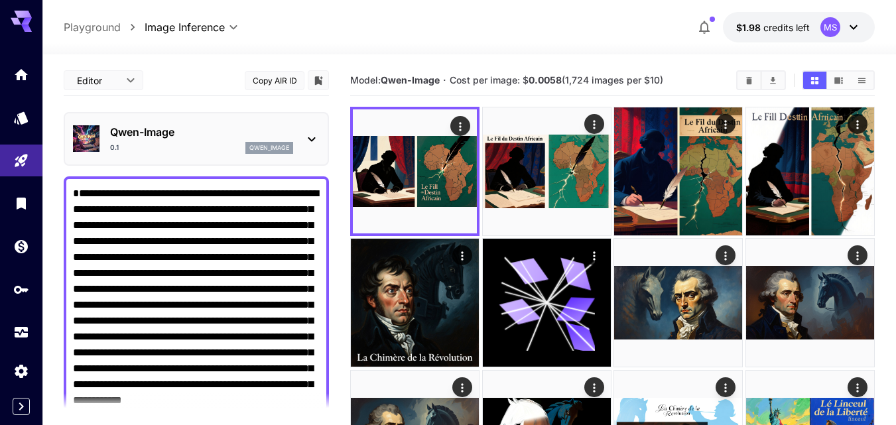
click at [157, 241] on textarea "Negative Prompt" at bounding box center [196, 432] width 247 height 493
paste textarea "**********"
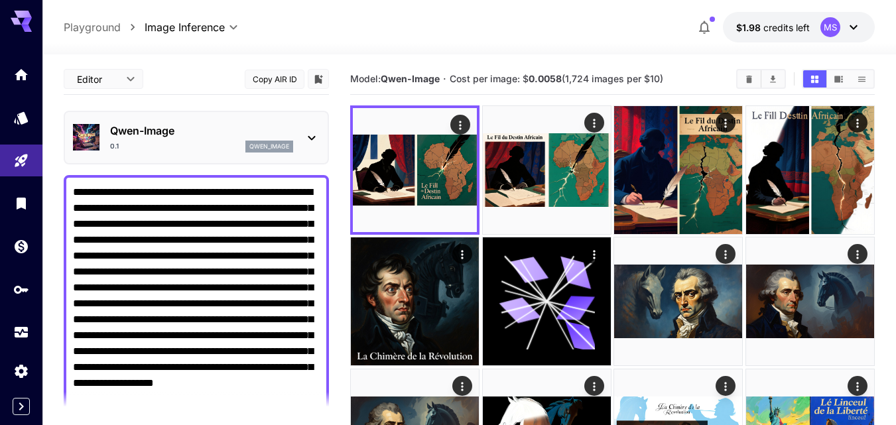
scroll to position [267, 0]
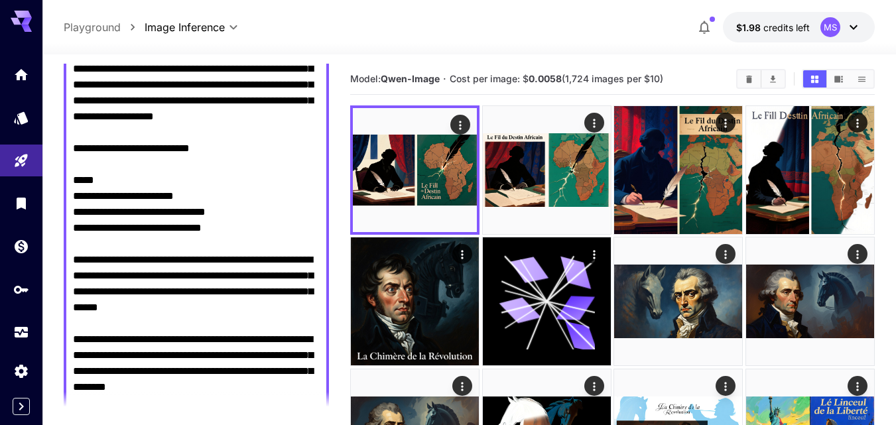
drag, startPoint x: 205, startPoint y: 259, endPoint x: 76, endPoint y: 225, distance: 133.2
click at [76, 225] on textarea "Negative Prompt" at bounding box center [196, 172] width 247 height 509
paste textarea
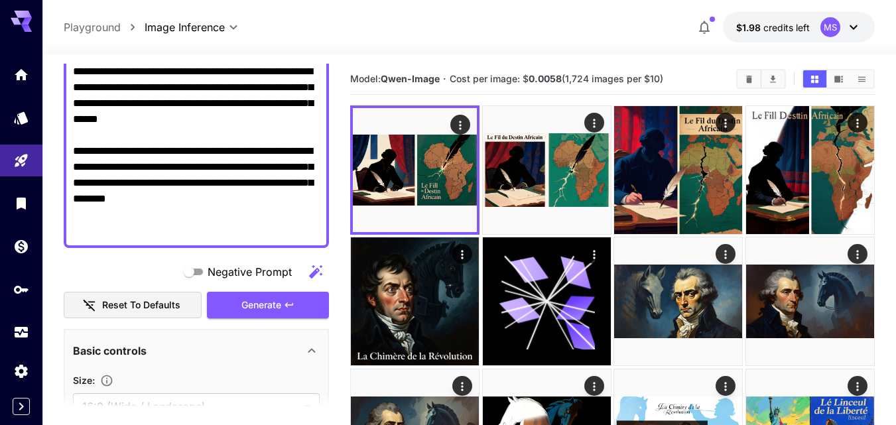
scroll to position [598, 0]
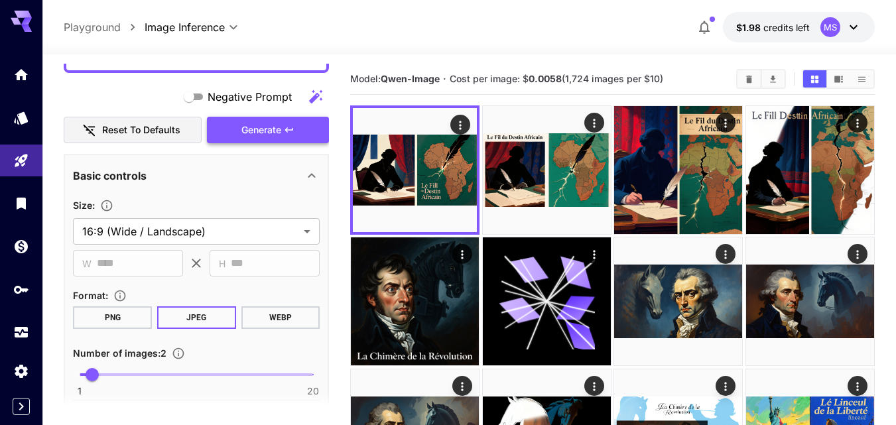
click at [255, 136] on span "Generate" at bounding box center [261, 130] width 40 height 17
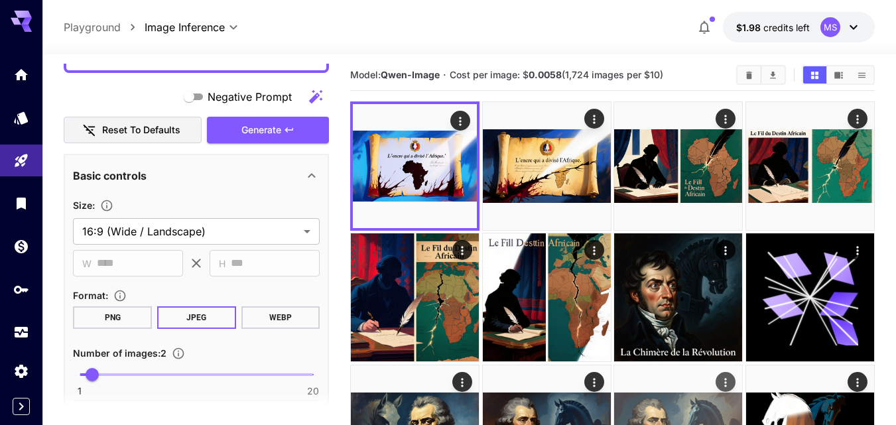
scroll to position [1, 0]
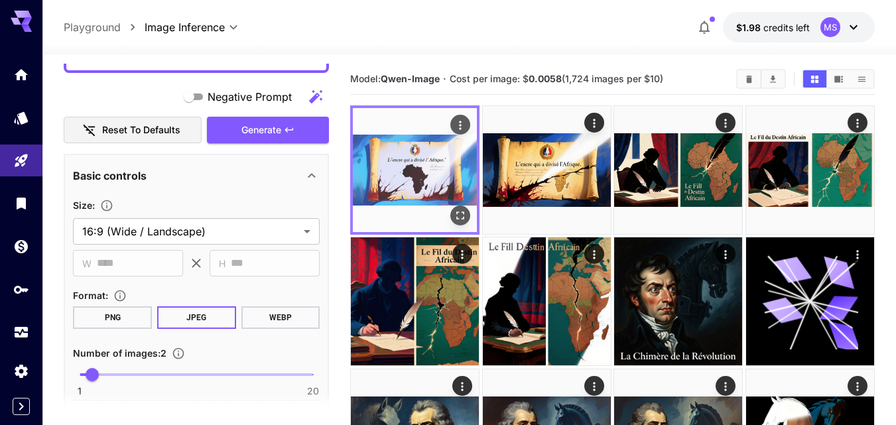
click at [411, 170] on img at bounding box center [415, 170] width 124 height 124
click at [463, 220] on icon "Open in fullscreen" at bounding box center [461, 216] width 8 height 8
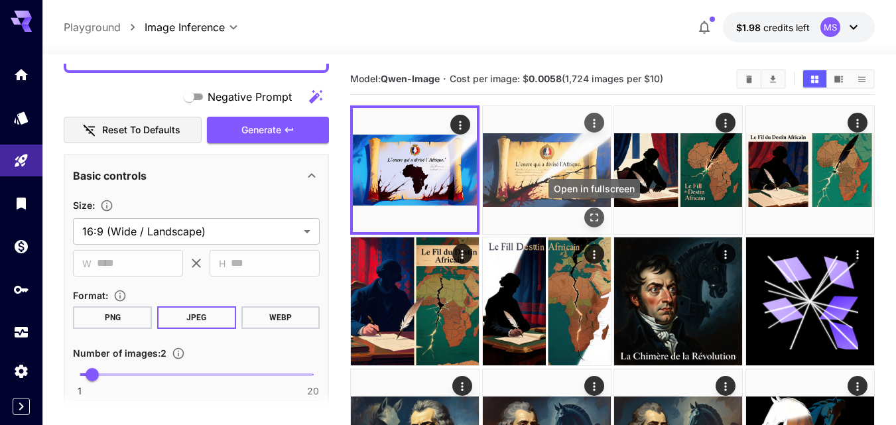
click at [590, 215] on icon "Open in fullscreen" at bounding box center [594, 217] width 13 height 13
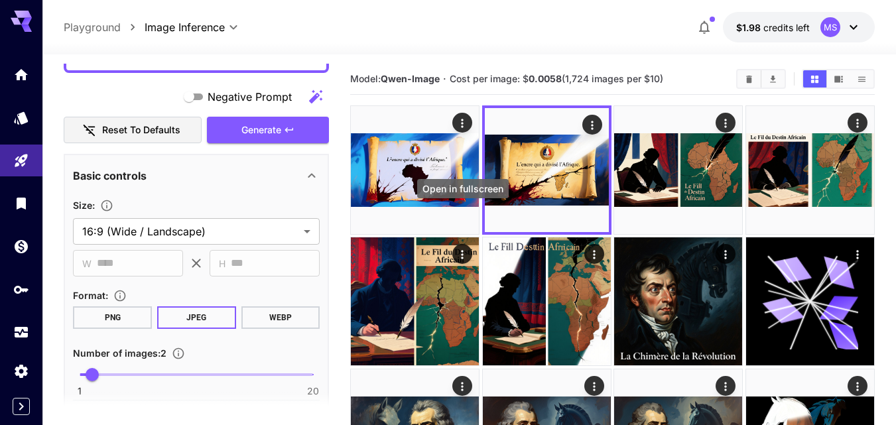
click at [466, 206] on div "Open in fullscreen" at bounding box center [463, 193] width 94 height 30
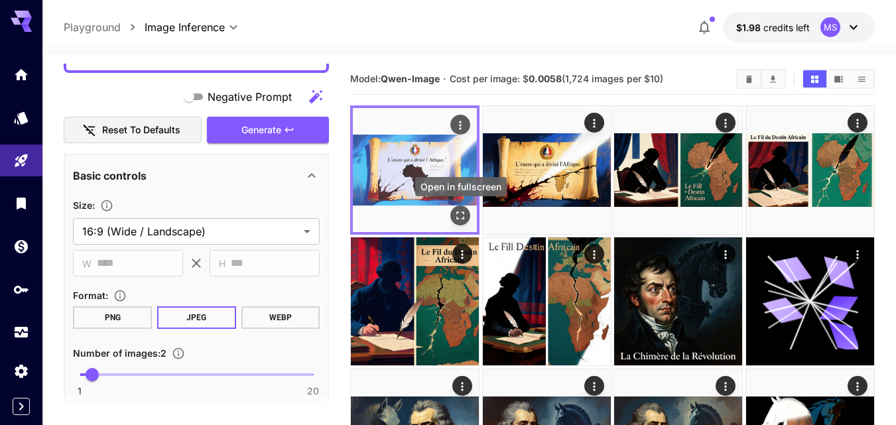
click at [466, 221] on icon "Open in fullscreen" at bounding box center [460, 215] width 13 height 13
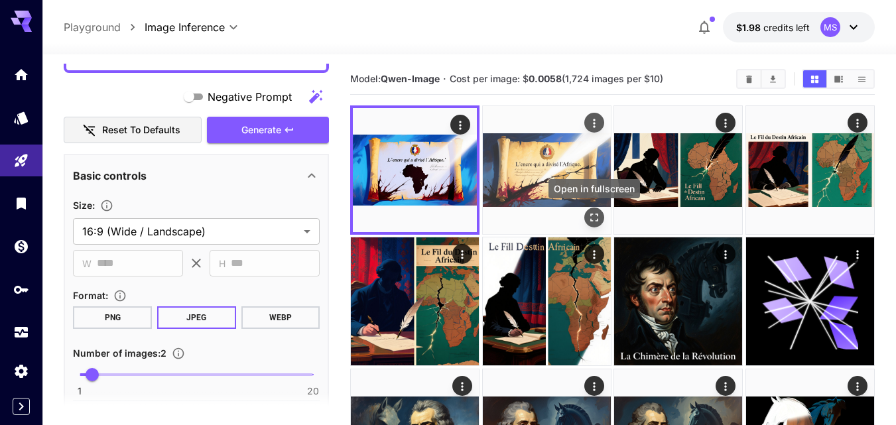
click at [602, 218] on button "Open in fullscreen" at bounding box center [594, 218] width 20 height 20
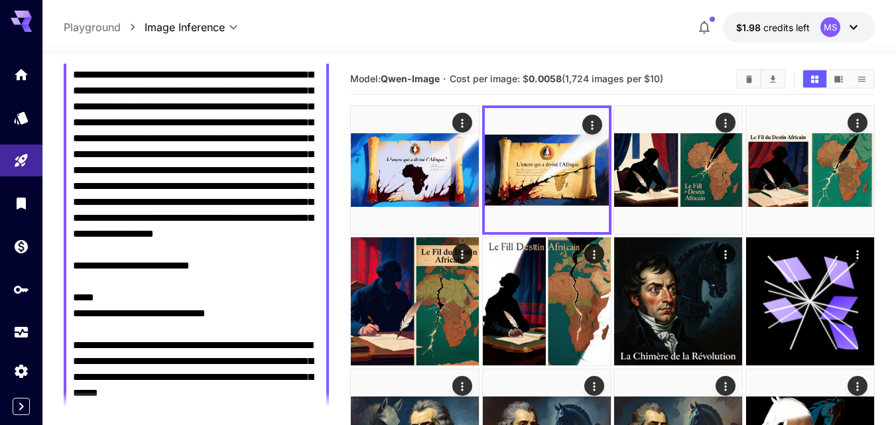
scroll to position [0, 0]
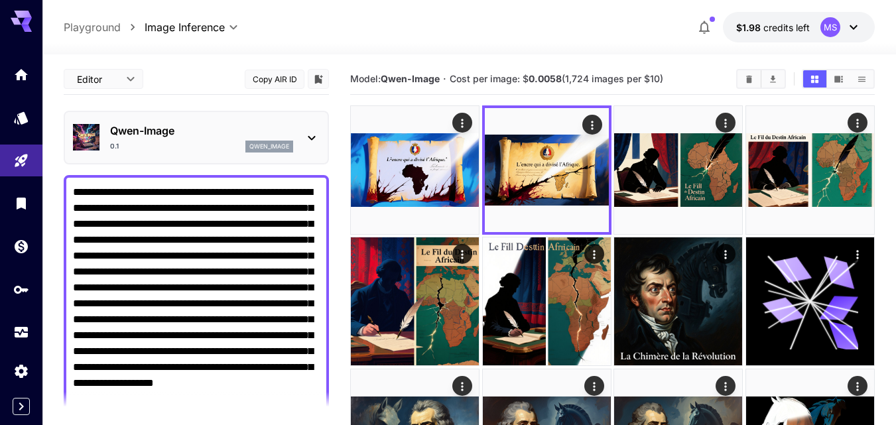
click at [152, 249] on textarea "Negative Prompt" at bounding box center [196, 422] width 247 height 477
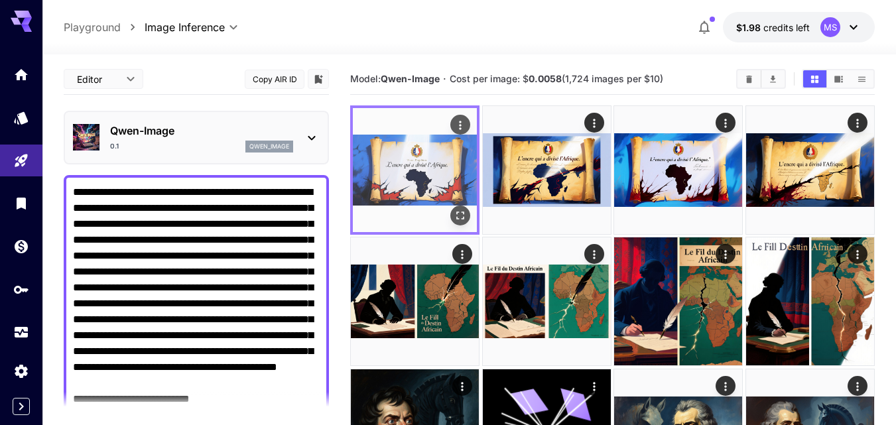
type textarea "**********"
click at [422, 181] on img at bounding box center [415, 170] width 124 height 124
click at [458, 218] on icon "Open in fullscreen" at bounding box center [460, 215] width 13 height 13
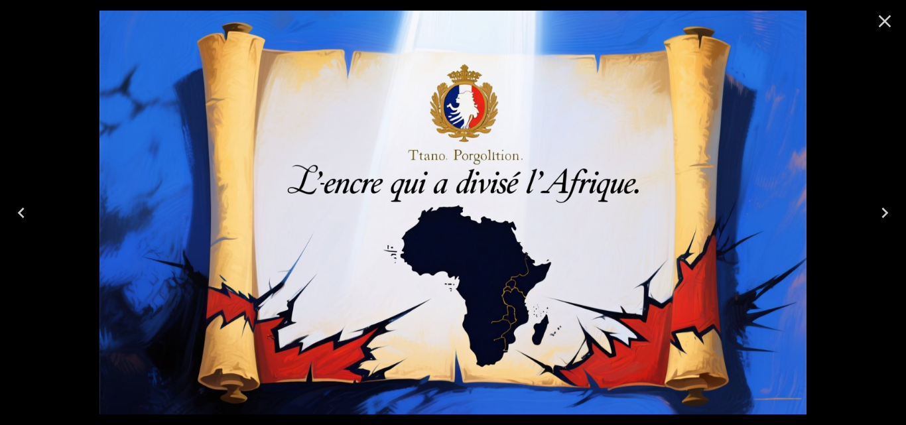
click at [879, 216] on icon "Next" at bounding box center [884, 212] width 21 height 21
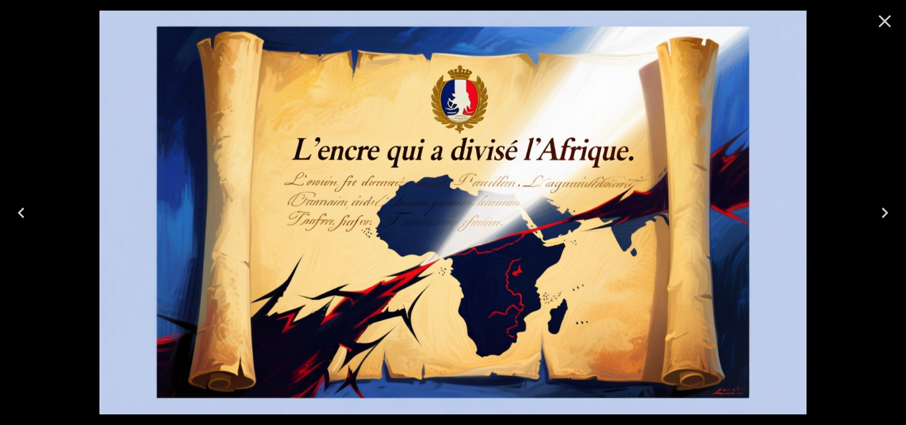
click at [17, 215] on icon "Previous" at bounding box center [21, 212] width 21 height 21
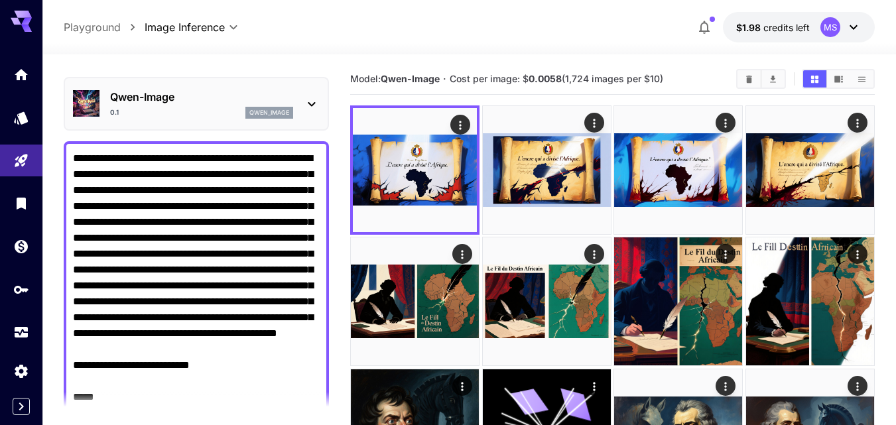
scroll to position [66, 0]
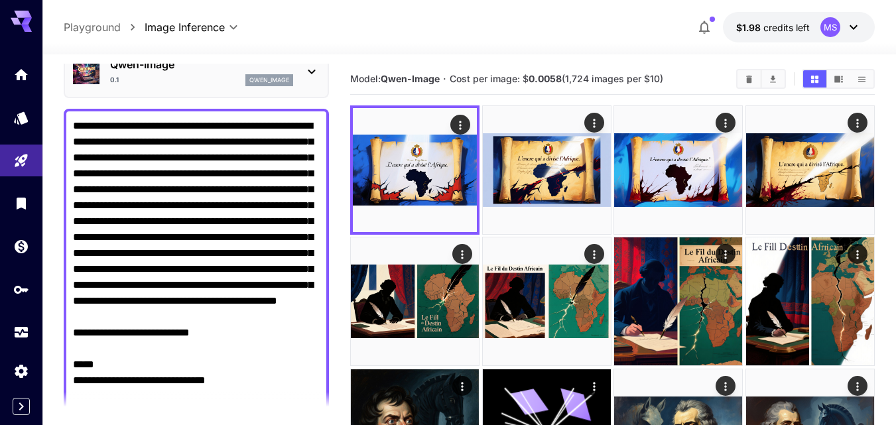
click at [115, 317] on textarea "Negative Prompt" at bounding box center [196, 349] width 247 height 462
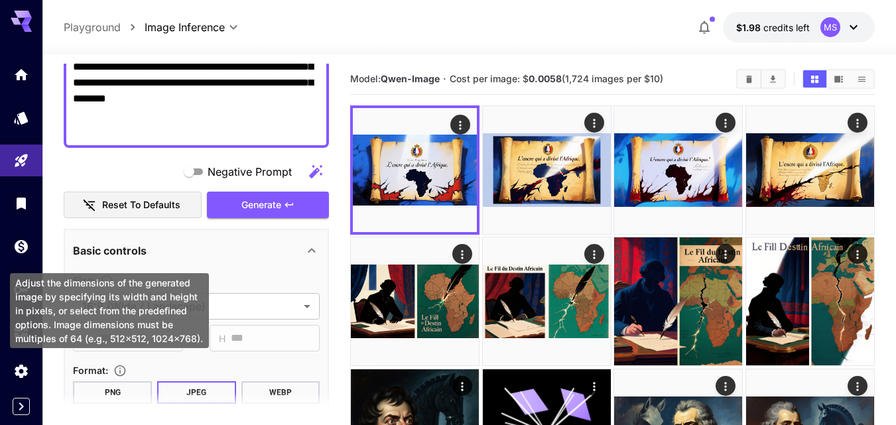
scroll to position [597, 0]
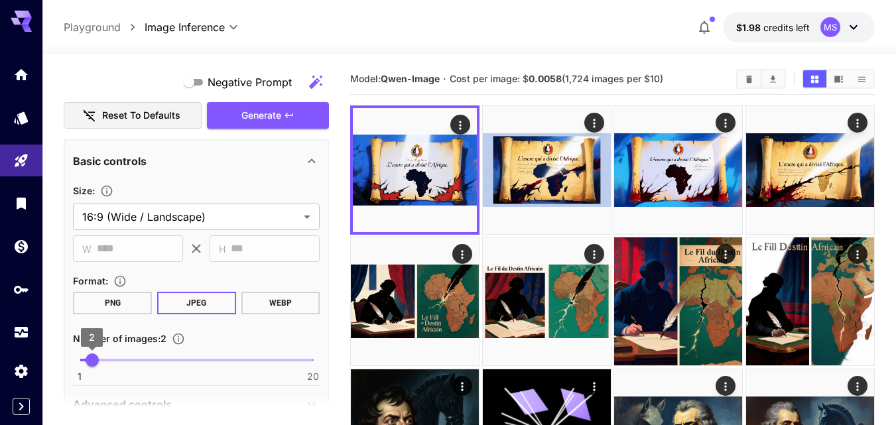
type input "*"
drag, startPoint x: 86, startPoint y: 358, endPoint x: 32, endPoint y: 347, distance: 55.5
drag, startPoint x: 288, startPoint y: 107, endPoint x: 288, endPoint y: 115, distance: 7.3
click at [288, 107] on button "Generate" at bounding box center [268, 115] width 122 height 27
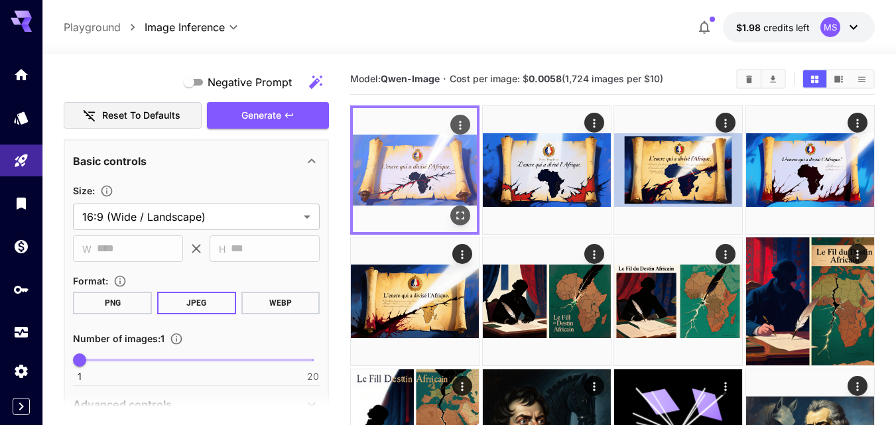
click at [433, 175] on img at bounding box center [415, 170] width 124 height 124
click at [462, 220] on icon "Open in fullscreen" at bounding box center [461, 216] width 8 height 8
click at [455, 128] on icon "Actions" at bounding box center [460, 125] width 13 height 13
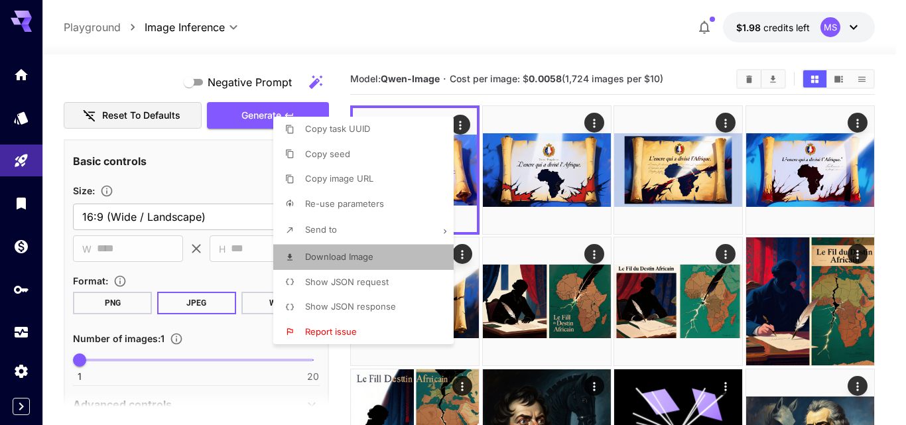
click at [336, 261] on span "Download Image" at bounding box center [339, 256] width 68 height 11
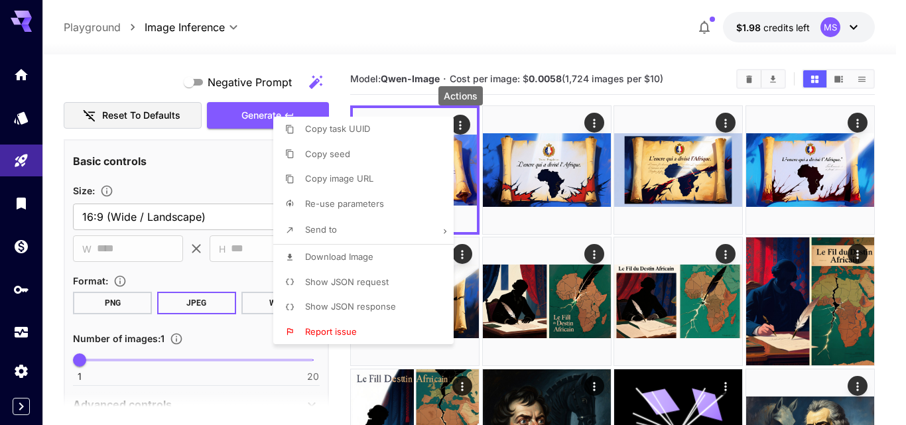
click at [472, 20] on div at bounding box center [453, 212] width 906 height 425
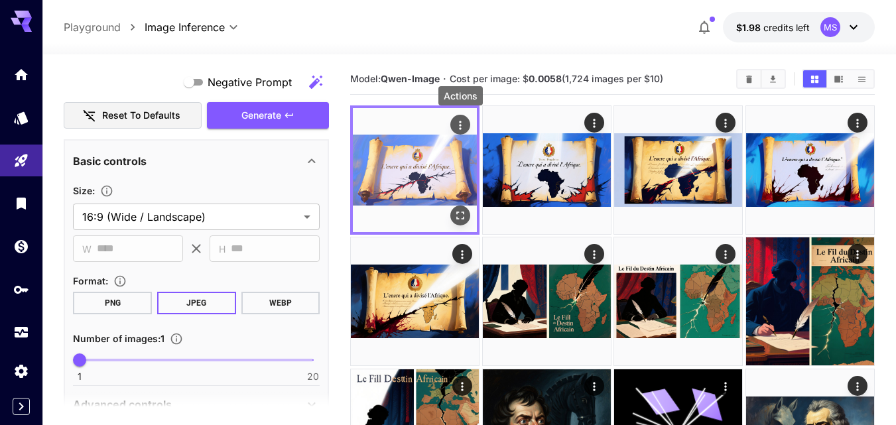
click at [461, 121] on icon "Actions" at bounding box center [460, 125] width 13 height 13
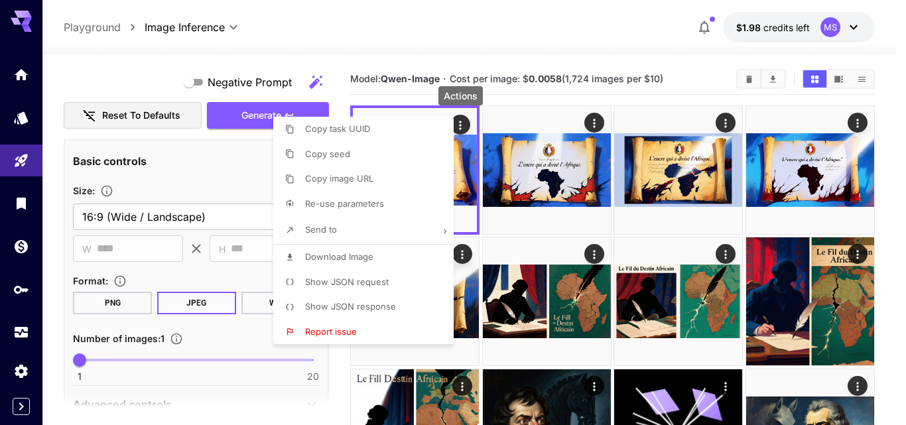
click at [426, 34] on div at bounding box center [453, 212] width 906 height 425
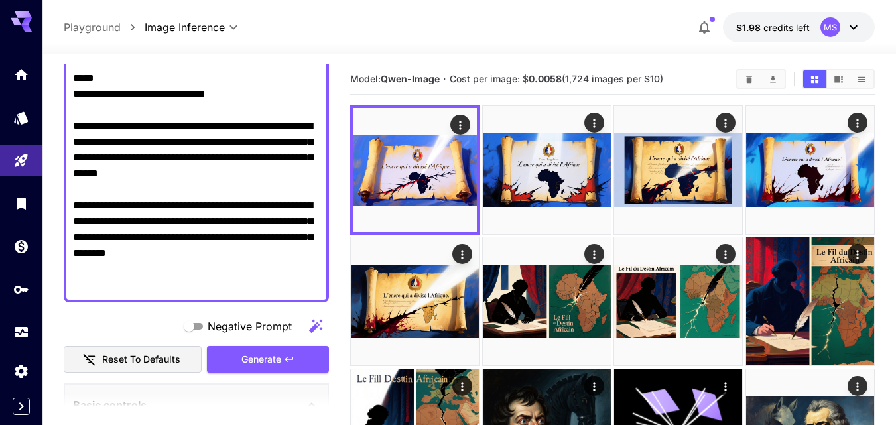
scroll to position [332, 0]
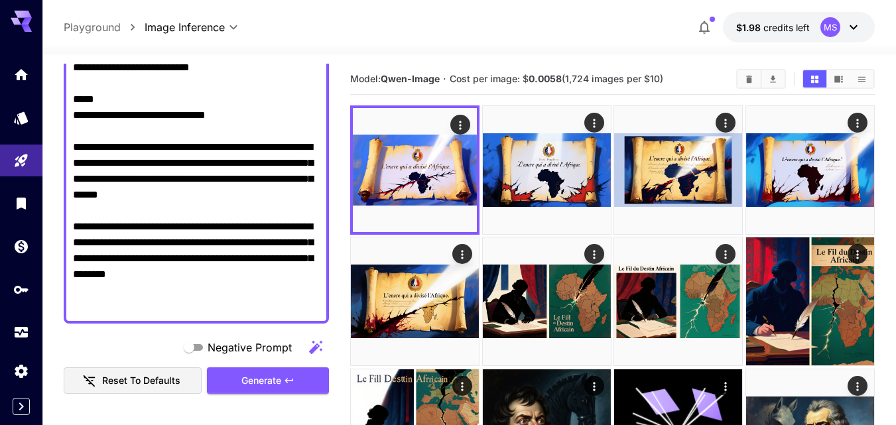
click at [247, 227] on textarea "Negative Prompt" at bounding box center [196, 84] width 247 height 462
paste textarea "**********"
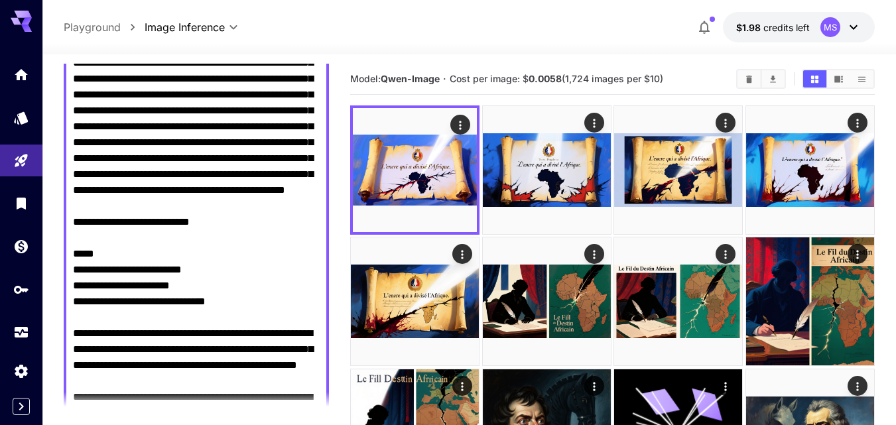
scroll to position [168, 0]
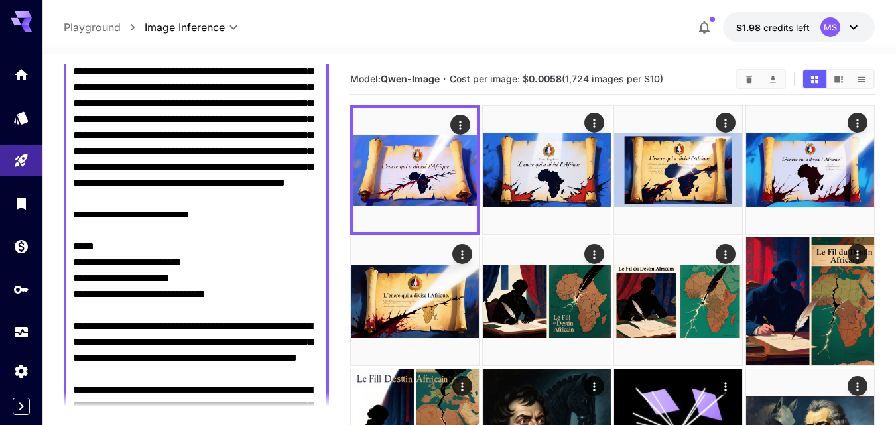
drag, startPoint x: 75, startPoint y: 323, endPoint x: 79, endPoint y: 293, distance: 30.1
click at [79, 293] on textarea "Negative Prompt" at bounding box center [196, 254] width 247 height 477
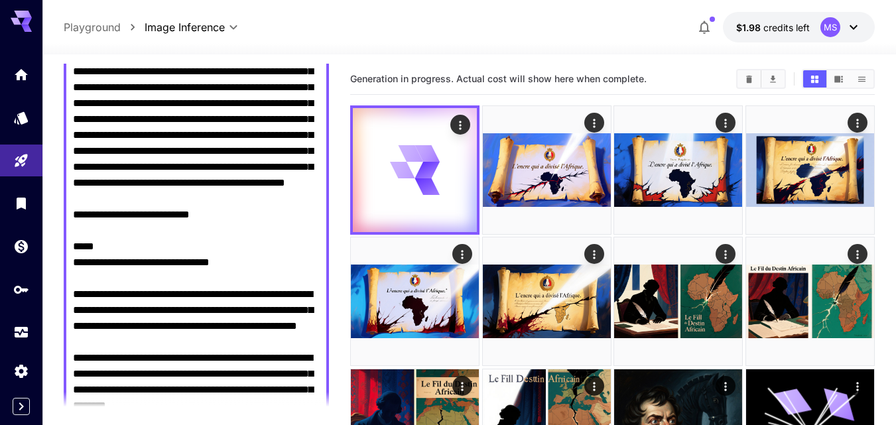
type textarea "**********"
click at [145, 257] on textarea "Negative Prompt" at bounding box center [196, 239] width 247 height 446
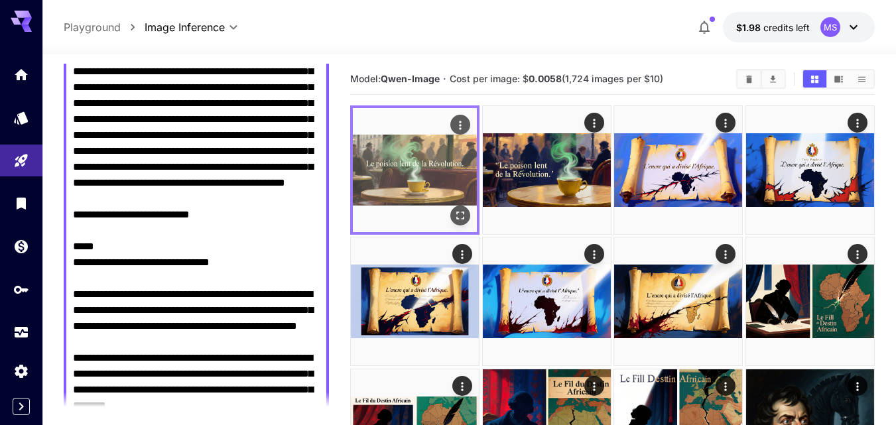
click at [454, 212] on icon "Open in fullscreen" at bounding box center [460, 215] width 13 height 13
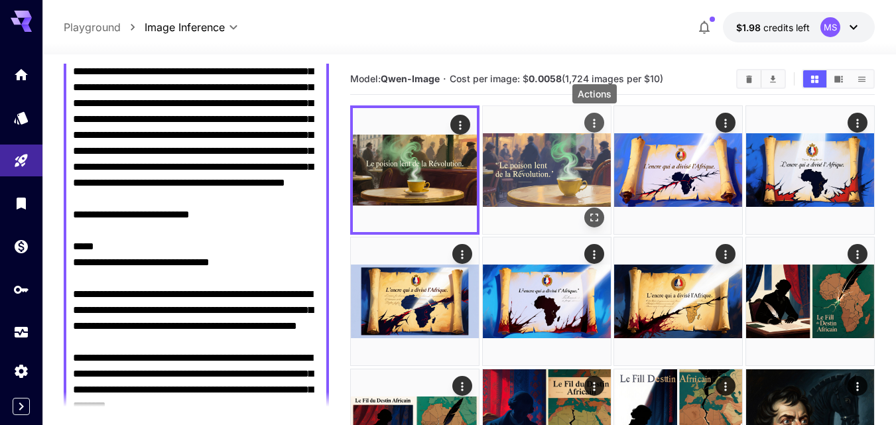
click at [600, 125] on icon "Actions" at bounding box center [594, 123] width 13 height 13
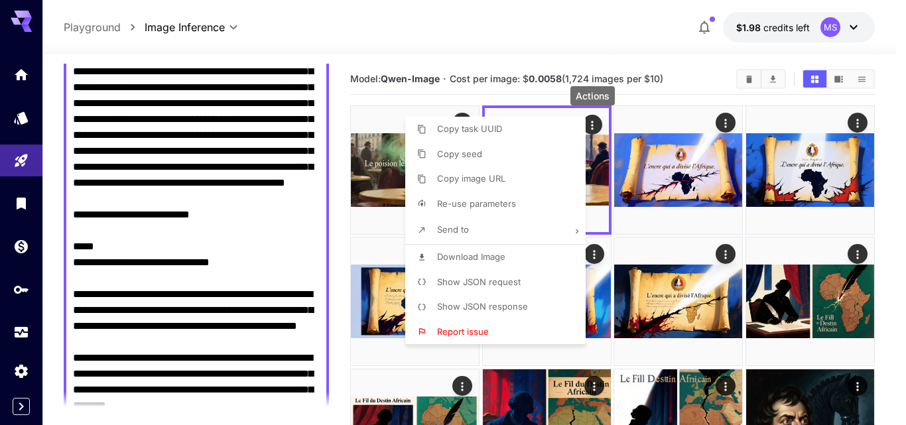
click at [473, 254] on span "Download Image" at bounding box center [471, 256] width 68 height 11
click at [460, 62] on div at bounding box center [453, 212] width 906 height 425
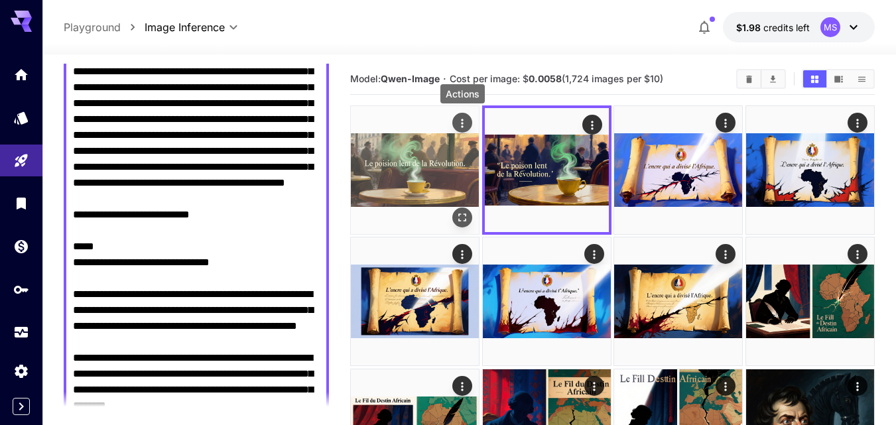
click at [466, 115] on div "Actions" at bounding box center [462, 123] width 13 height 16
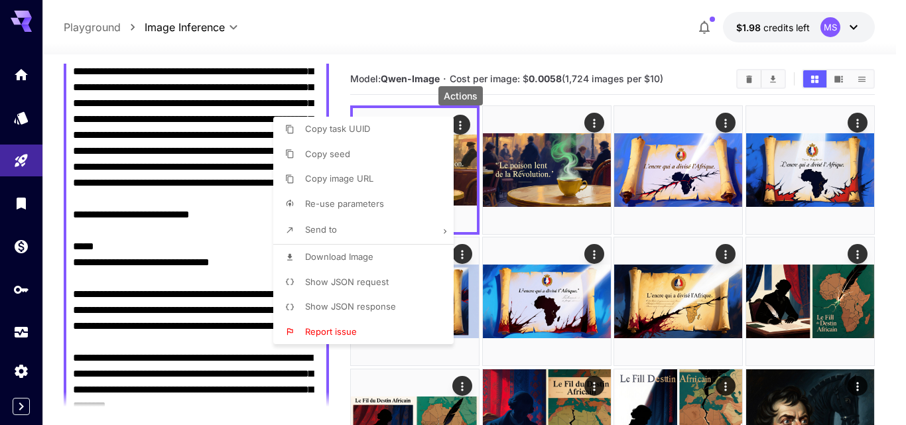
click at [338, 257] on span "Download Image" at bounding box center [339, 256] width 68 height 11
click at [140, 264] on div at bounding box center [453, 212] width 906 height 425
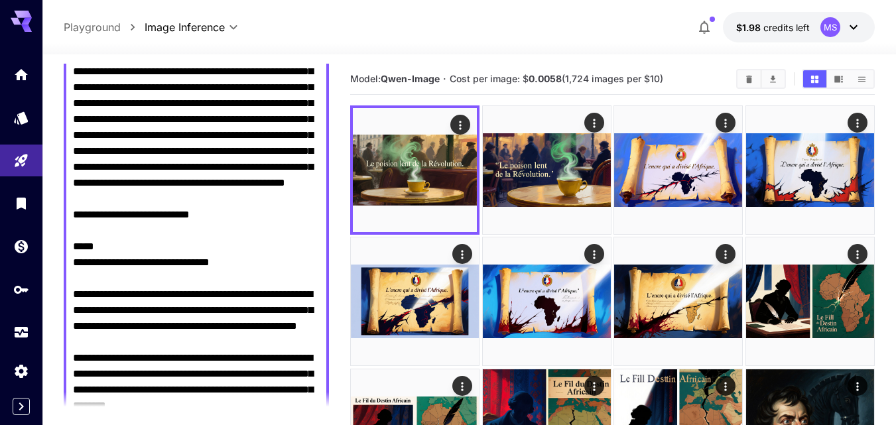
click at [277, 190] on textarea "Negative Prompt" at bounding box center [196, 239] width 247 height 446
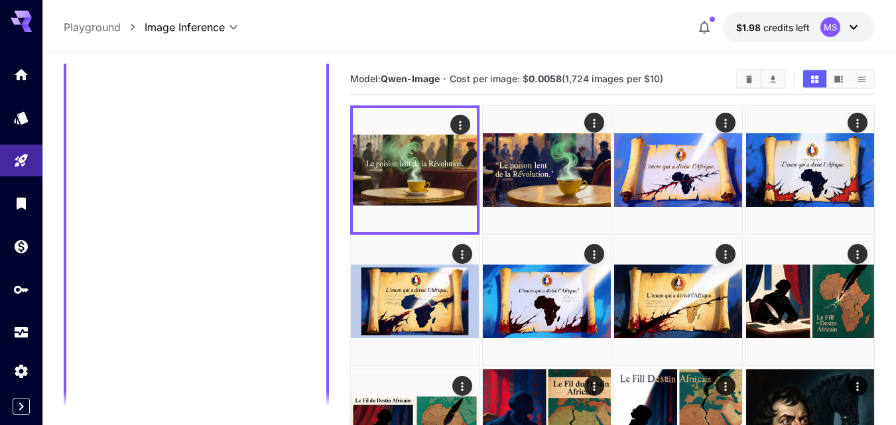
paste textarea "**********"
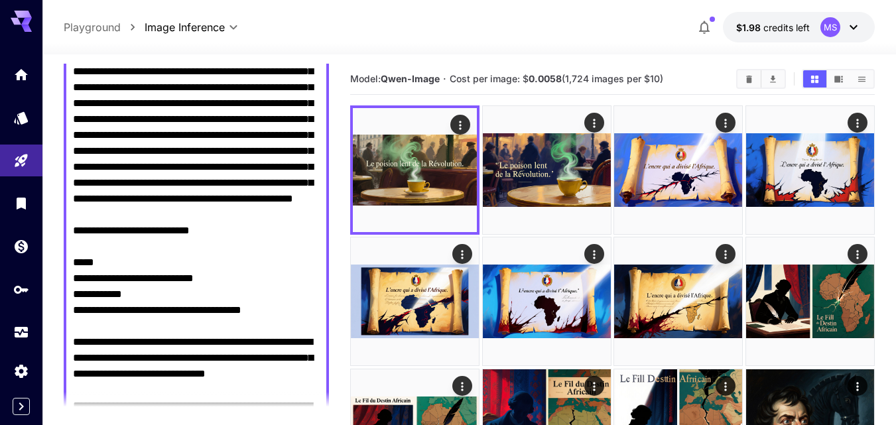
scroll to position [251, 0]
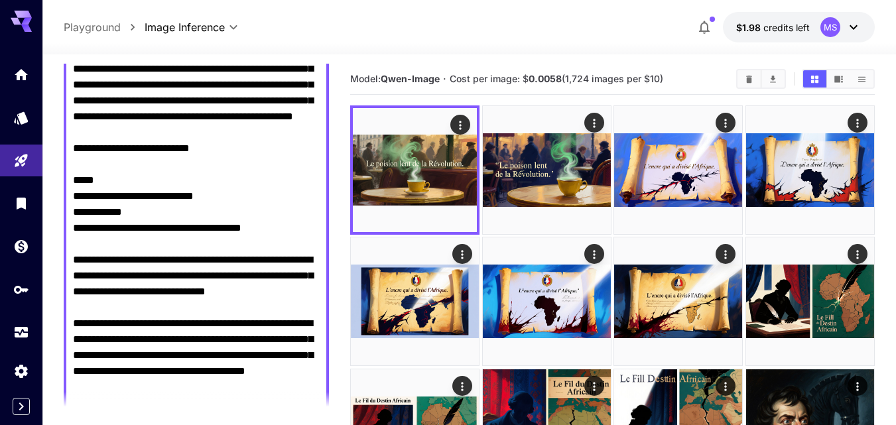
click at [129, 265] on textarea "Negative Prompt" at bounding box center [196, 180] width 247 height 493
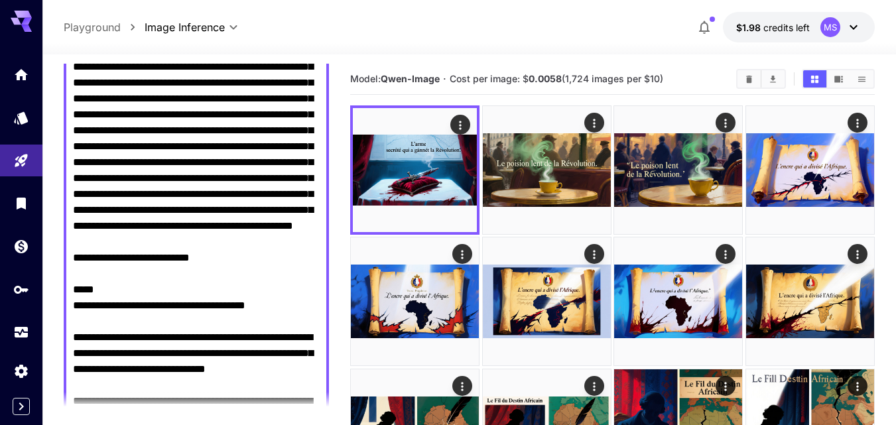
scroll to position [118, 0]
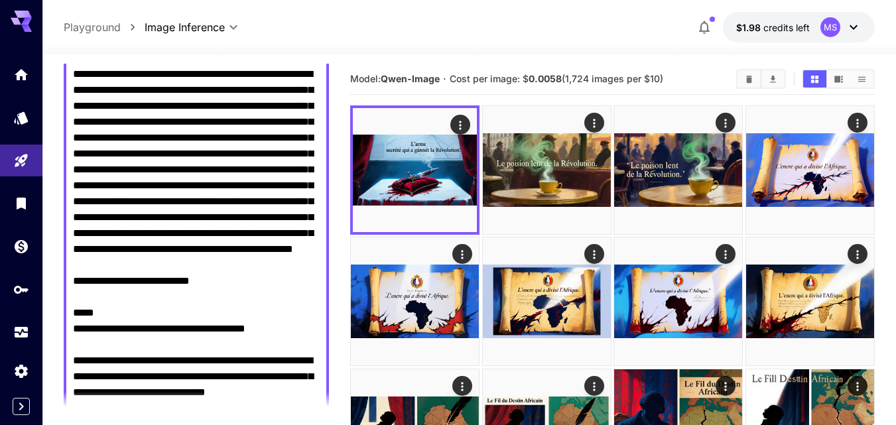
drag, startPoint x: 179, startPoint y: 137, endPoint x: 266, endPoint y: 134, distance: 86.9
click at [266, 134] on textarea "Negative Prompt" at bounding box center [196, 297] width 247 height 462
drag, startPoint x: 197, startPoint y: 133, endPoint x: 269, endPoint y: 136, distance: 72.4
click at [269, 136] on textarea "Negative Prompt" at bounding box center [196, 297] width 247 height 462
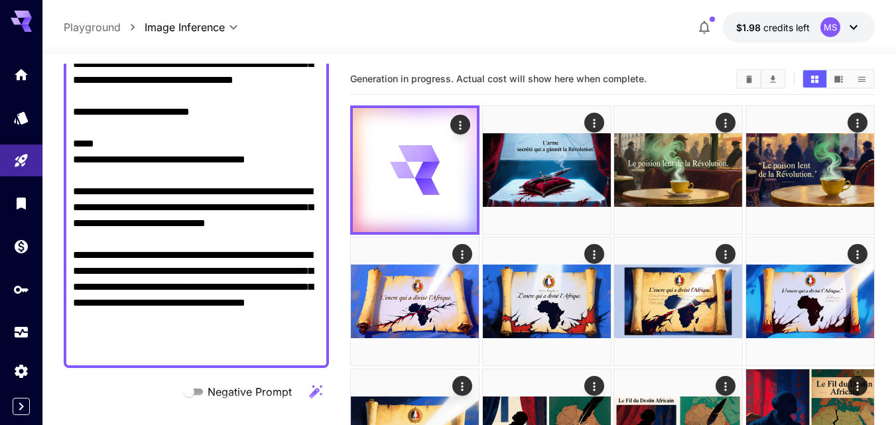
scroll to position [317, 0]
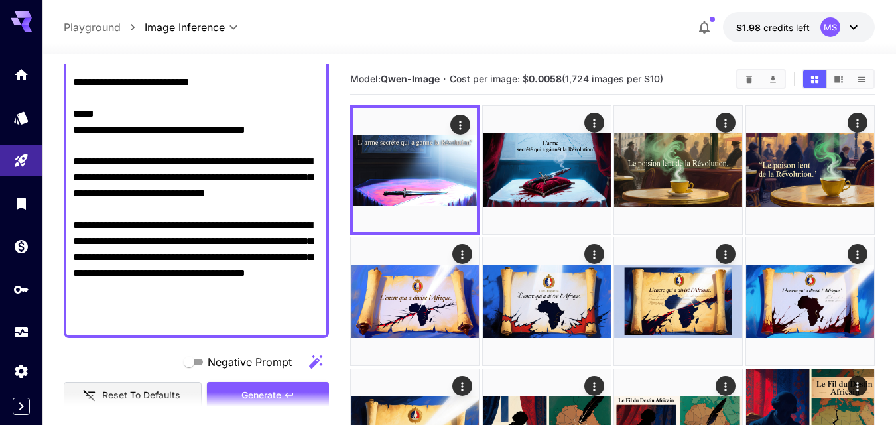
drag, startPoint x: 76, startPoint y: 162, endPoint x: 266, endPoint y: 157, distance: 190.4
click at [266, 157] on textarea "Negative Prompt" at bounding box center [196, 98] width 247 height 462
paste textarea
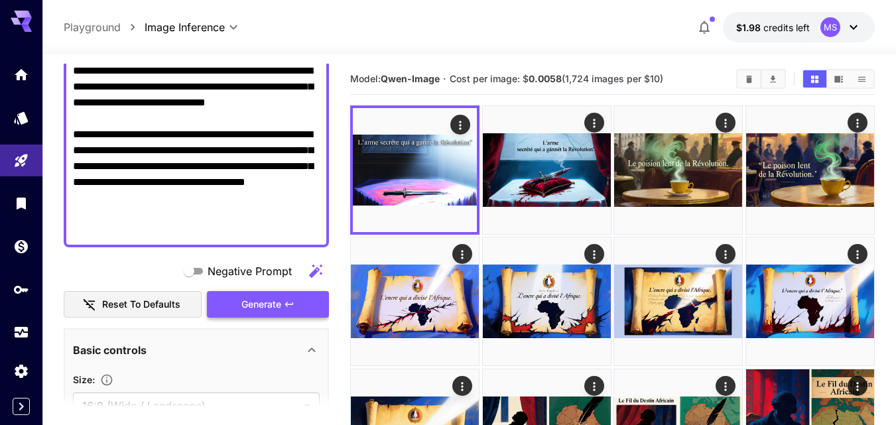
type textarea "**********"
click at [287, 304] on icon "button" at bounding box center [289, 304] width 8 height 5
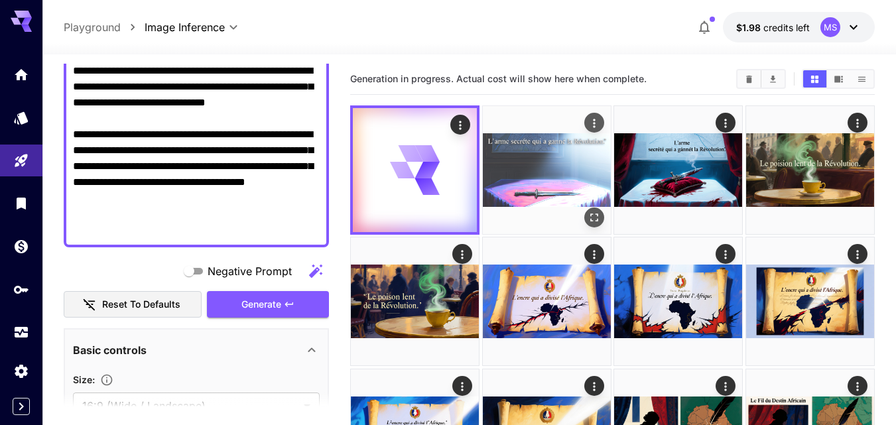
click at [540, 178] on img at bounding box center [547, 170] width 128 height 128
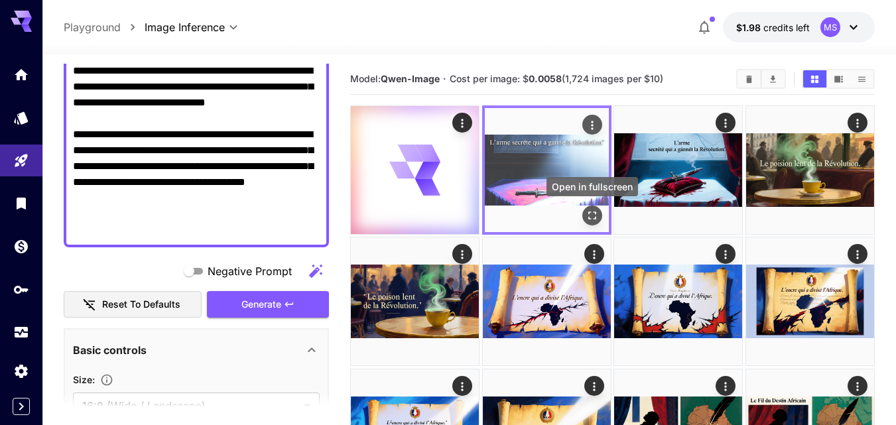
click at [590, 219] on icon "Open in fullscreen" at bounding box center [592, 216] width 8 height 8
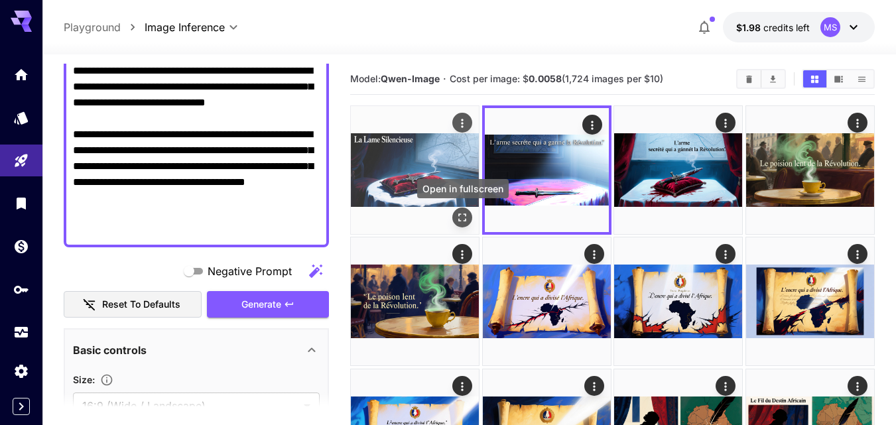
click at [459, 213] on icon "Open in fullscreen" at bounding box center [462, 217] width 13 height 13
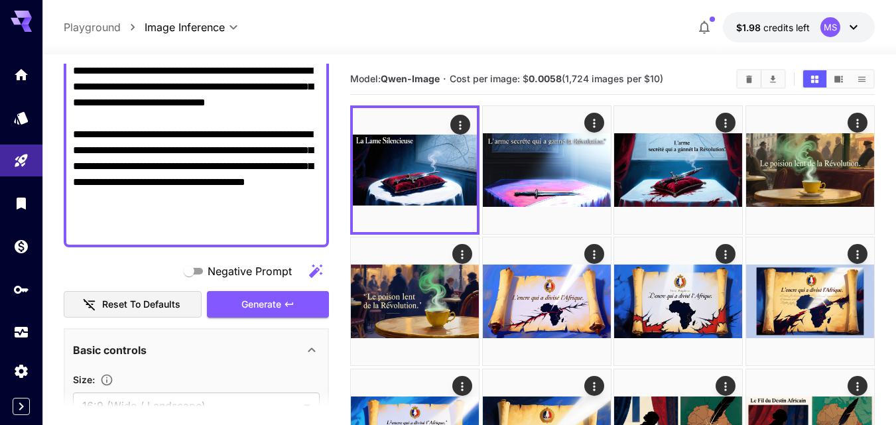
click at [191, 202] on textarea "Negative Prompt" at bounding box center [196, 8] width 247 height 462
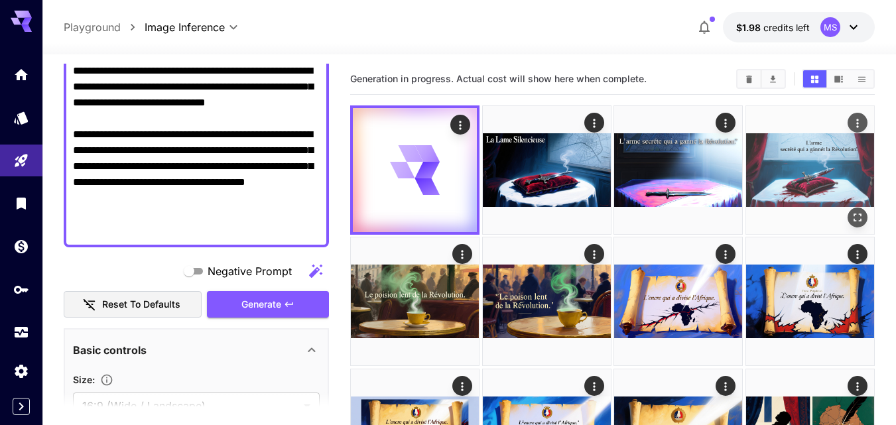
click at [854, 211] on icon "Open in fullscreen" at bounding box center [857, 217] width 13 height 13
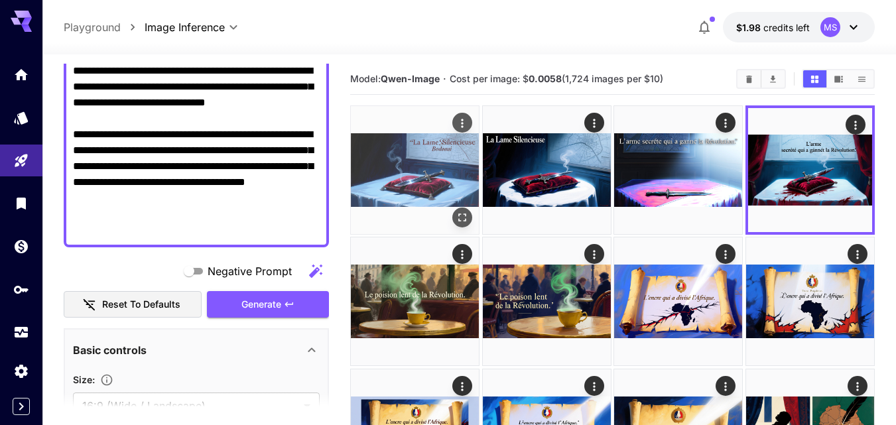
click at [408, 180] on img at bounding box center [415, 170] width 128 height 128
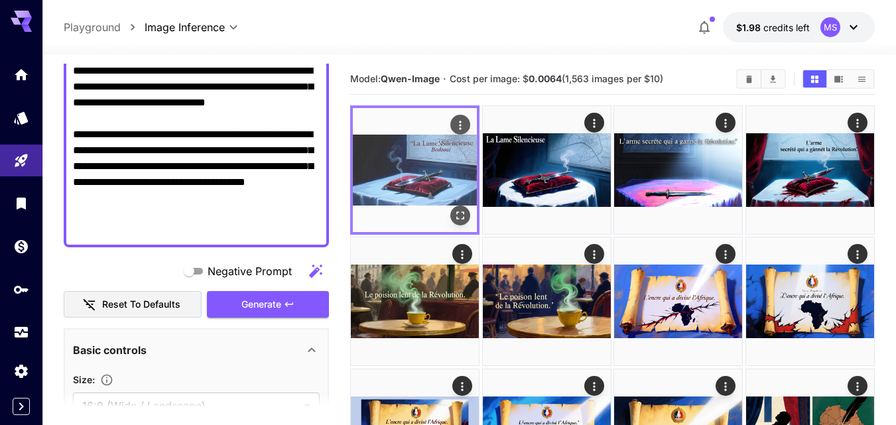
click at [464, 216] on icon "Open in fullscreen" at bounding box center [460, 215] width 13 height 13
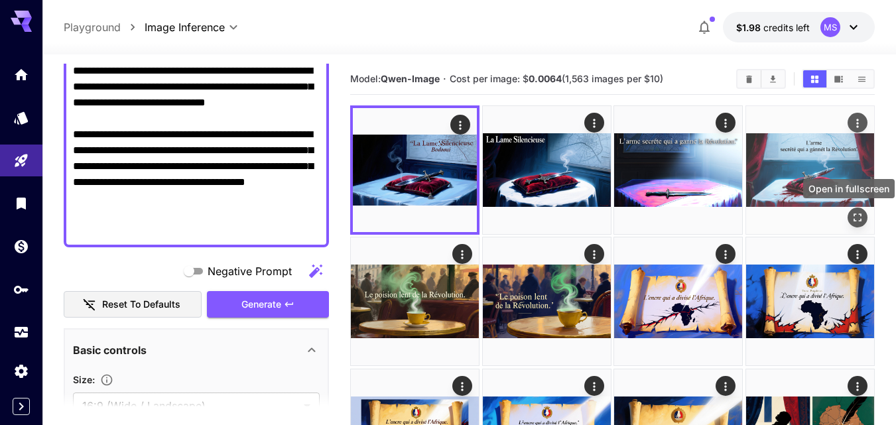
click at [853, 215] on icon "Open in fullscreen" at bounding box center [857, 217] width 13 height 13
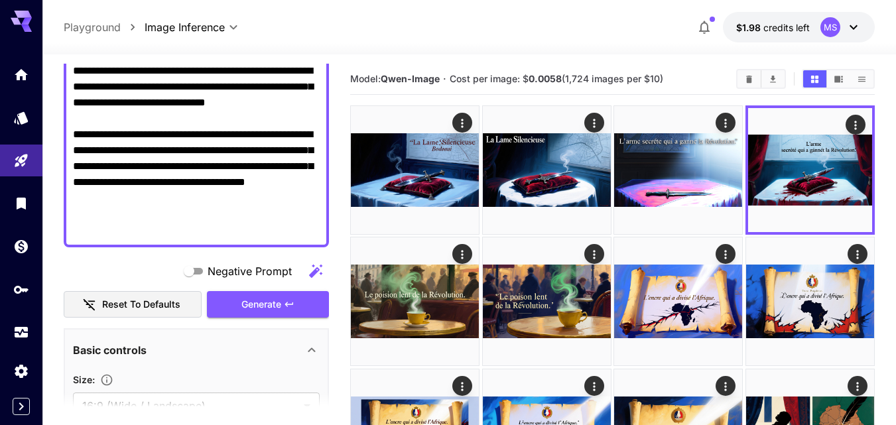
click at [281, 195] on textarea "Negative Prompt" at bounding box center [196, 8] width 247 height 462
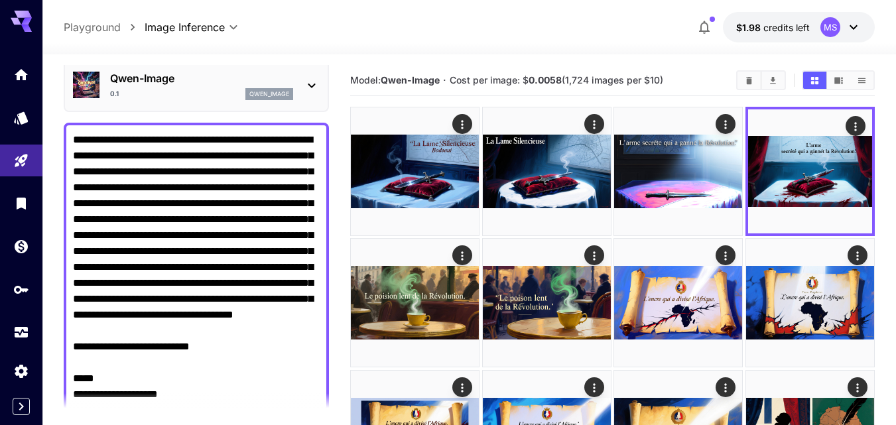
scroll to position [37, 0]
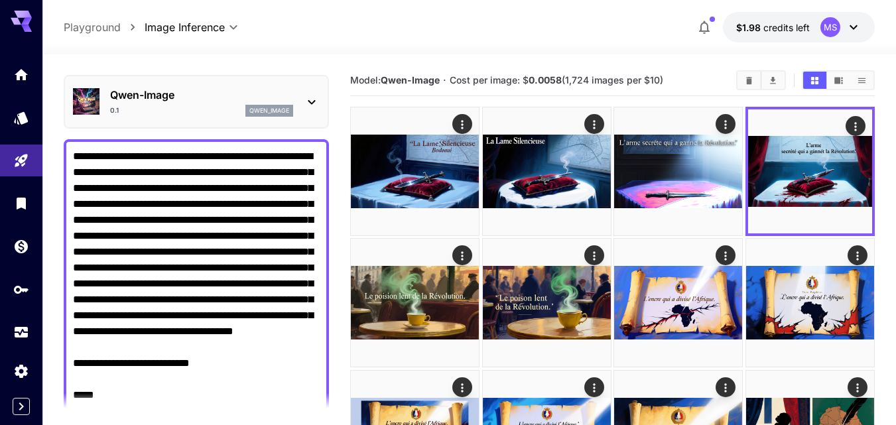
click at [211, 94] on p "Qwen-Image" at bounding box center [201, 95] width 183 height 16
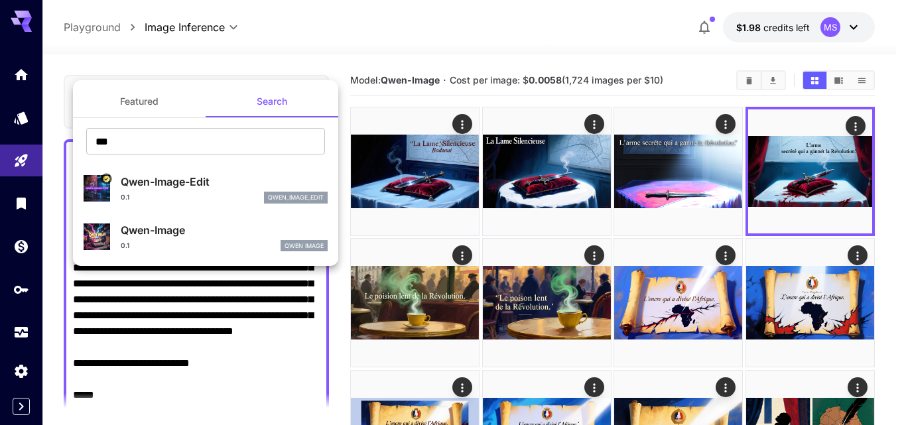
click at [190, 201] on div "0.1 qwen_image_edit" at bounding box center [224, 198] width 207 height 12
type input "*"
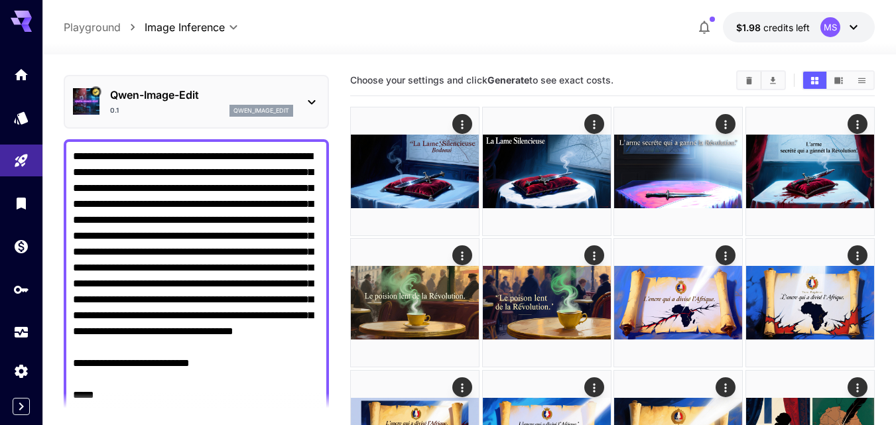
click at [222, 294] on textarea "Negative Prompt" at bounding box center [196, 380] width 247 height 462
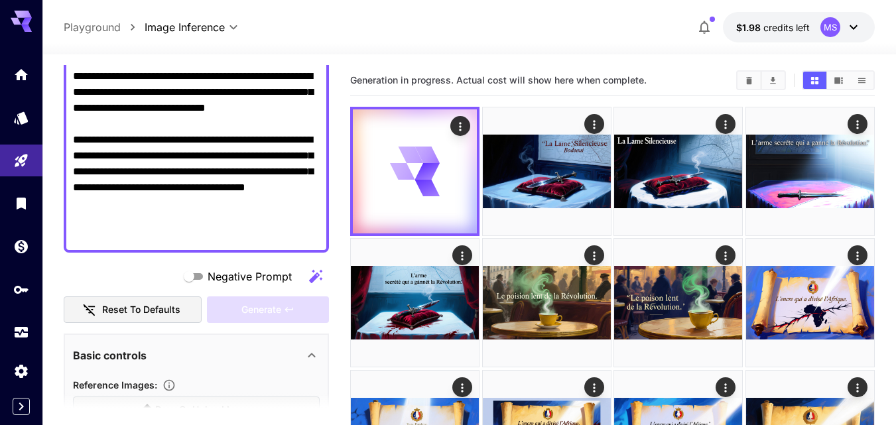
scroll to position [435, 0]
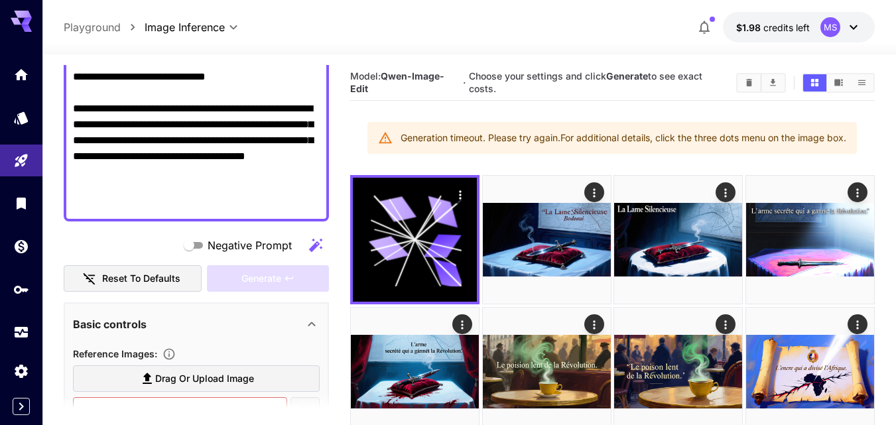
paste textarea
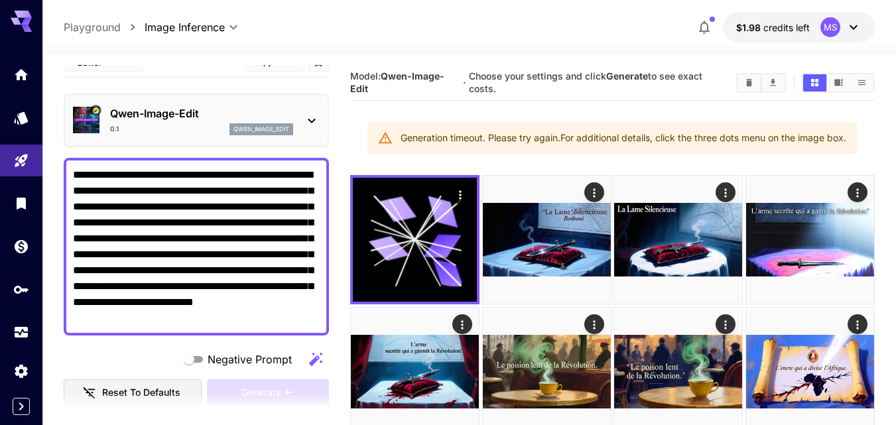
scroll to position [0, 0]
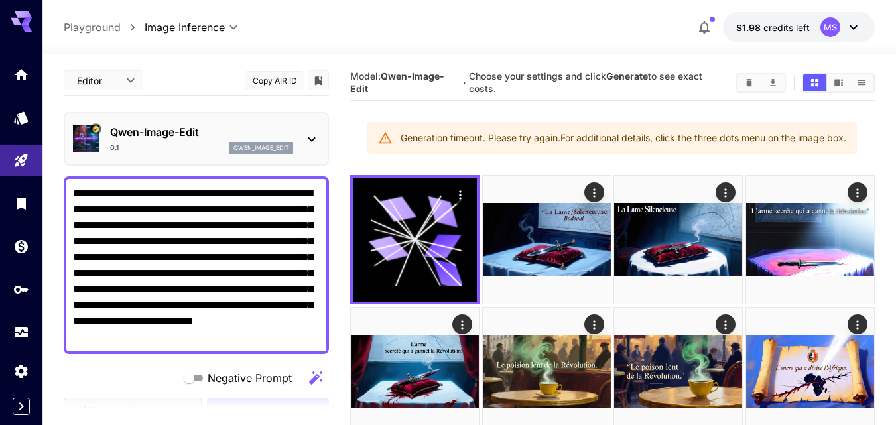
type textarea "**********"
click at [166, 130] on p "Qwen-Image-Edit" at bounding box center [201, 132] width 183 height 16
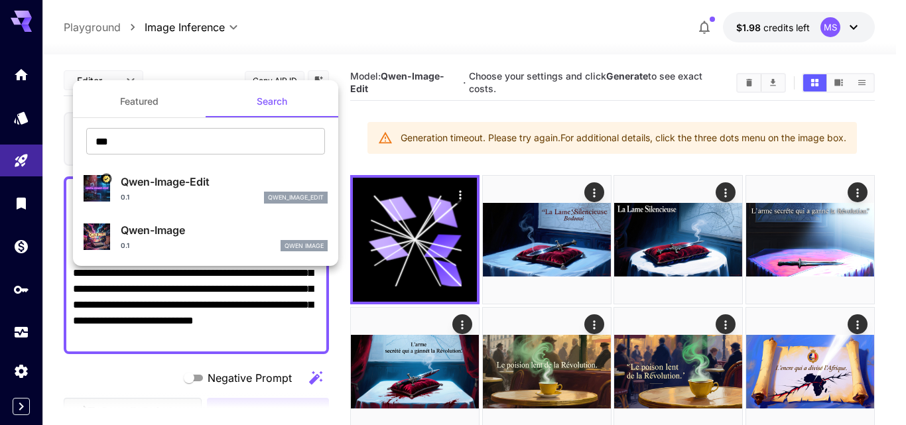
click at [150, 226] on p "Qwen-Image" at bounding box center [224, 230] width 207 height 16
type input "**"
type input "***"
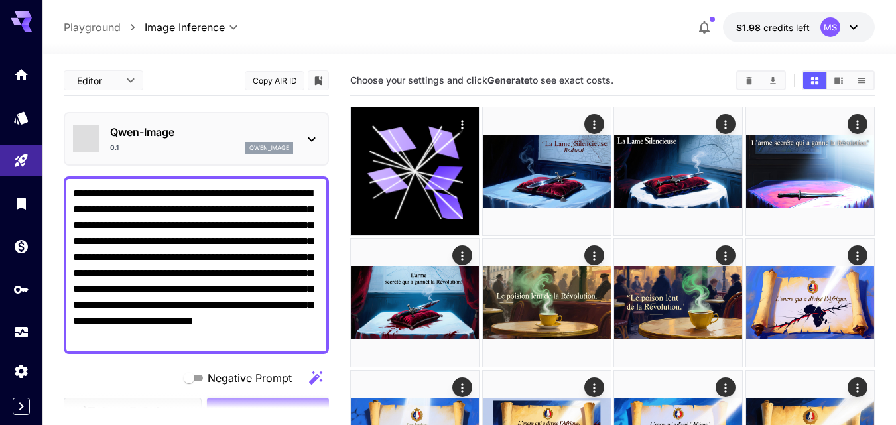
click at [186, 282] on textarea "**********" at bounding box center [196, 265] width 247 height 159
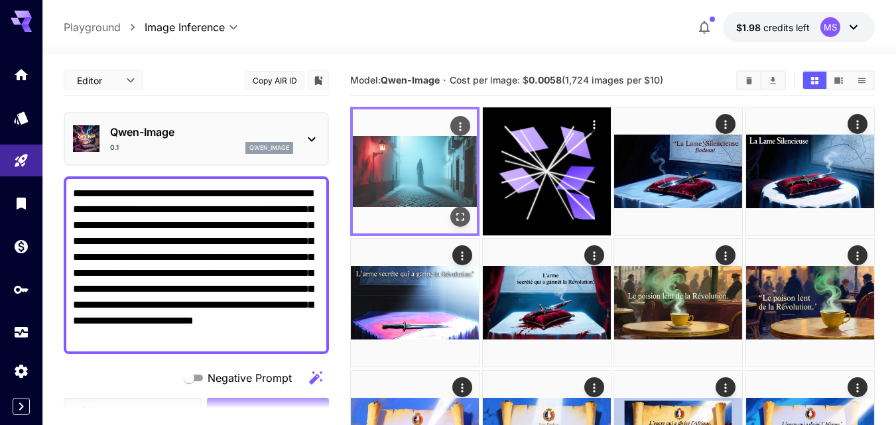
click at [402, 184] on img at bounding box center [415, 171] width 124 height 124
click at [467, 220] on icon "Open in fullscreen" at bounding box center [460, 216] width 13 height 13
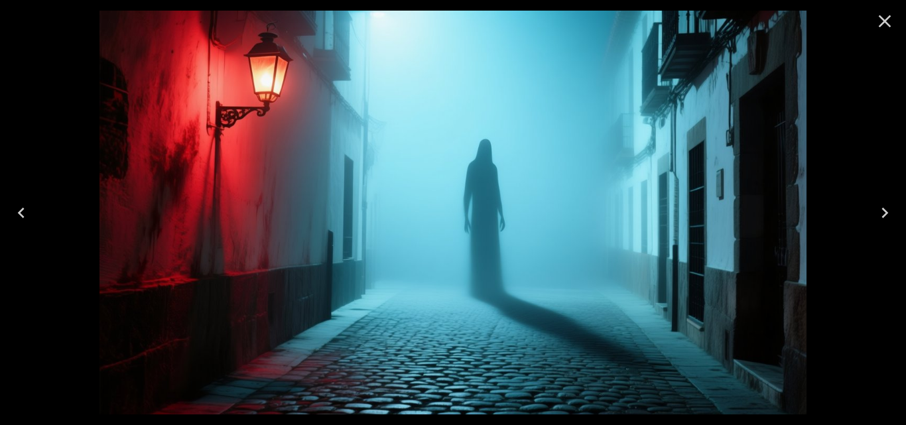
click at [877, 21] on icon "Close" at bounding box center [884, 21] width 21 height 21
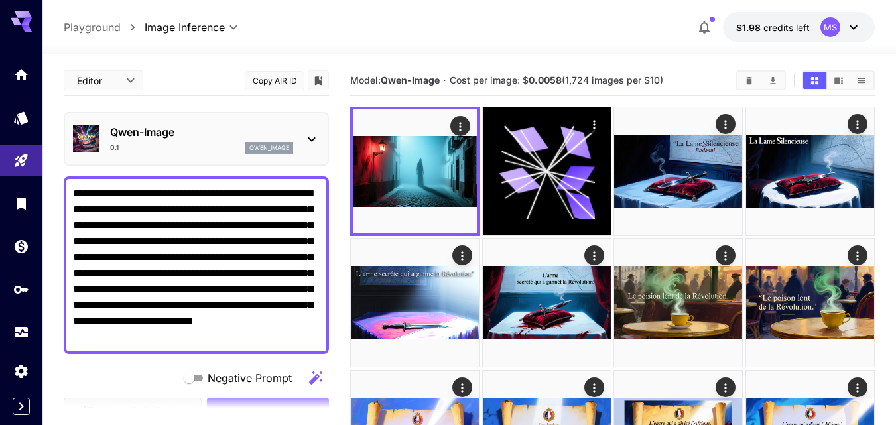
click at [208, 244] on textarea "**********" at bounding box center [196, 265] width 247 height 159
paste textarea
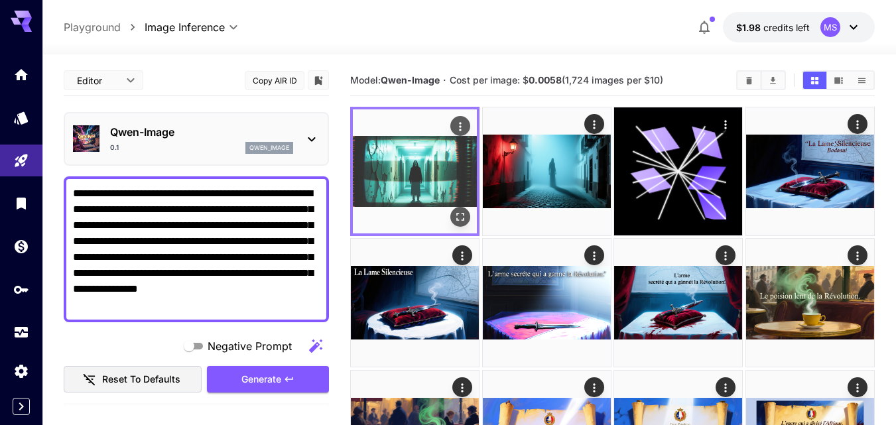
type textarea "**********"
click at [460, 217] on icon "Open in fullscreen" at bounding box center [460, 216] width 13 height 13
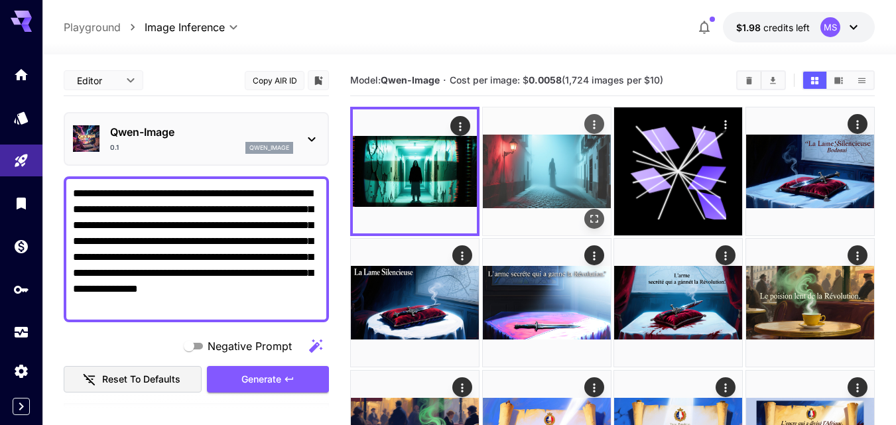
click at [600, 218] on icon "Open in fullscreen" at bounding box center [594, 218] width 13 height 13
